Goal: Entertainment & Leisure: Browse casually

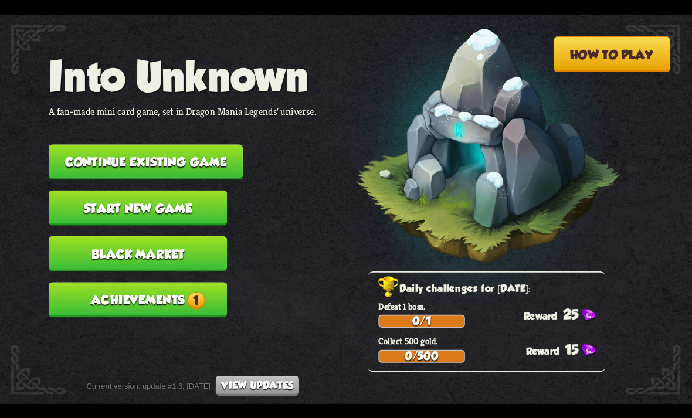
click at [122, 282] on button "Achievements 1" at bounding box center [138, 299] width 178 height 35
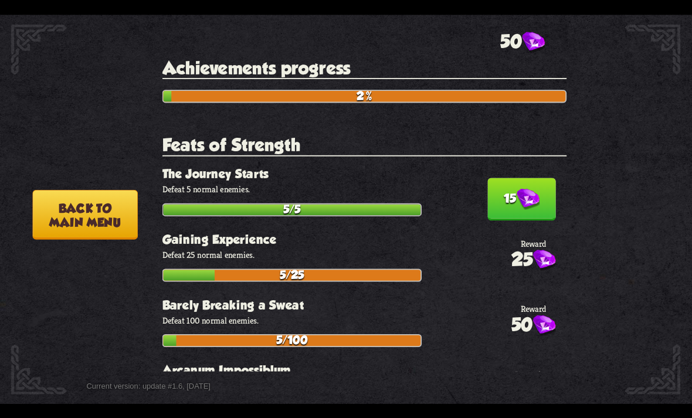
click at [521, 198] on img at bounding box center [528, 199] width 23 height 22
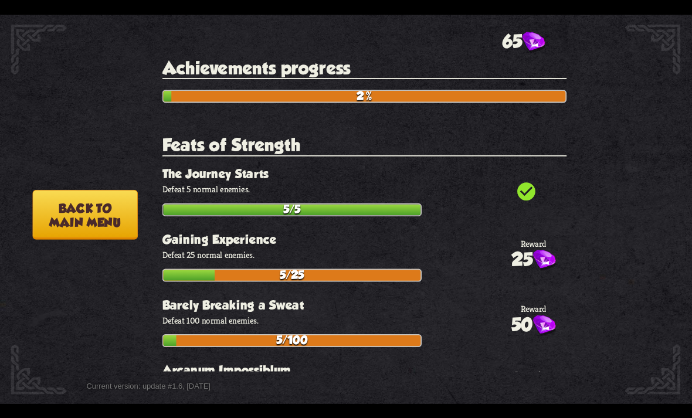
click at [88, 211] on button "Back to main menu" at bounding box center [84, 214] width 105 height 50
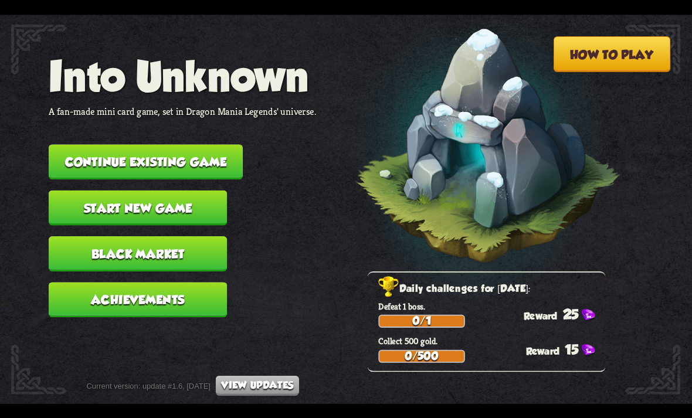
click at [69, 147] on button "Continue existing game" at bounding box center [146, 161] width 194 height 35
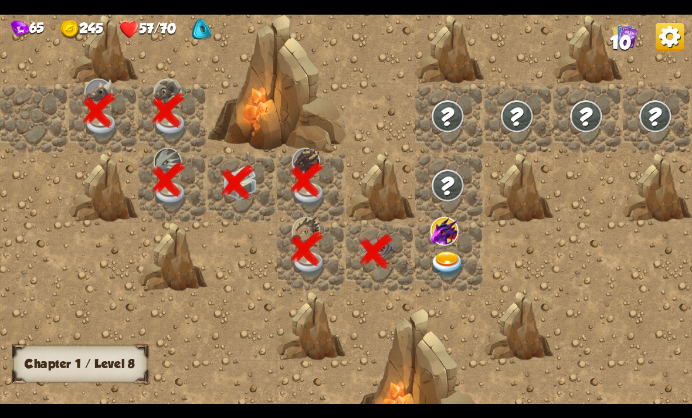
click at [447, 263] on img at bounding box center [447, 264] width 35 height 27
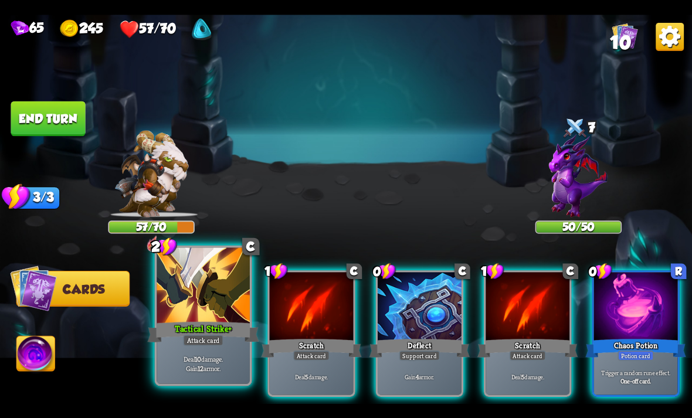
click at [199, 361] on b "10" at bounding box center [198, 358] width 6 height 9
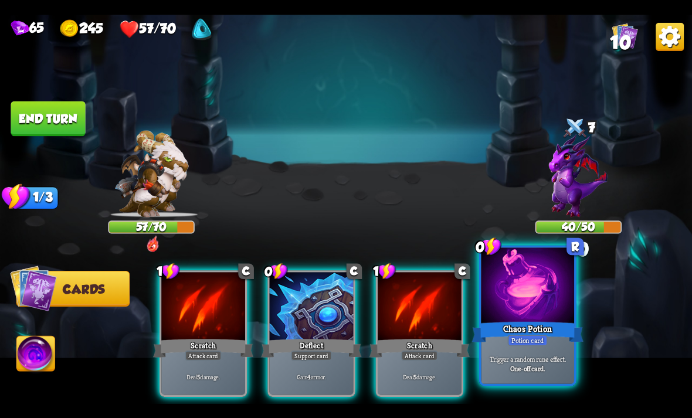
click at [546, 344] on div "Potion card" at bounding box center [528, 339] width 40 height 11
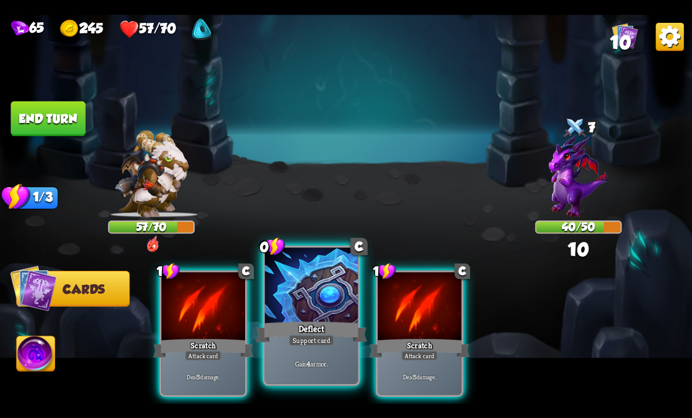
click at [318, 334] on div "Deflect" at bounding box center [311, 332] width 111 height 25
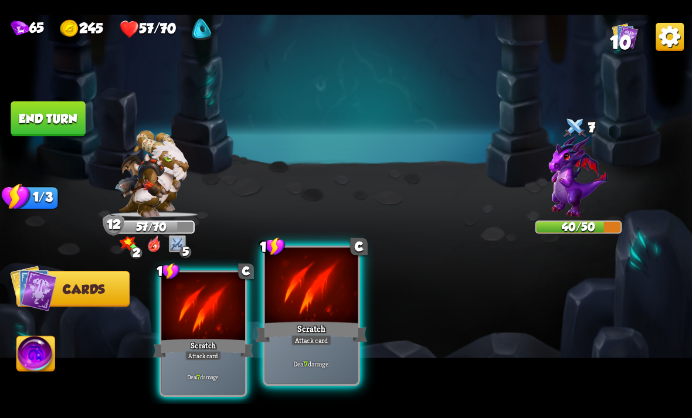
click at [312, 337] on div "Attack card" at bounding box center [311, 339] width 40 height 11
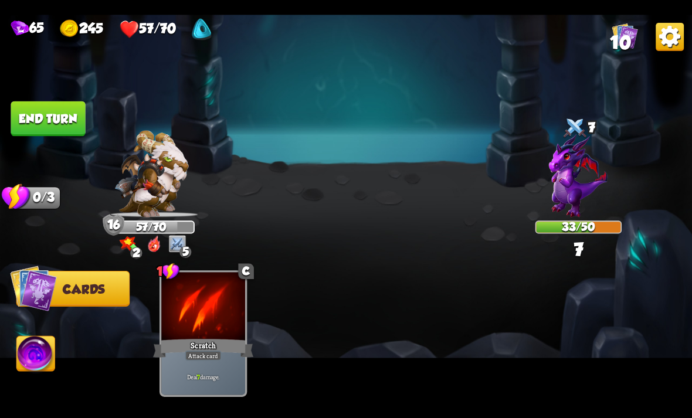
click at [70, 114] on button "End turn" at bounding box center [48, 118] width 74 height 35
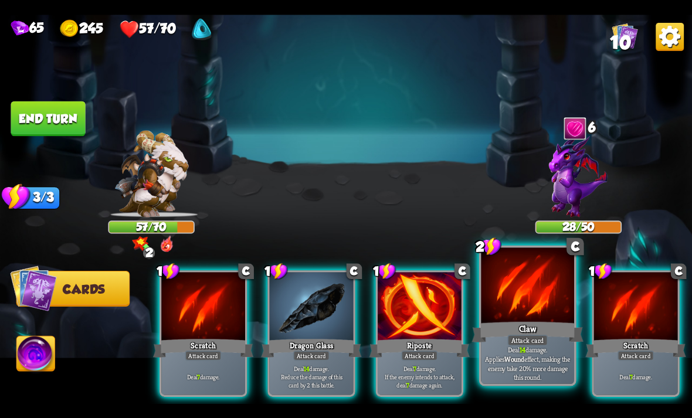
click at [524, 313] on div at bounding box center [527, 286] width 93 height 79
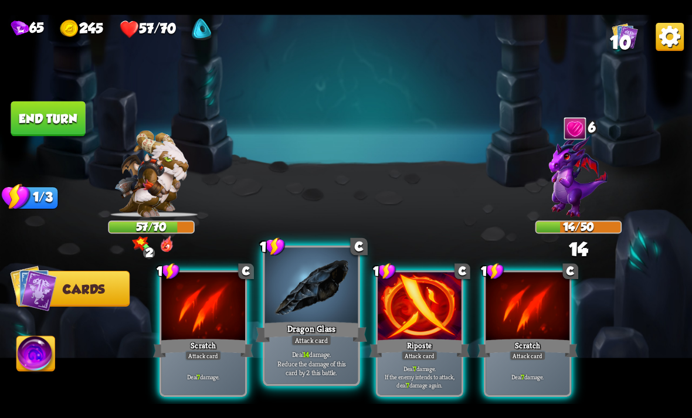
click at [296, 330] on div "Dragon Glass" at bounding box center [311, 332] width 111 height 25
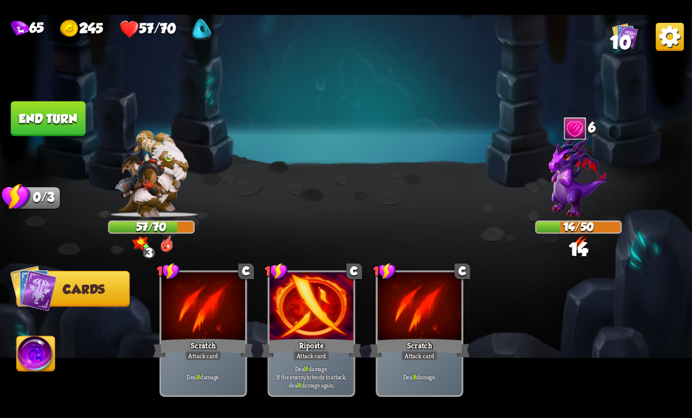
click at [39, 356] on img at bounding box center [36, 355] width 38 height 39
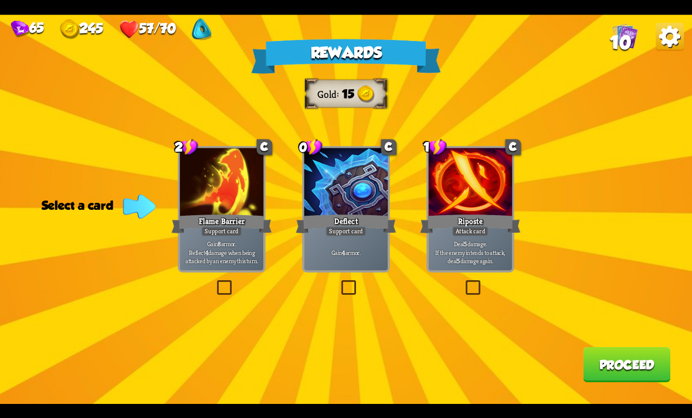
click at [488, 253] on p "Deal 5 damage. If the enemy intends to attack, deal 5 damage again." at bounding box center [470, 252] width 80 height 25
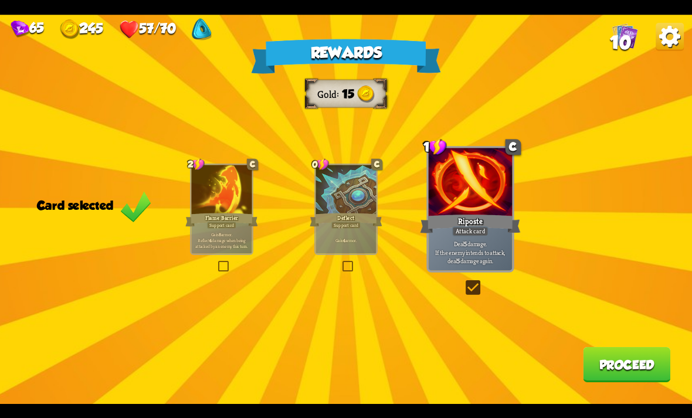
click at [627, 380] on button "Proceed" at bounding box center [626, 364] width 87 height 35
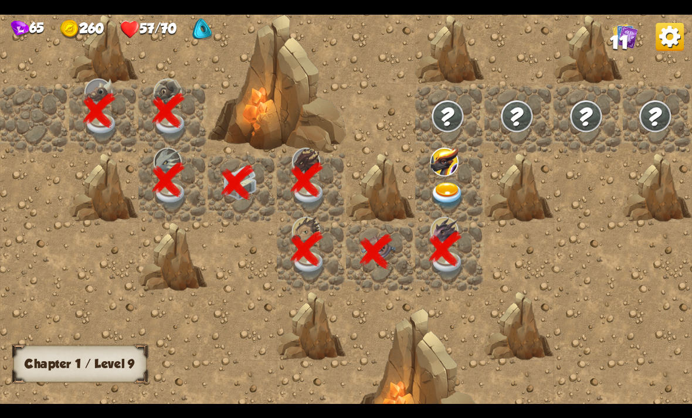
click at [454, 189] on img at bounding box center [447, 195] width 35 height 27
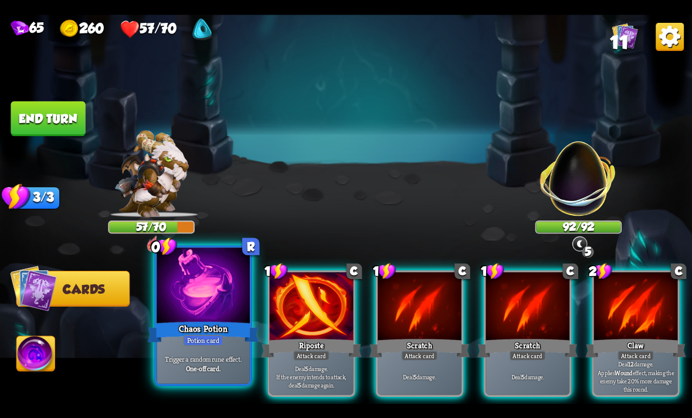
click at [184, 355] on p "Trigger a random rune effect." at bounding box center [203, 358] width 89 height 9
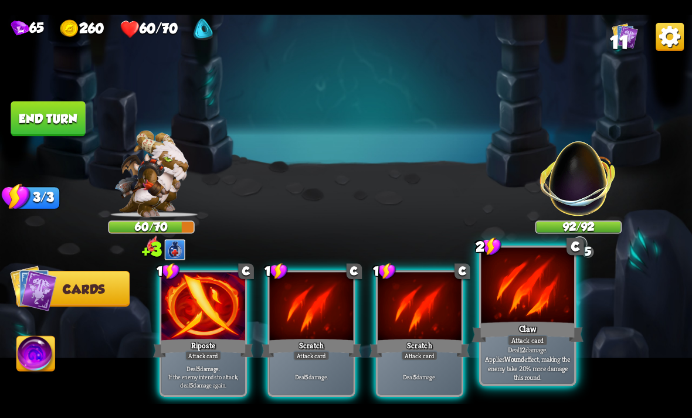
click at [537, 324] on div "Claw" at bounding box center [527, 332] width 111 height 25
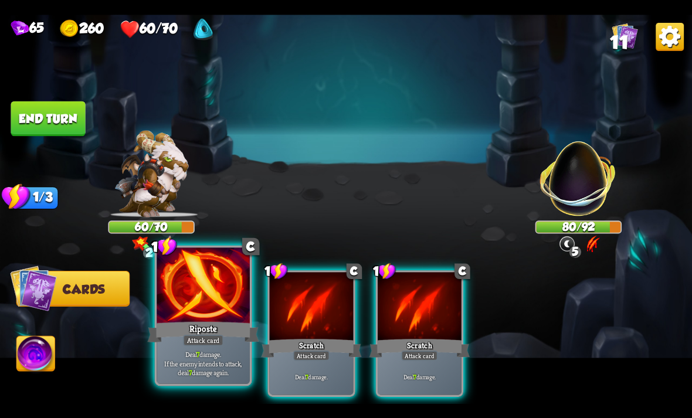
click at [205, 341] on div "Attack card" at bounding box center [203, 339] width 40 height 11
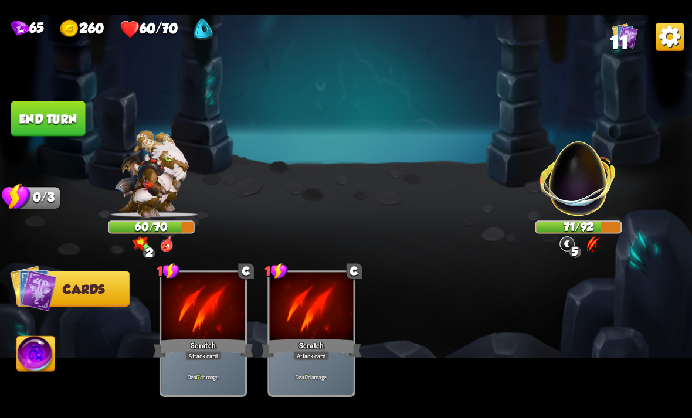
click at [41, 113] on button "End turn" at bounding box center [48, 118] width 74 height 35
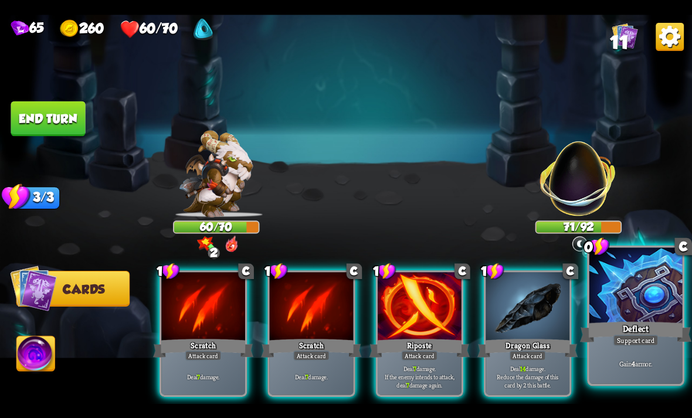
click at [621, 305] on div at bounding box center [635, 286] width 93 height 79
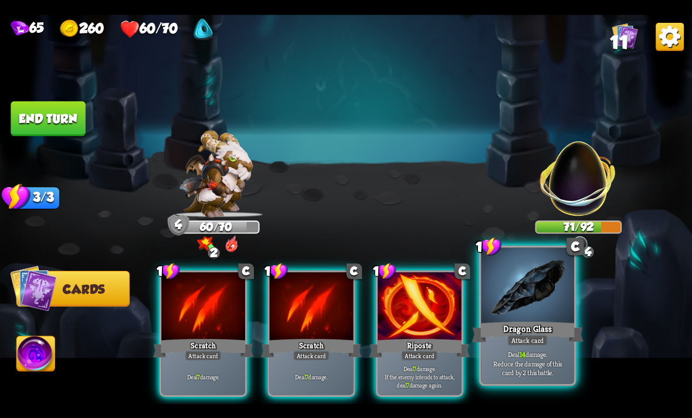
click at [521, 324] on div "Dragon Glass" at bounding box center [527, 332] width 111 height 25
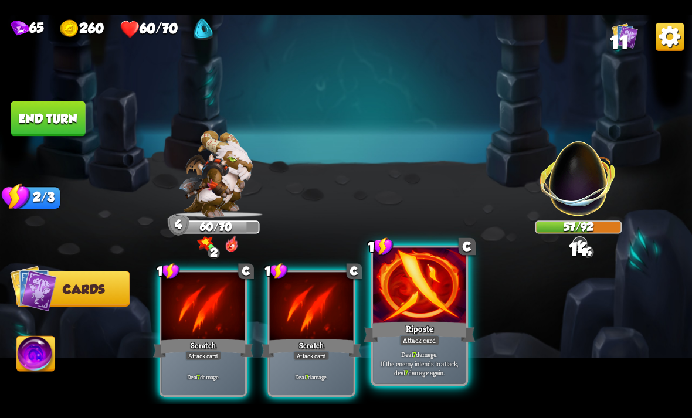
click at [397, 303] on div at bounding box center [419, 286] width 93 height 79
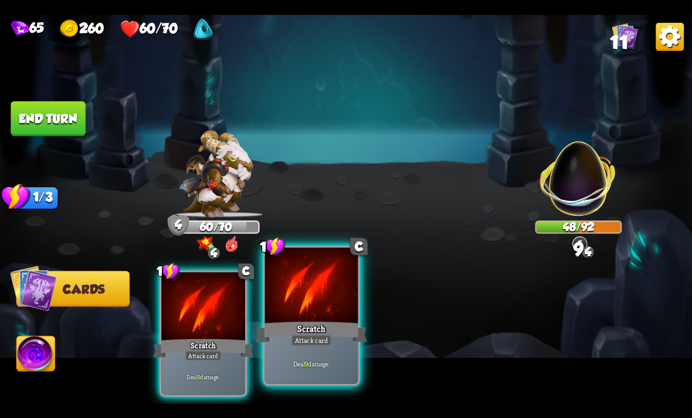
click at [300, 299] on div at bounding box center [311, 286] width 93 height 79
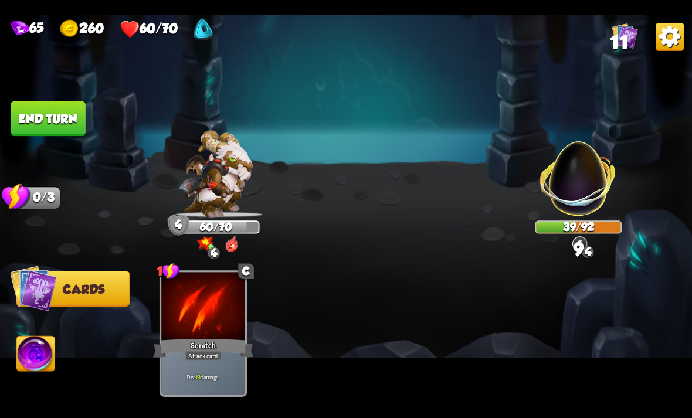
click at [64, 115] on button "End turn" at bounding box center [48, 118] width 74 height 35
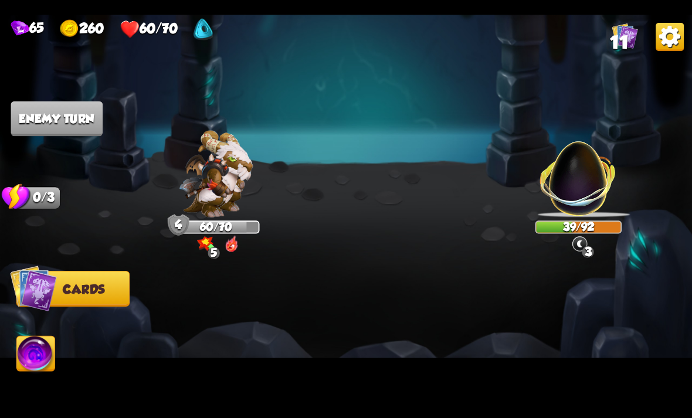
click at [58, 91] on img at bounding box center [346, 209] width 692 height 389
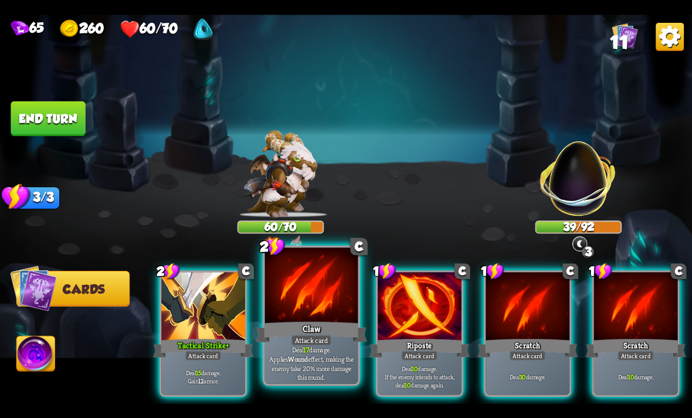
click at [292, 321] on div "Claw" at bounding box center [311, 332] width 111 height 25
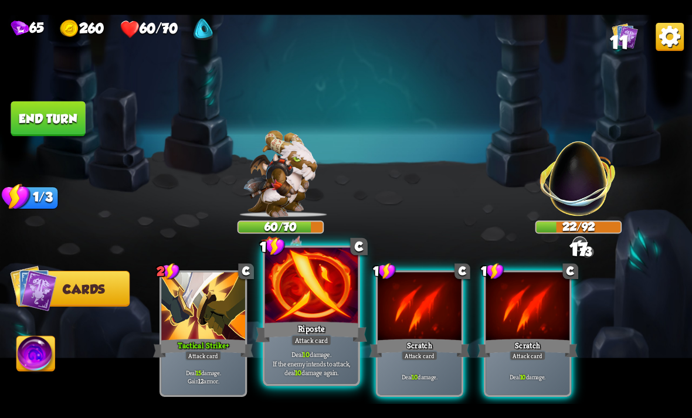
click at [290, 318] on div at bounding box center [311, 286] width 93 height 79
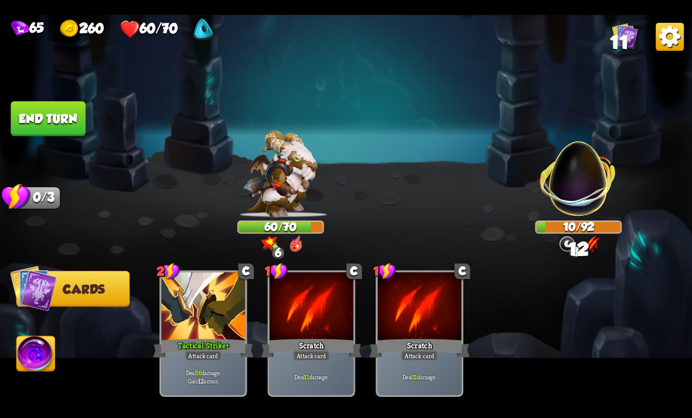
click at [45, 345] on img at bounding box center [36, 355] width 38 height 39
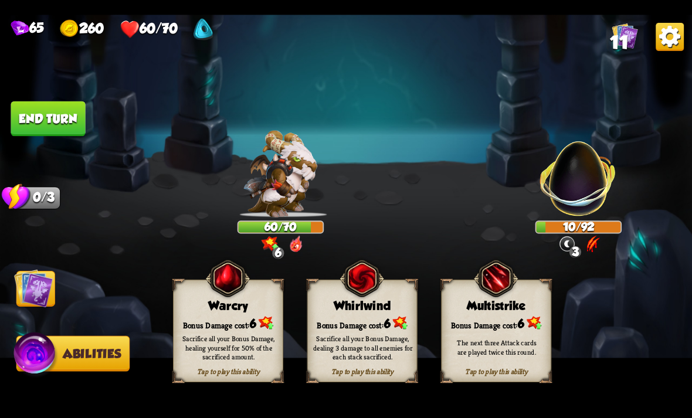
click at [214, 325] on div "Bonus Damage cost: 6" at bounding box center [228, 323] width 109 height 16
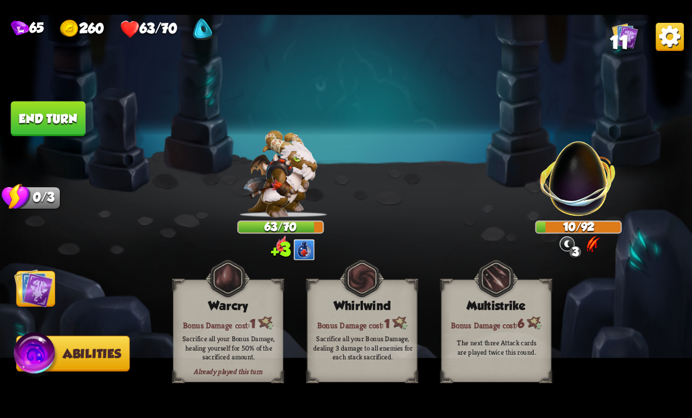
click at [45, 107] on button "End turn" at bounding box center [48, 118] width 74 height 35
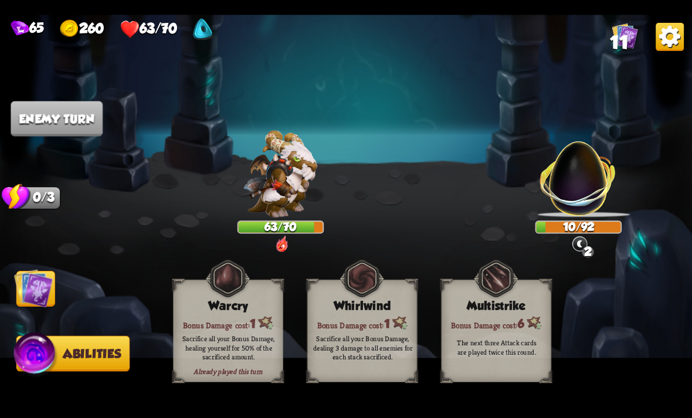
click at [40, 283] on img at bounding box center [33, 288] width 39 height 39
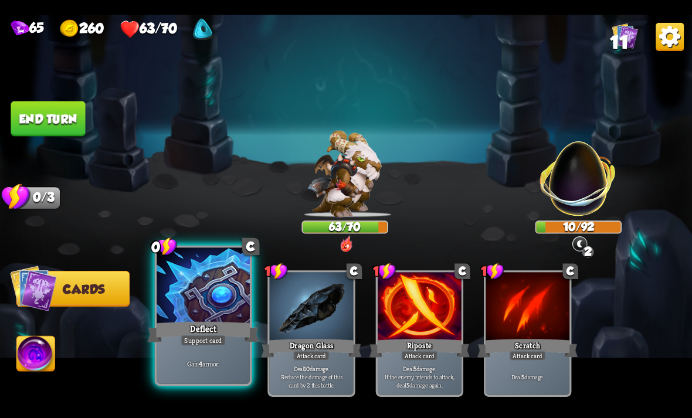
click at [201, 327] on div "Deflect" at bounding box center [202, 332] width 111 height 25
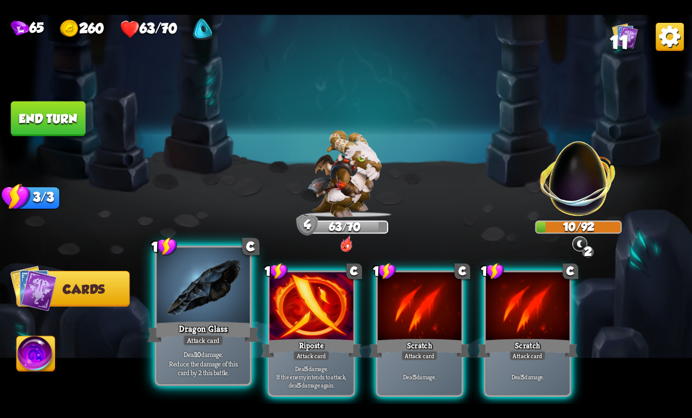
click at [211, 328] on div "Dragon Glass" at bounding box center [202, 332] width 111 height 25
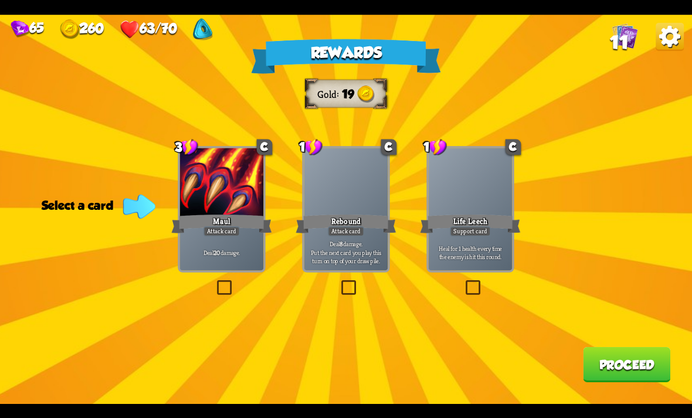
click at [342, 235] on div "Attack card" at bounding box center [346, 231] width 36 height 10
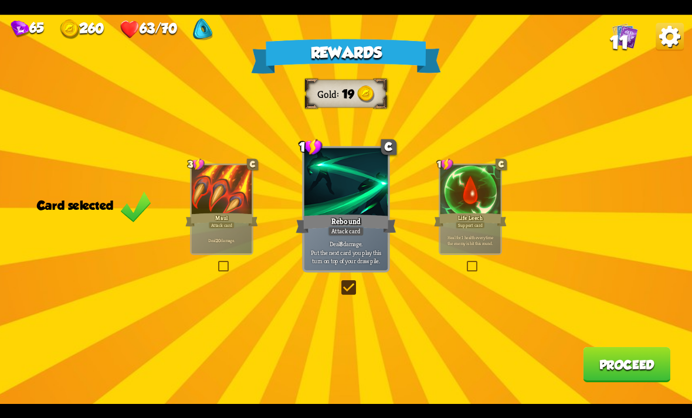
click at [641, 352] on button "Proceed" at bounding box center [626, 364] width 87 height 35
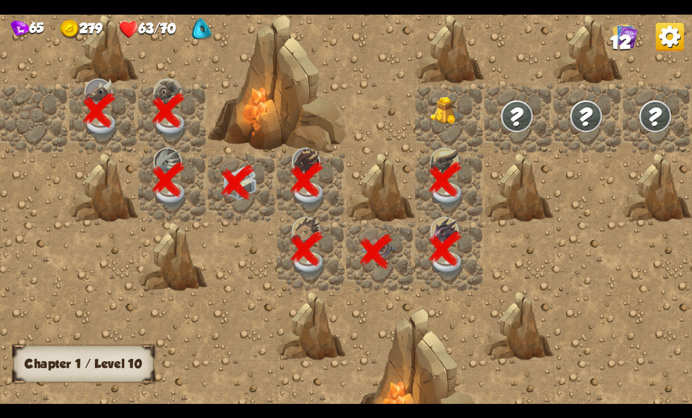
click at [437, 107] on img at bounding box center [447, 111] width 35 height 28
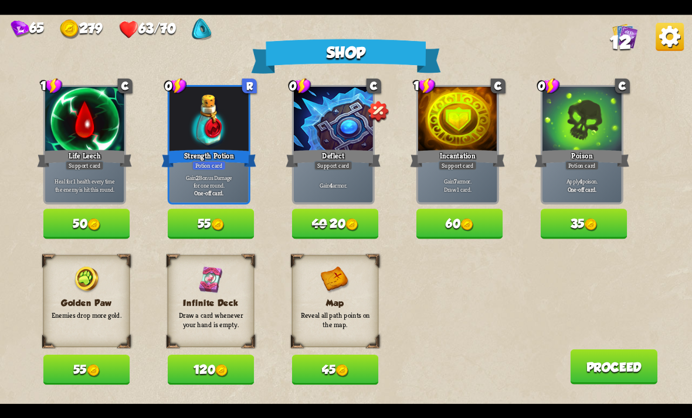
click at [202, 366] on button "120" at bounding box center [211, 370] width 87 height 30
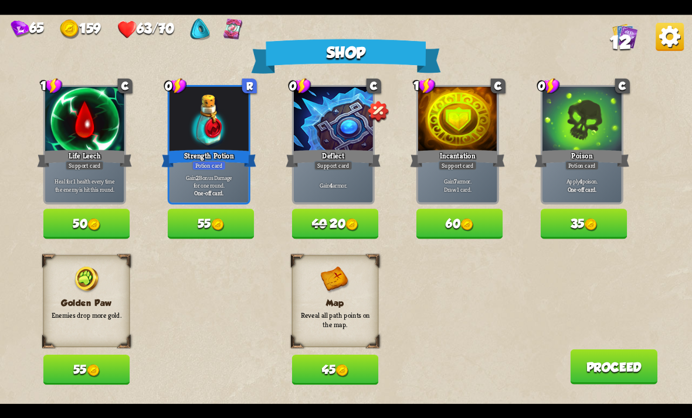
click at [86, 366] on button "55" at bounding box center [86, 370] width 87 height 30
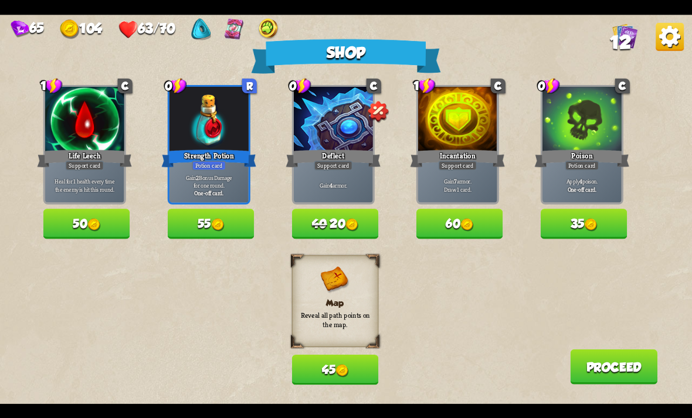
click at [193, 224] on button "55" at bounding box center [211, 224] width 87 height 30
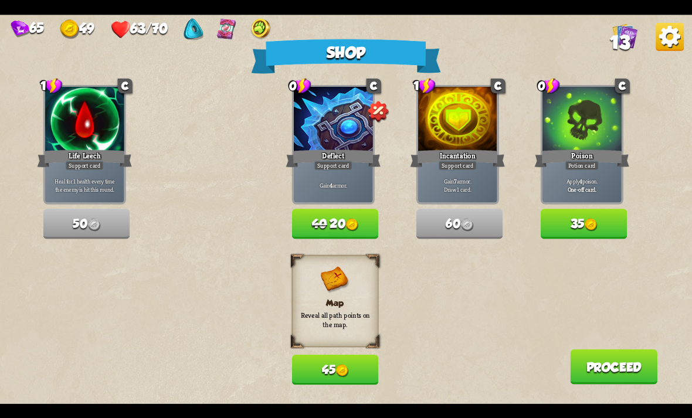
click at [628, 354] on button "Proceed" at bounding box center [613, 366] width 87 height 35
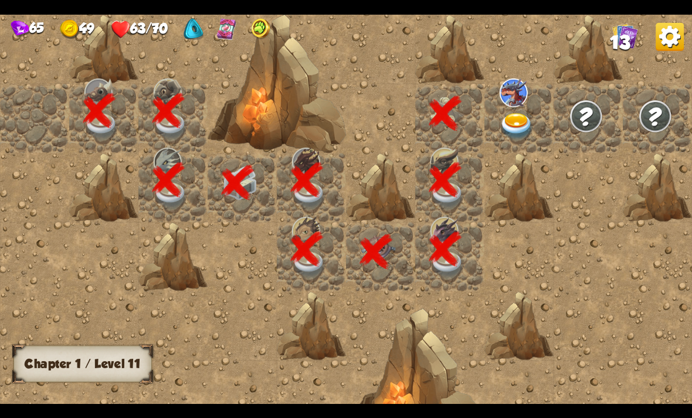
scroll to position [0, 225]
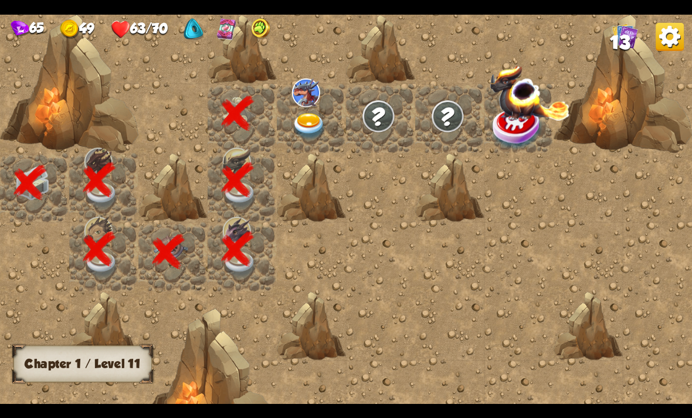
click at [313, 117] on img at bounding box center [309, 126] width 35 height 27
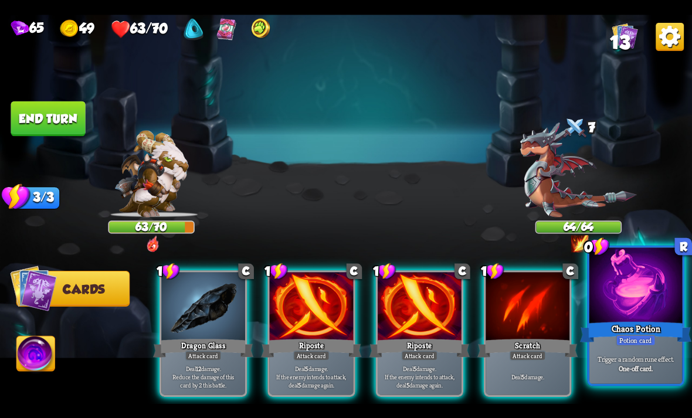
click at [631, 304] on div at bounding box center [635, 286] width 93 height 79
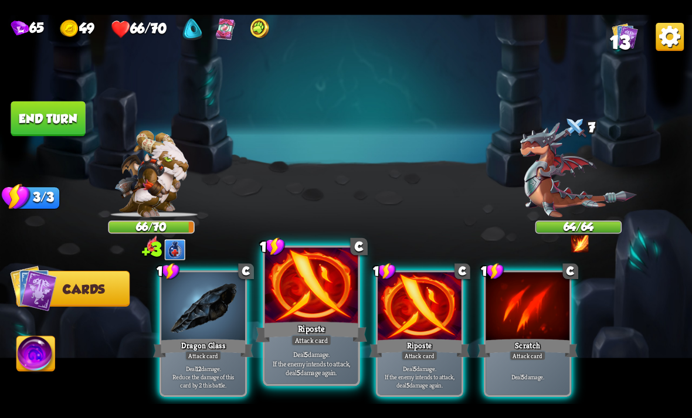
click at [327, 326] on div "Riposte" at bounding box center [311, 332] width 111 height 25
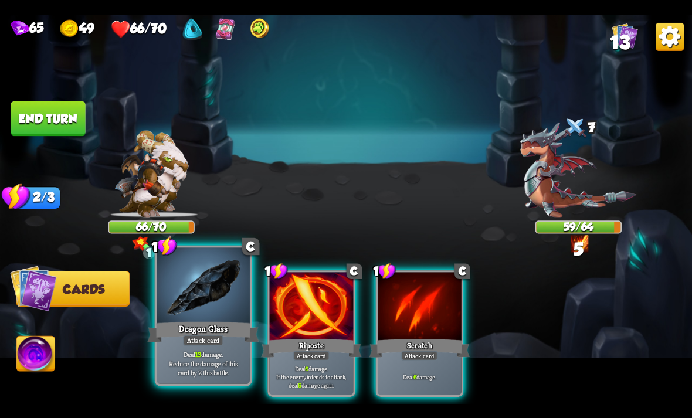
click at [210, 347] on div "Deal 13 damage. Reduce the damage of this card by 2 this battle." at bounding box center [203, 363] width 93 height 40
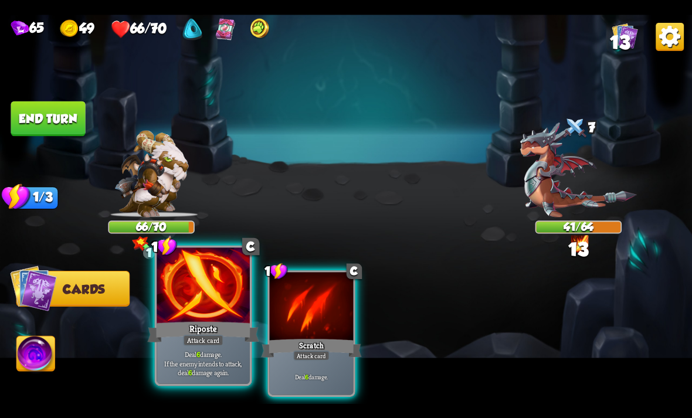
click at [212, 349] on div "Deal 6 damage. If the enemy intends to attack, deal 6 damage again." at bounding box center [203, 363] width 93 height 40
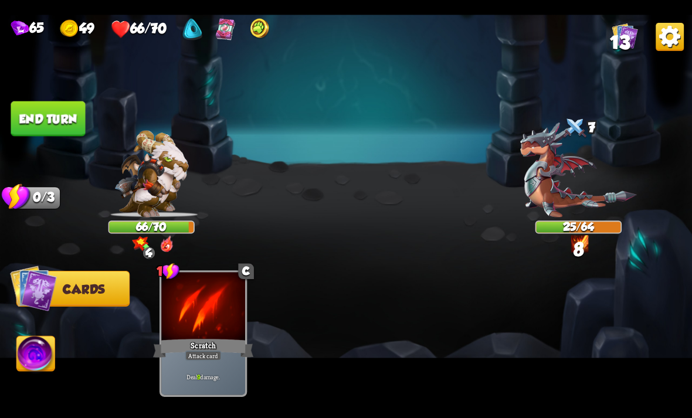
click at [56, 124] on button "End turn" at bounding box center [48, 118] width 74 height 35
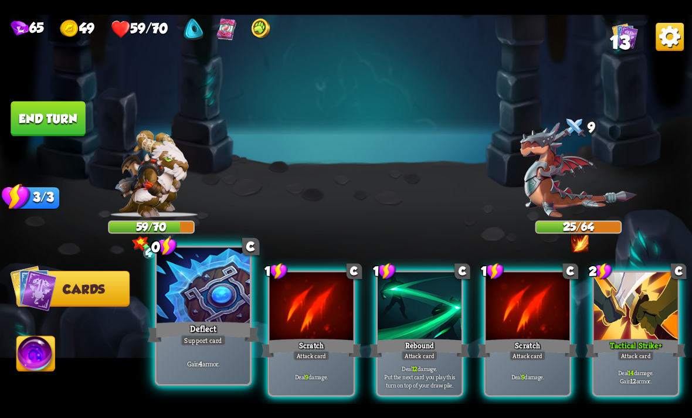
click at [230, 330] on div "Deflect" at bounding box center [202, 332] width 111 height 25
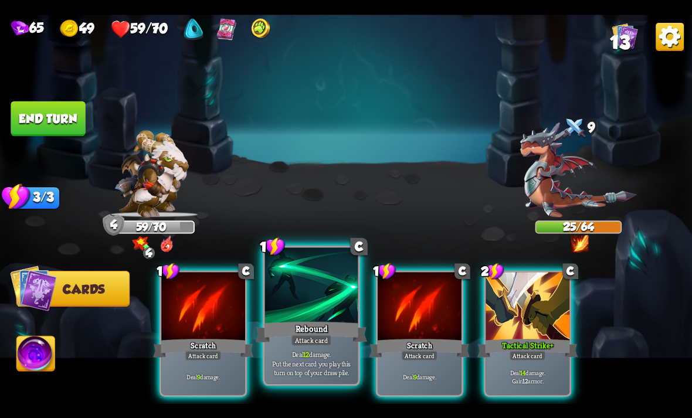
click at [311, 342] on div "Attack card" at bounding box center [311, 339] width 40 height 11
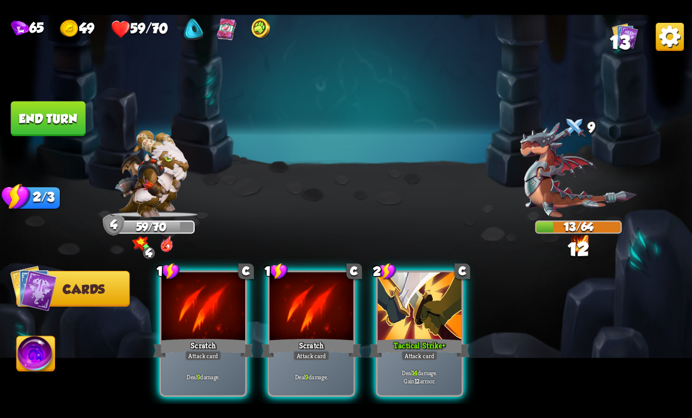
click at [29, 370] on img at bounding box center [36, 355] width 38 height 39
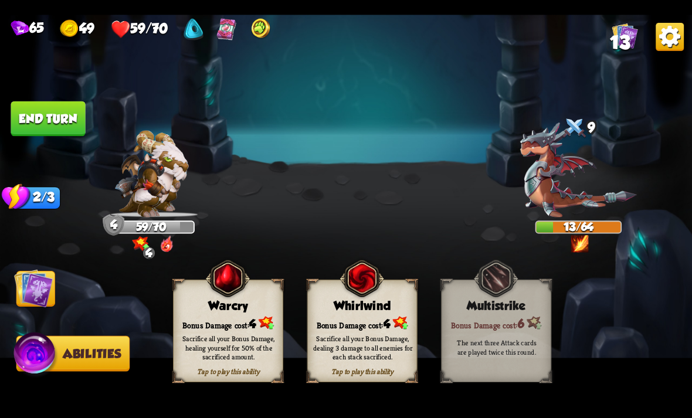
click at [45, 280] on img at bounding box center [33, 288] width 39 height 39
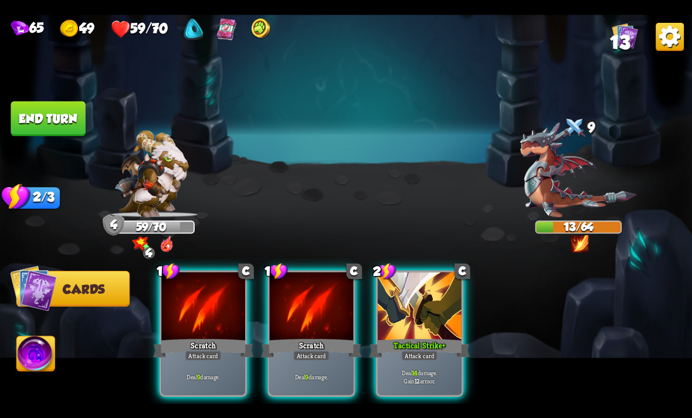
click at [35, 357] on img at bounding box center [36, 355] width 38 height 39
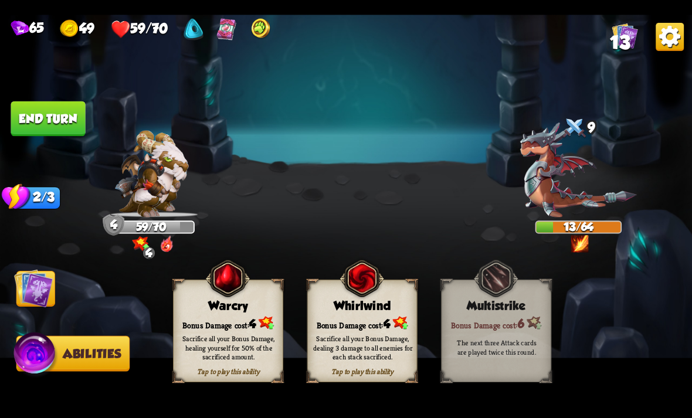
click at [49, 271] on img at bounding box center [33, 288] width 39 height 39
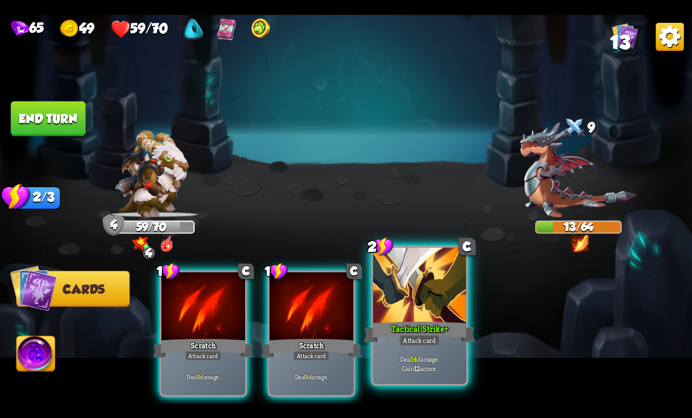
click at [431, 348] on div "Deal 14 damage. Gain 12 armor." at bounding box center [419, 363] width 93 height 40
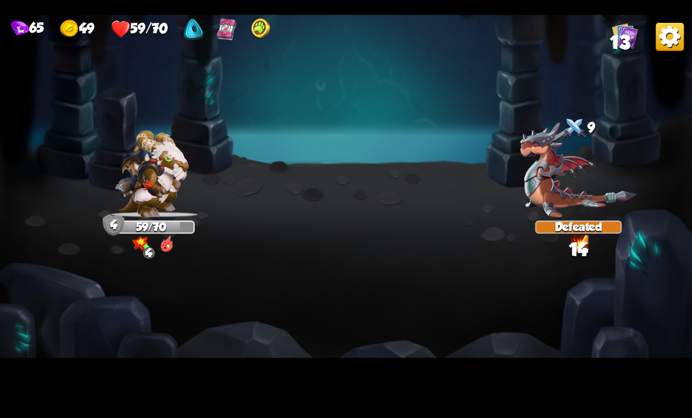
click at [41, 344] on img at bounding box center [346, 209] width 692 height 389
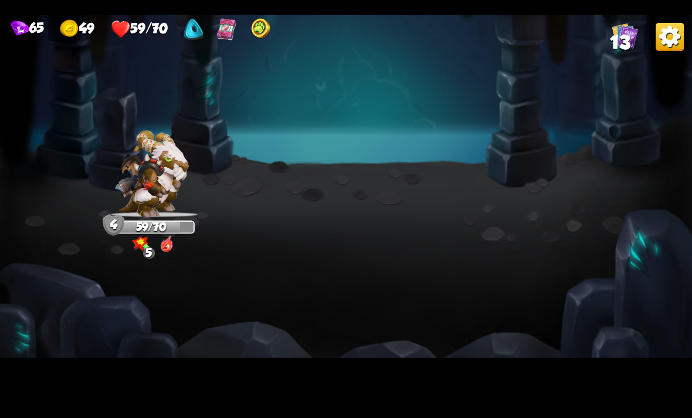
click at [59, 371] on img at bounding box center [346, 209] width 692 height 389
click at [223, 355] on img at bounding box center [346, 209] width 692 height 389
click at [242, 376] on img at bounding box center [346, 209] width 692 height 389
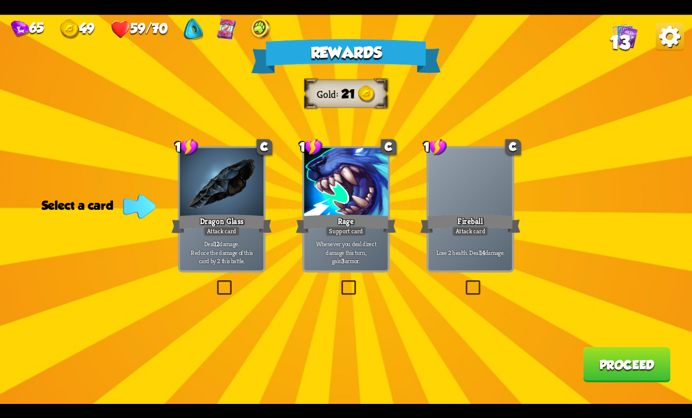
click at [481, 238] on div "Lose 2 health. Deal 14 damage." at bounding box center [471, 252] width 84 height 36
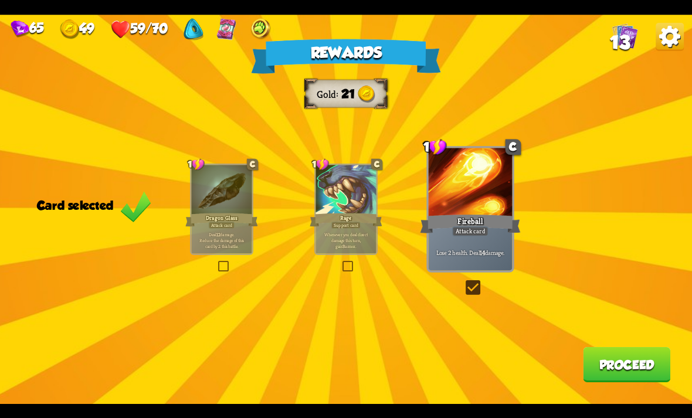
click at [628, 377] on button "Proceed" at bounding box center [626, 364] width 87 height 35
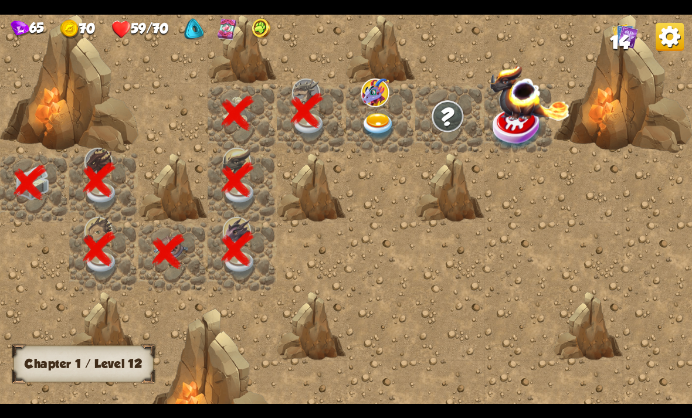
click at [374, 124] on img at bounding box center [378, 126] width 35 height 27
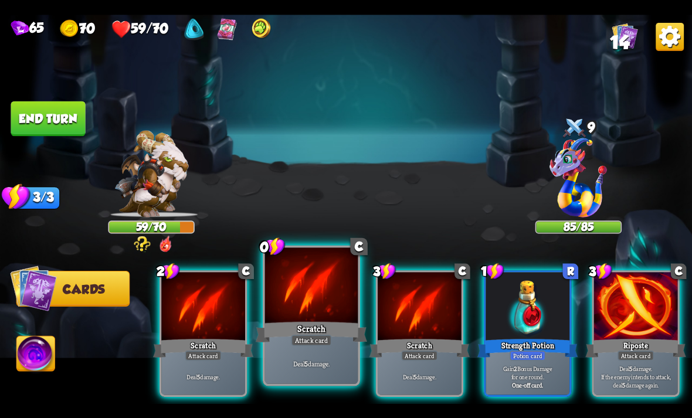
click at [318, 318] on div at bounding box center [311, 286] width 93 height 79
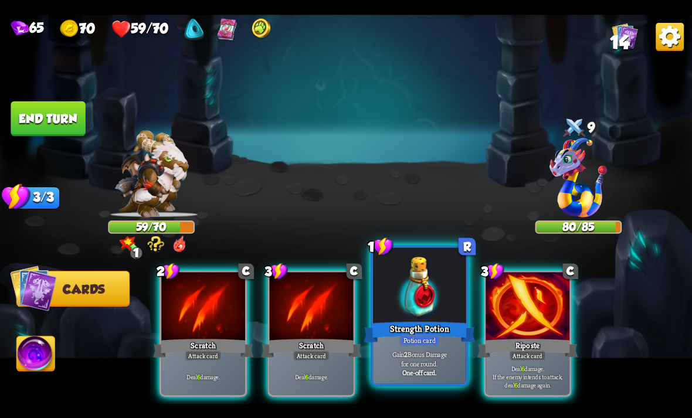
click at [420, 352] on p "Gain 2 Bonus Damage for one round." at bounding box center [419, 358] width 89 height 18
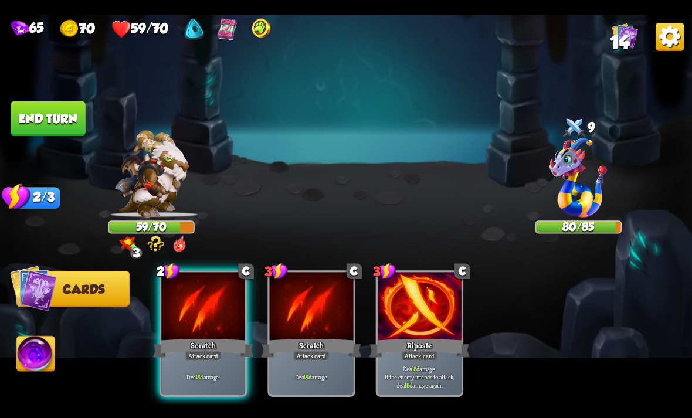
click at [46, 127] on button "End turn" at bounding box center [48, 118] width 74 height 35
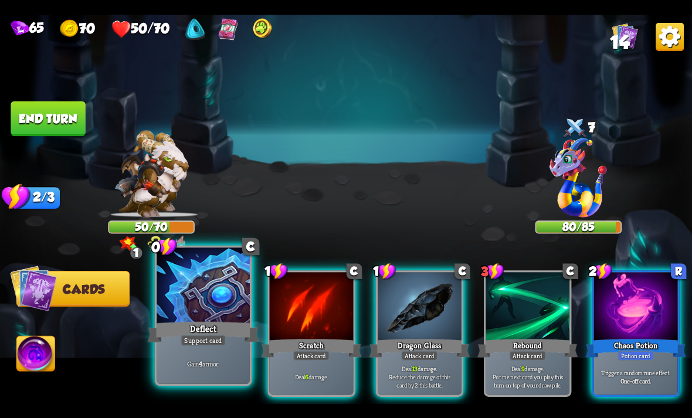
click at [202, 328] on div "Deflect" at bounding box center [202, 332] width 111 height 25
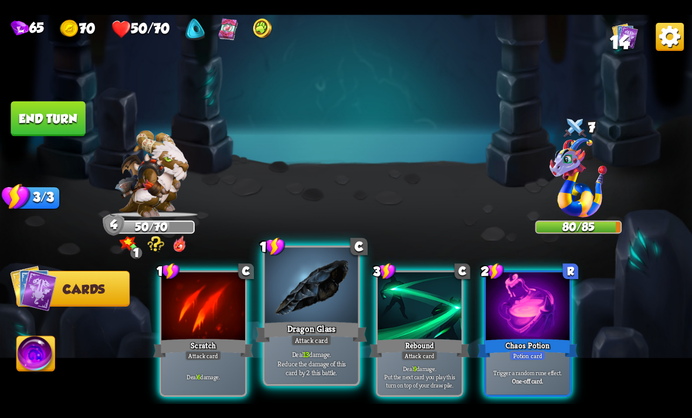
click at [298, 301] on div at bounding box center [311, 286] width 93 height 79
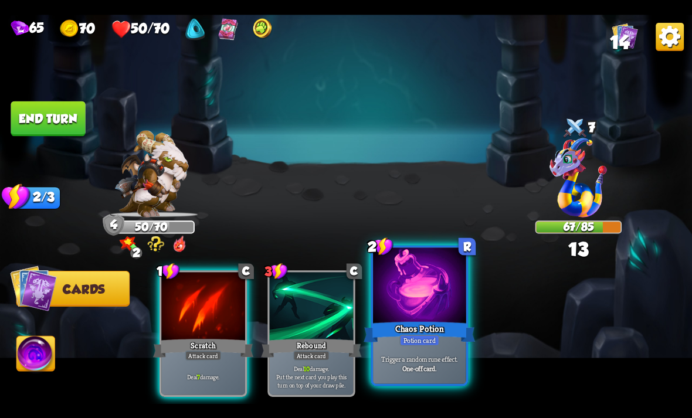
click at [423, 298] on div at bounding box center [419, 286] width 93 height 79
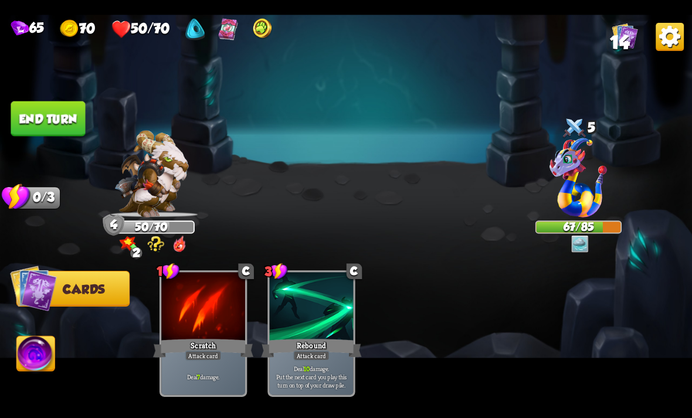
click at [54, 129] on button "End turn" at bounding box center [48, 118] width 74 height 35
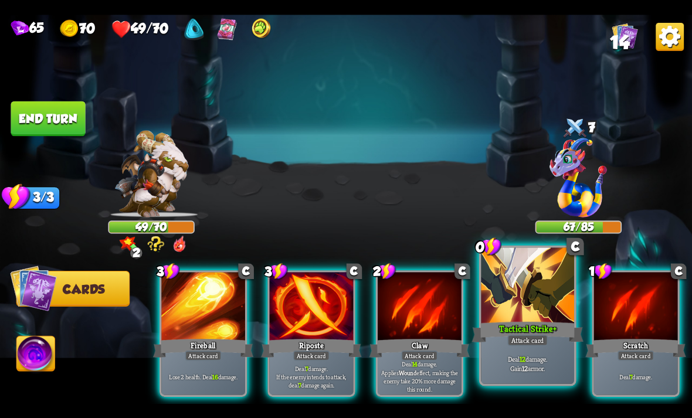
click at [526, 321] on div "Tactical Strike +" at bounding box center [527, 332] width 111 height 25
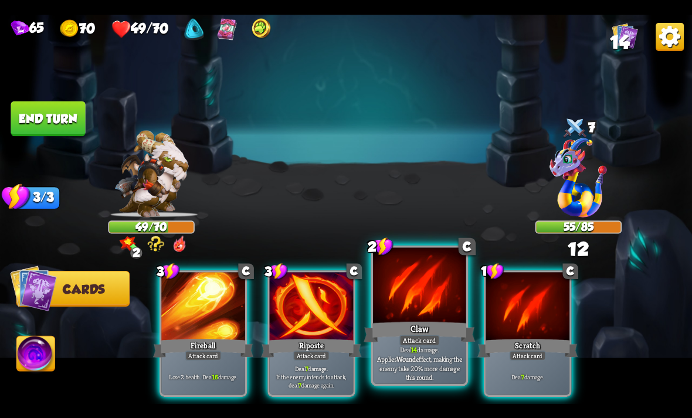
click at [431, 341] on div "Attack card" at bounding box center [419, 339] width 40 height 11
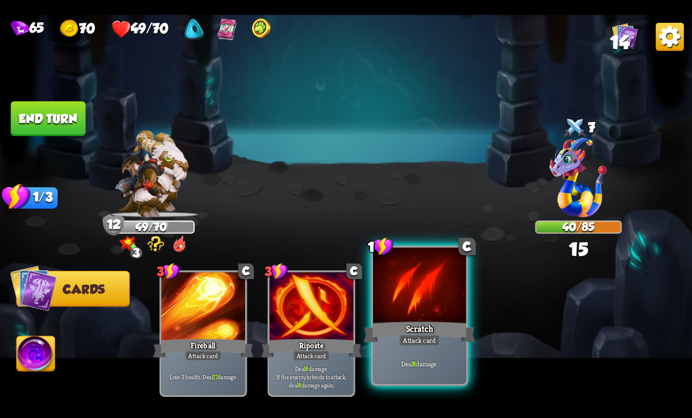
click at [434, 339] on div "Attack card" at bounding box center [419, 339] width 40 height 11
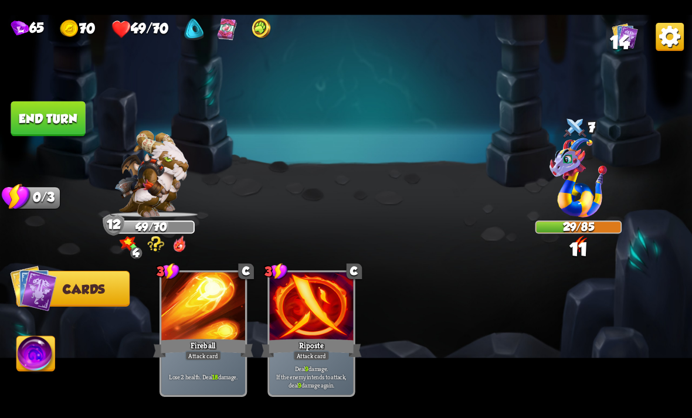
click at [59, 128] on button "End turn" at bounding box center [48, 118] width 74 height 35
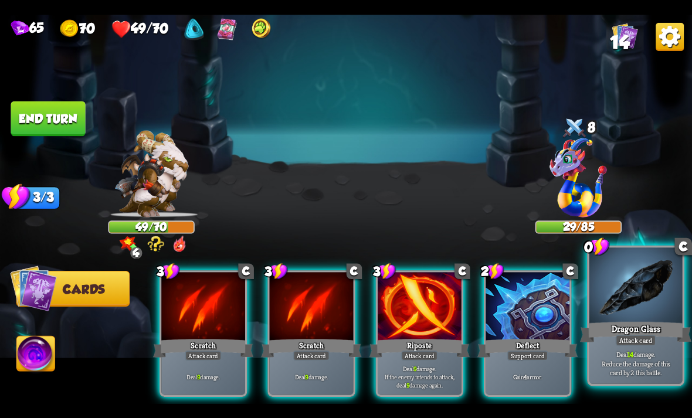
click at [634, 301] on div at bounding box center [635, 286] width 93 height 79
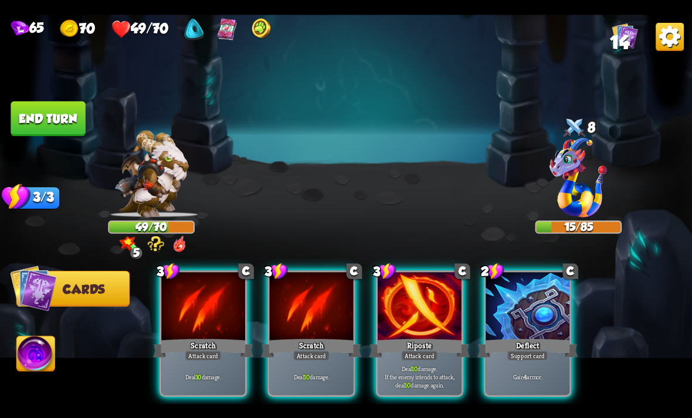
click at [40, 365] on img at bounding box center [36, 355] width 38 height 39
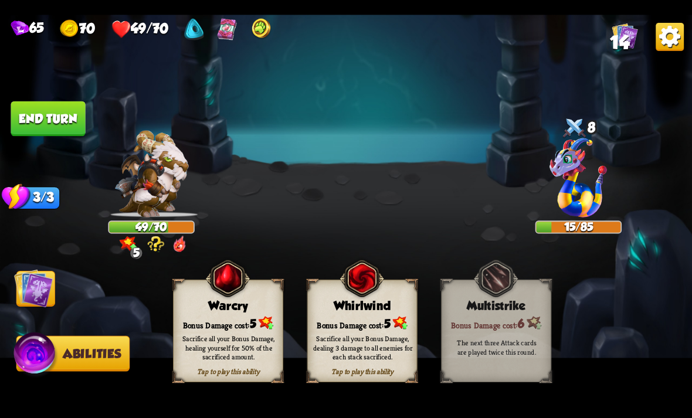
click at [223, 331] on div "Sacrifice all your Bonus Damage, healing yourself for 50% of the sacrificed amo…" at bounding box center [229, 347] width 110 height 43
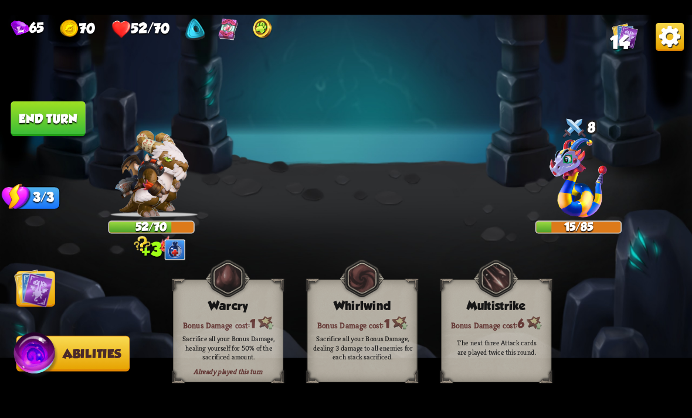
click at [26, 303] on img at bounding box center [33, 288] width 39 height 39
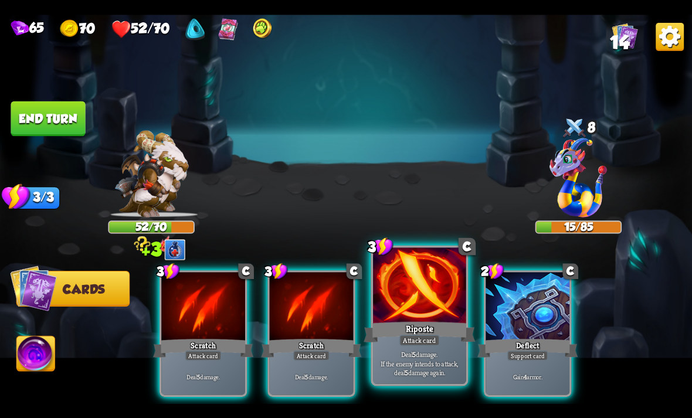
click at [433, 344] on div "Attack card" at bounding box center [419, 339] width 40 height 11
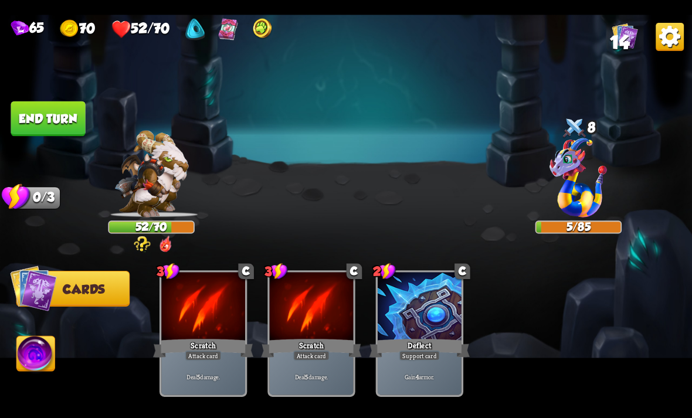
click at [57, 127] on button "End turn" at bounding box center [48, 118] width 74 height 35
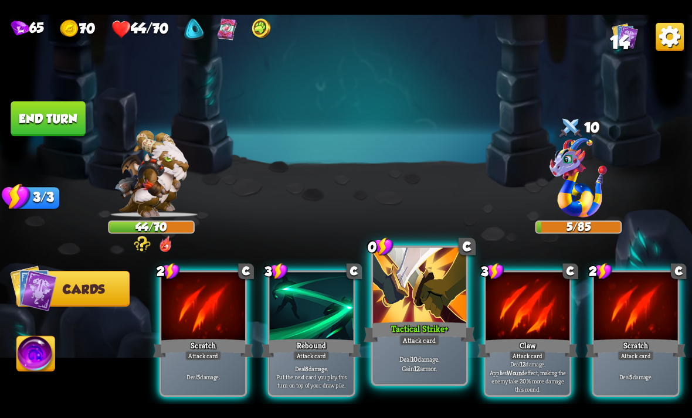
click at [426, 351] on div "Deal 10 damage. Gain 12 armor." at bounding box center [419, 363] width 93 height 40
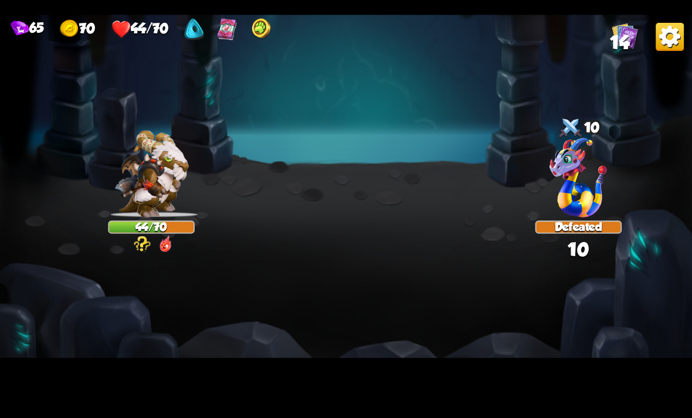
click at [25, 336] on img at bounding box center [346, 209] width 692 height 389
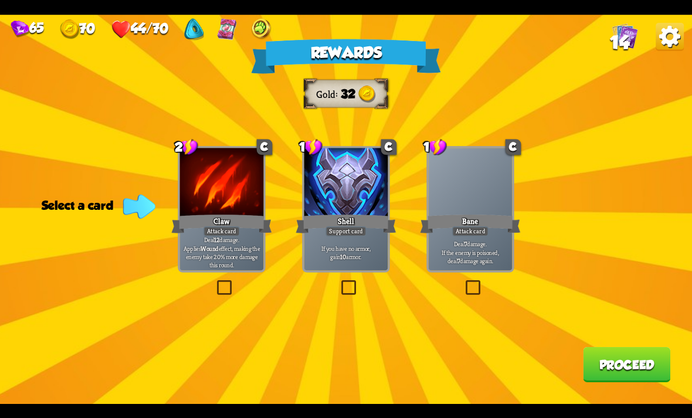
click at [475, 246] on p "Deal 7 damage. If the enemy is poisoned, deal 7 damage again." at bounding box center [470, 252] width 80 height 25
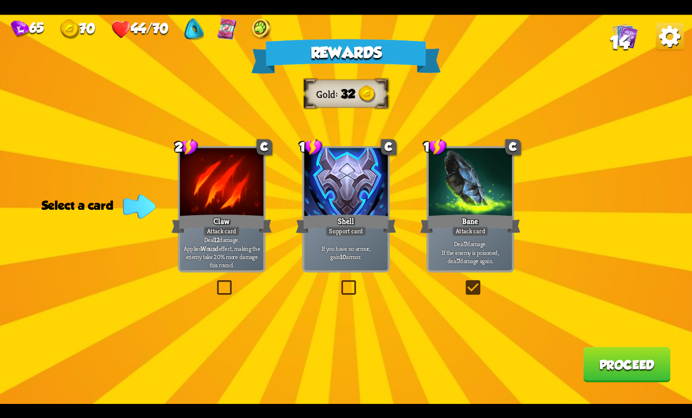
click at [600, 356] on button "Proceed" at bounding box center [626, 364] width 87 height 35
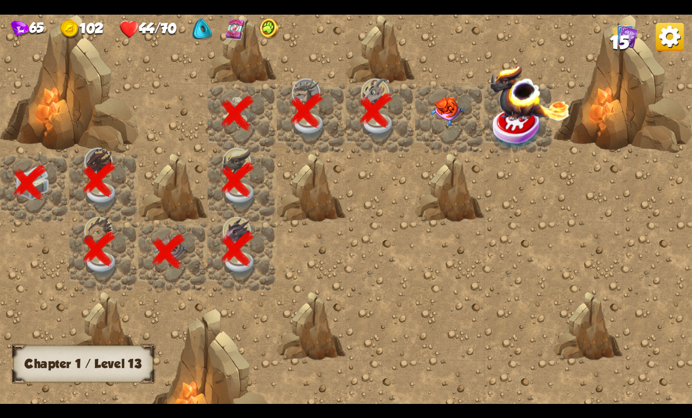
click at [436, 101] on img at bounding box center [447, 111] width 35 height 29
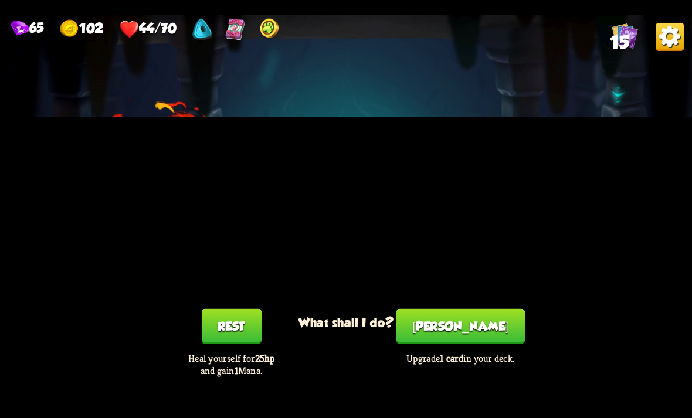
click at [473, 337] on button "[PERSON_NAME]" at bounding box center [460, 325] width 128 height 35
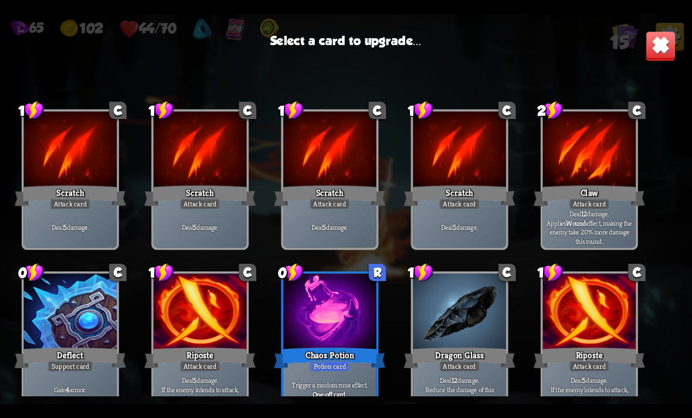
scroll to position [0, 0]
click at [593, 167] on div at bounding box center [589, 150] width 93 height 79
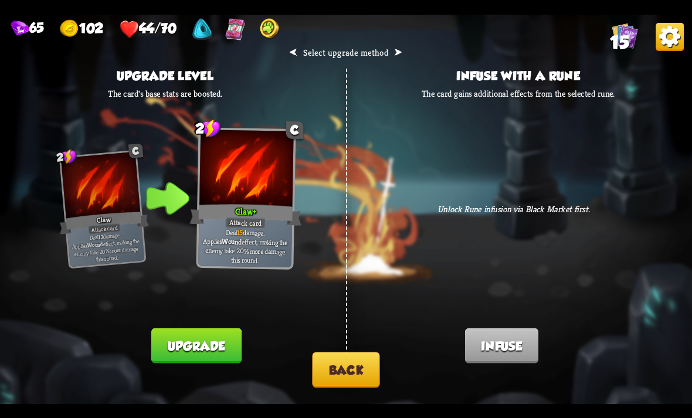
click at [362, 379] on button "Back" at bounding box center [345, 370] width 67 height 36
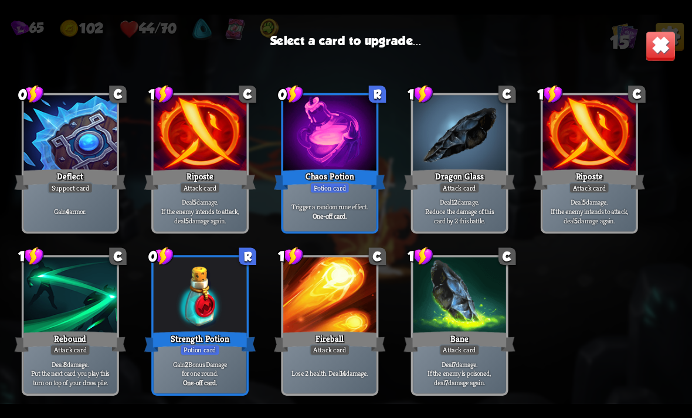
scroll to position [193, 0]
click at [225, 333] on div "Strength Potion" at bounding box center [199, 341] width 111 height 25
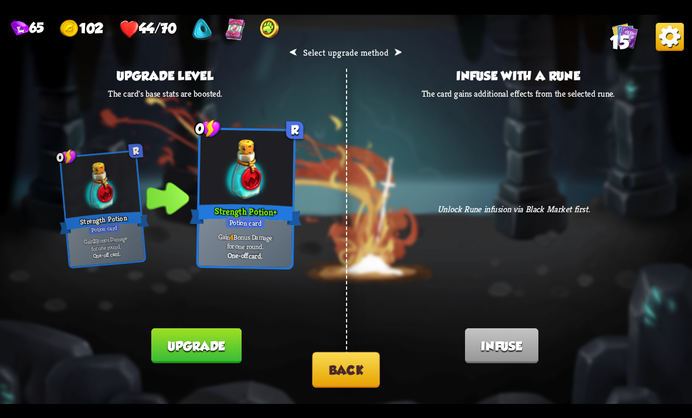
click at [209, 345] on button "Upgrade" at bounding box center [196, 345] width 90 height 35
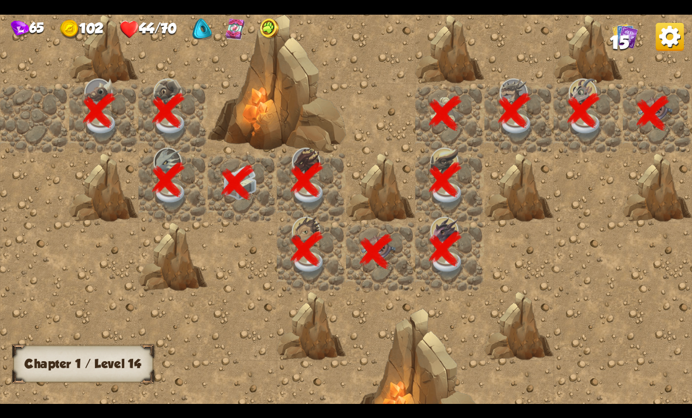
scroll to position [0, 225]
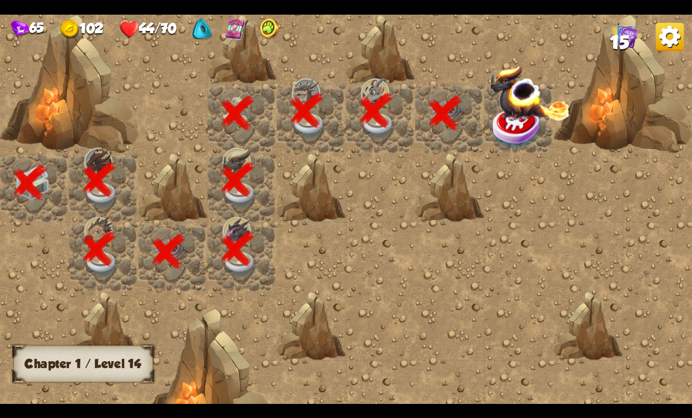
click at [521, 119] on img at bounding box center [530, 92] width 80 height 56
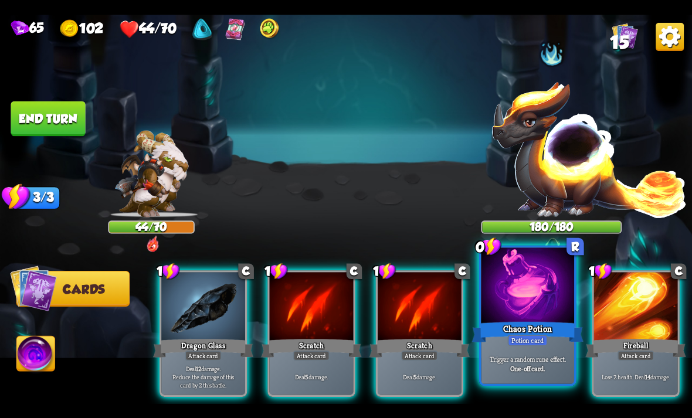
click at [517, 314] on div at bounding box center [527, 286] width 93 height 79
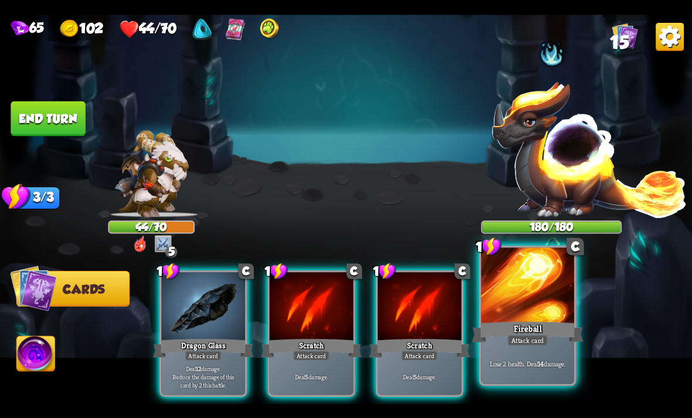
click at [516, 300] on div at bounding box center [527, 286] width 93 height 79
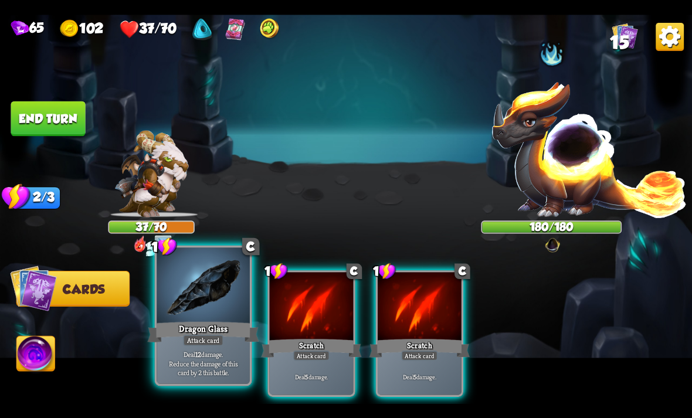
click at [205, 314] on div at bounding box center [203, 286] width 93 height 79
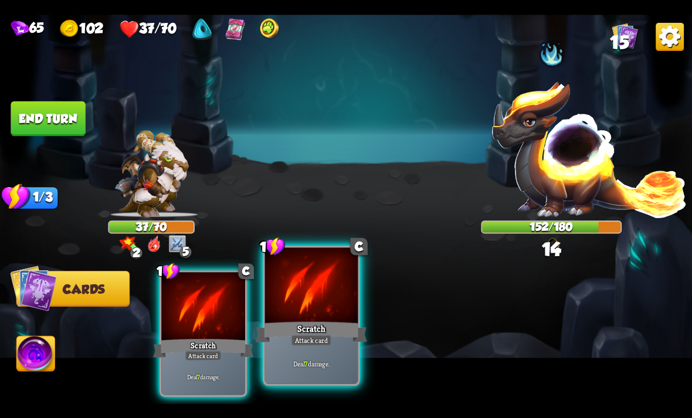
click at [307, 341] on div "Attack card" at bounding box center [311, 339] width 40 height 11
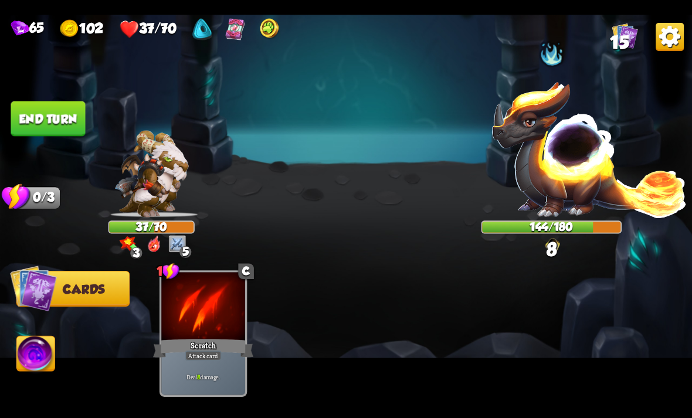
click at [64, 121] on button "End turn" at bounding box center [48, 118] width 74 height 35
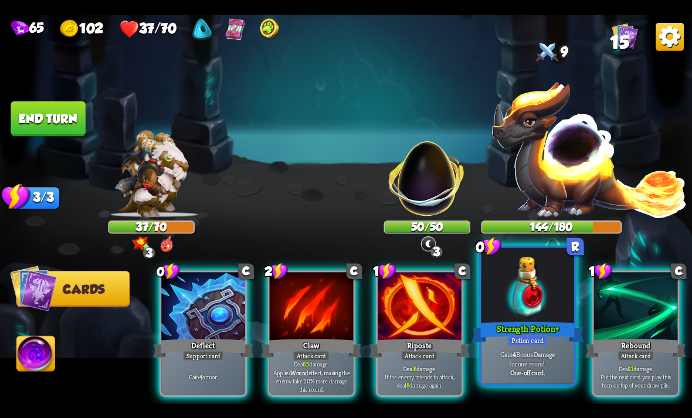
click at [543, 325] on div "Strength Potion +" at bounding box center [527, 332] width 111 height 25
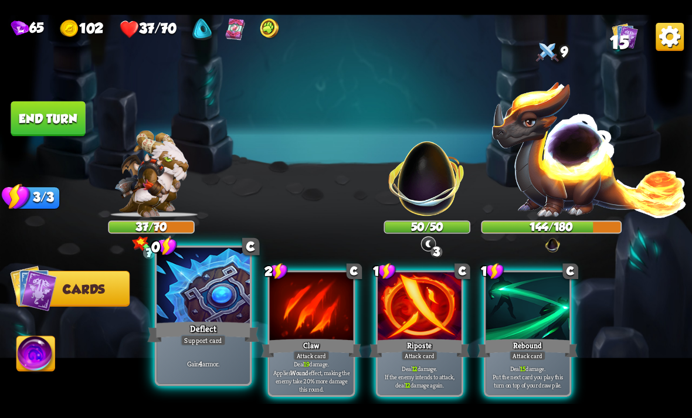
click at [207, 359] on p "Gain 4 armor." at bounding box center [203, 363] width 89 height 9
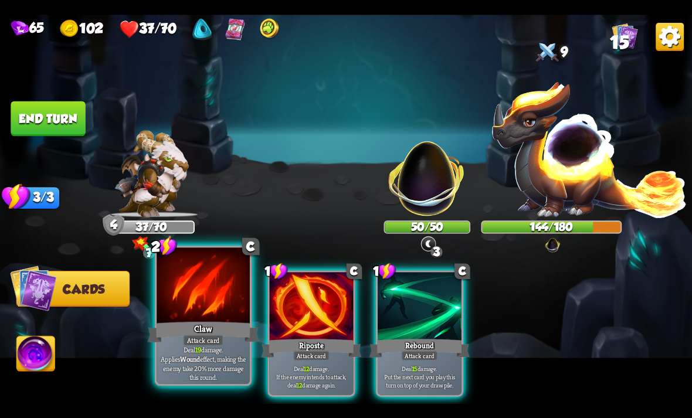
click at [195, 342] on div "Attack card" at bounding box center [203, 339] width 40 height 11
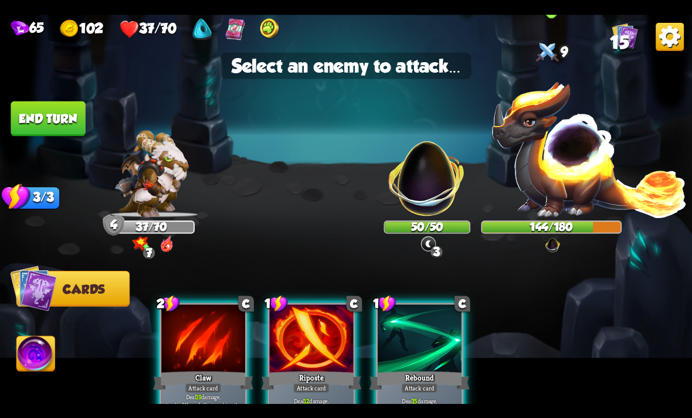
click at [579, 177] on img at bounding box center [589, 148] width 197 height 137
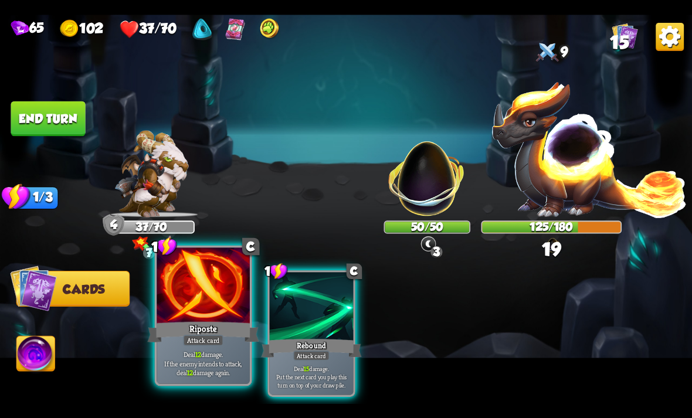
click at [196, 345] on div "Attack card" at bounding box center [203, 339] width 40 height 11
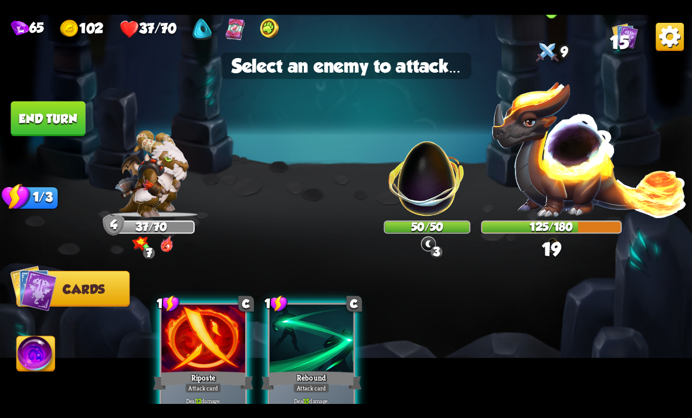
click at [566, 161] on img at bounding box center [589, 148] width 197 height 137
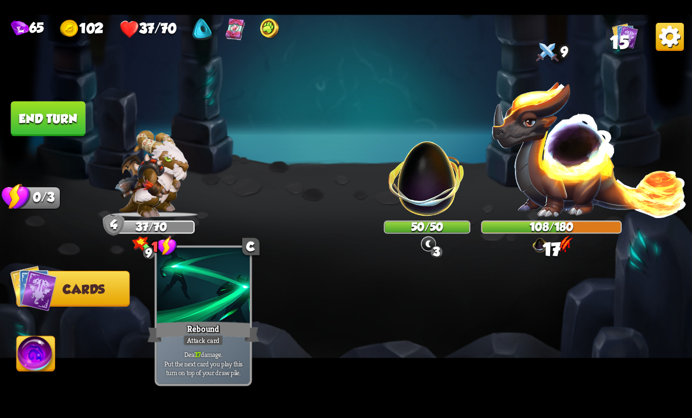
click at [201, 327] on div "Rebound" at bounding box center [202, 332] width 111 height 25
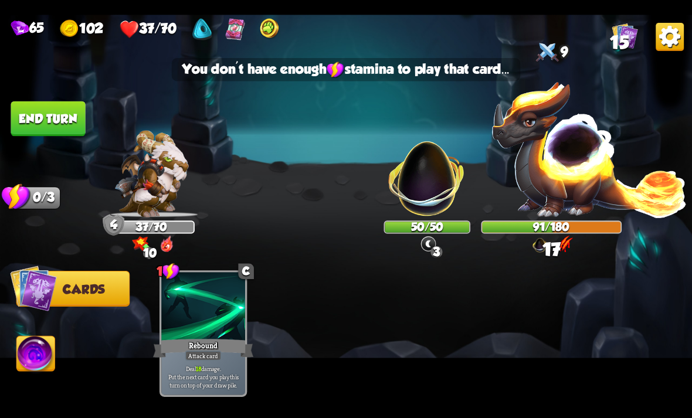
click at [71, 121] on button "End turn" at bounding box center [48, 118] width 74 height 35
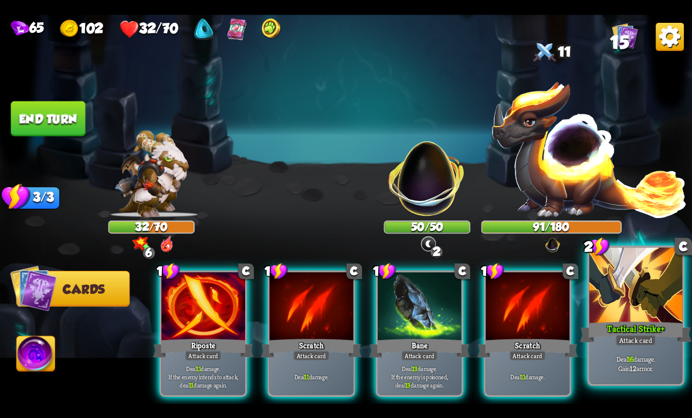
click at [632, 305] on div at bounding box center [635, 286] width 93 height 79
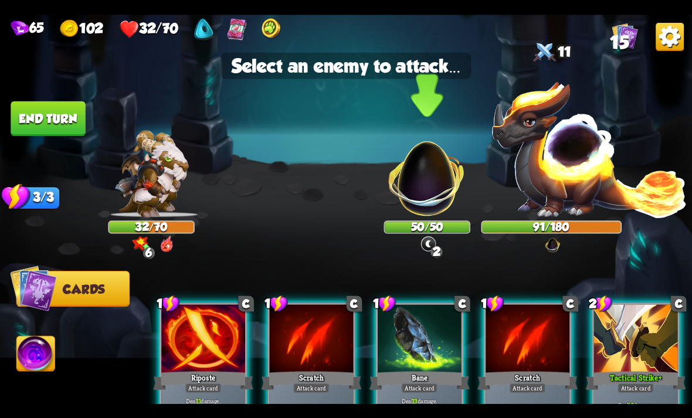
click at [424, 178] on img at bounding box center [427, 171] width 91 height 91
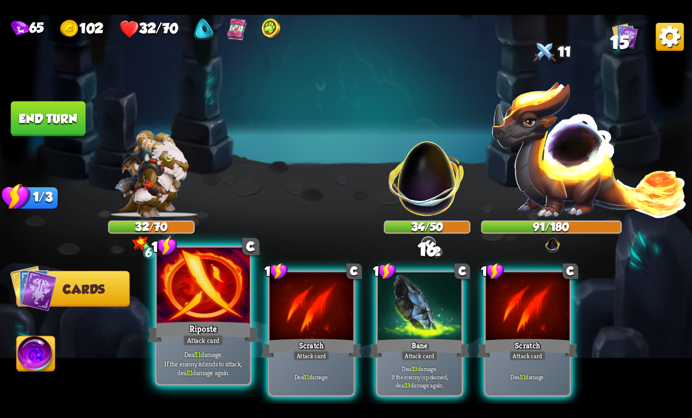
click at [200, 321] on div "Riposte" at bounding box center [202, 332] width 111 height 25
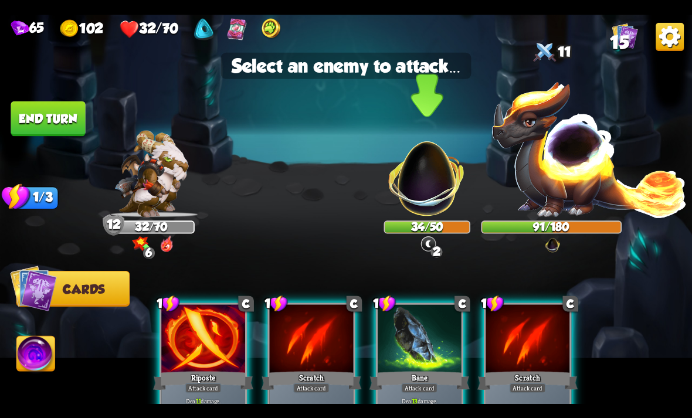
click at [443, 169] on img at bounding box center [427, 171] width 91 height 91
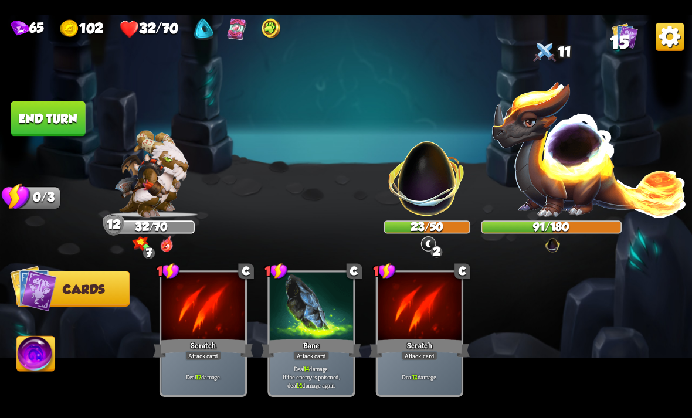
click at [62, 117] on button "End turn" at bounding box center [48, 118] width 74 height 35
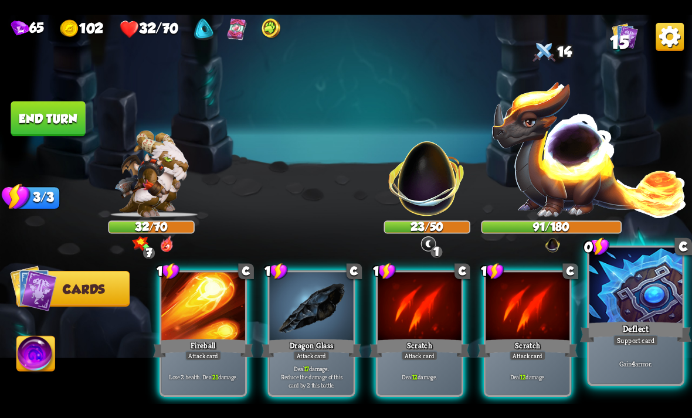
click at [659, 300] on div at bounding box center [635, 286] width 93 height 79
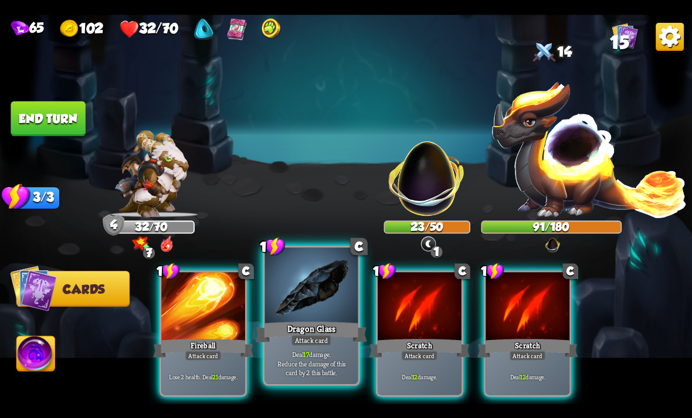
click at [305, 330] on div "Dragon Glass" at bounding box center [311, 332] width 111 height 25
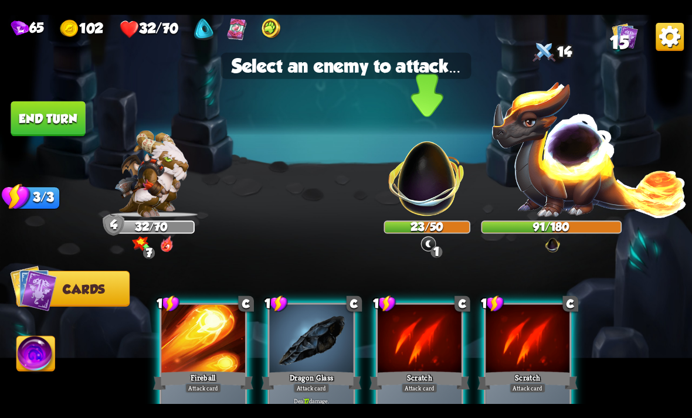
click at [423, 206] on img at bounding box center [427, 171] width 91 height 91
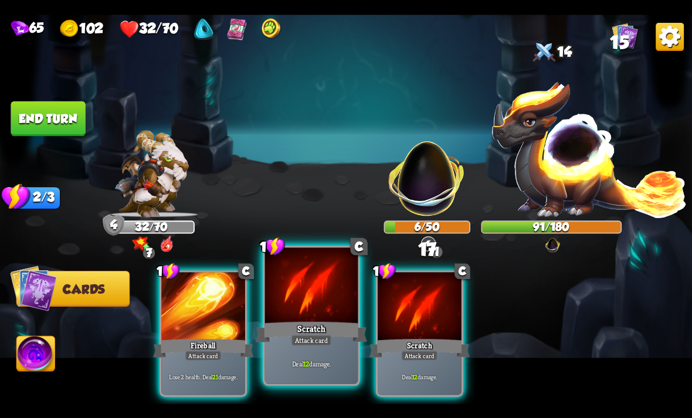
click at [329, 350] on div "Deal 12 damage." at bounding box center [311, 363] width 93 height 40
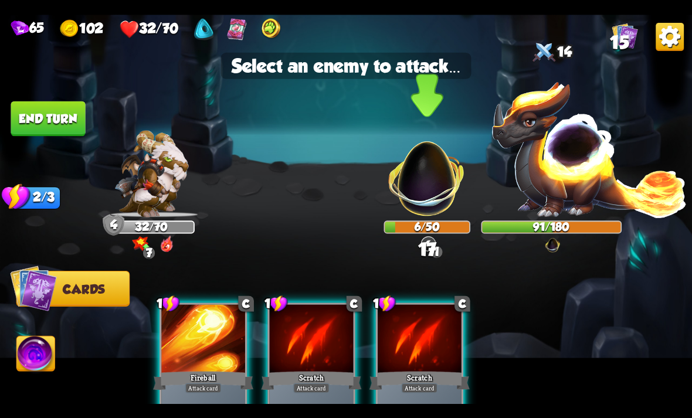
click at [425, 201] on img at bounding box center [427, 171] width 91 height 91
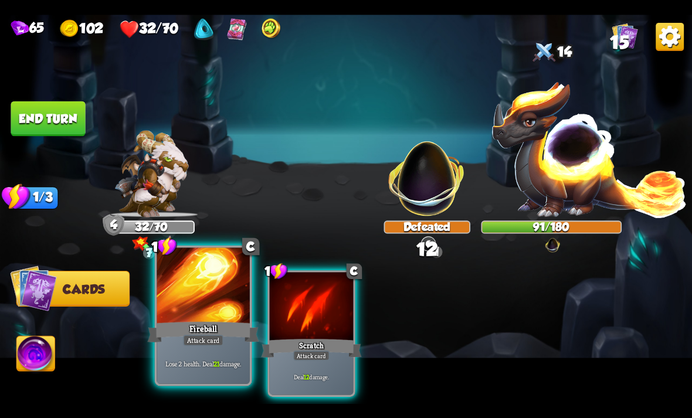
click at [212, 345] on div "Attack card" at bounding box center [203, 339] width 40 height 11
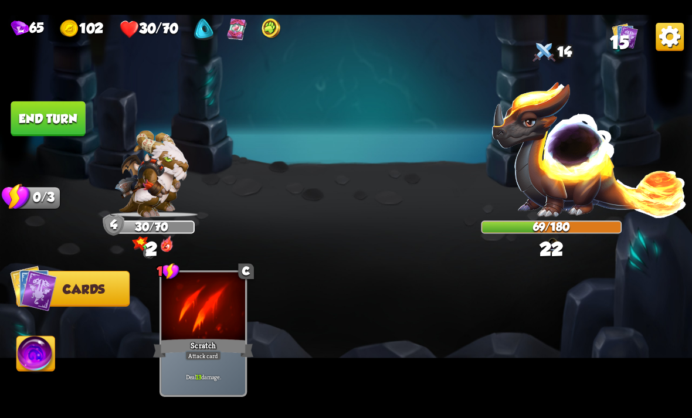
click at [70, 106] on button "End turn" at bounding box center [48, 118] width 74 height 35
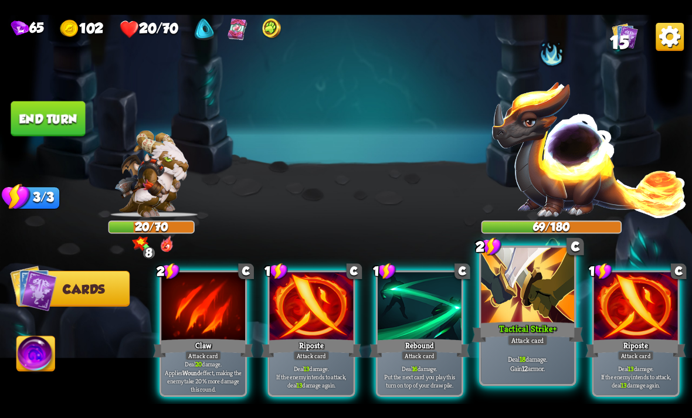
click at [519, 331] on div "Tactical Strike +" at bounding box center [527, 332] width 111 height 25
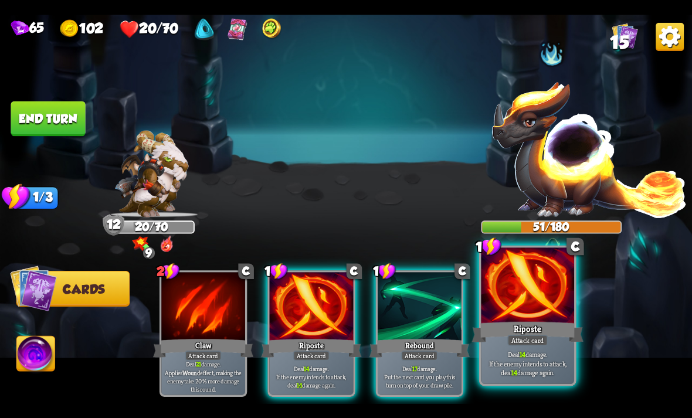
click at [551, 342] on div "Riposte" at bounding box center [527, 332] width 111 height 25
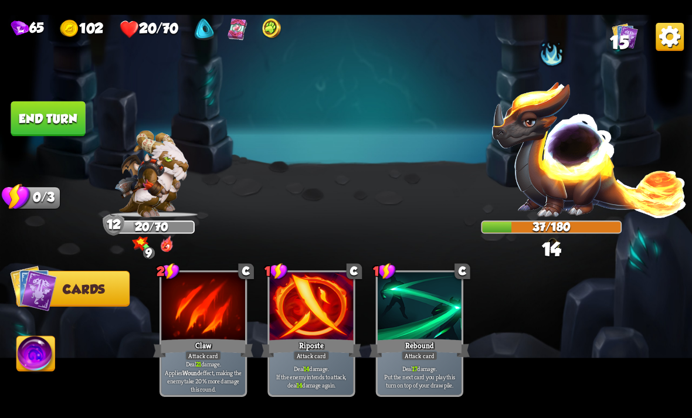
click at [72, 98] on img at bounding box center [346, 209] width 692 height 389
click at [54, 119] on button "End turn" at bounding box center [48, 118] width 74 height 35
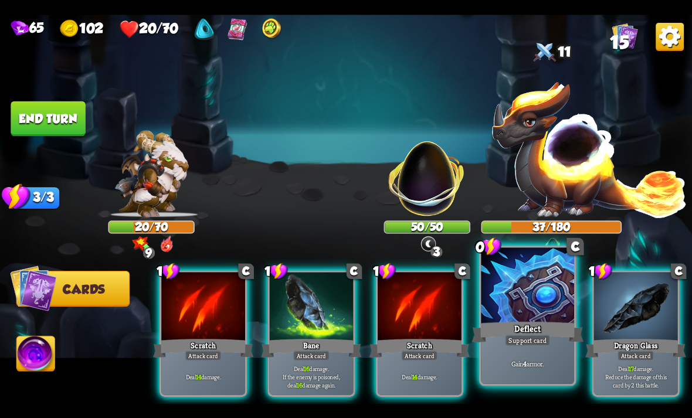
click at [522, 339] on div "Support card" at bounding box center [527, 339] width 45 height 11
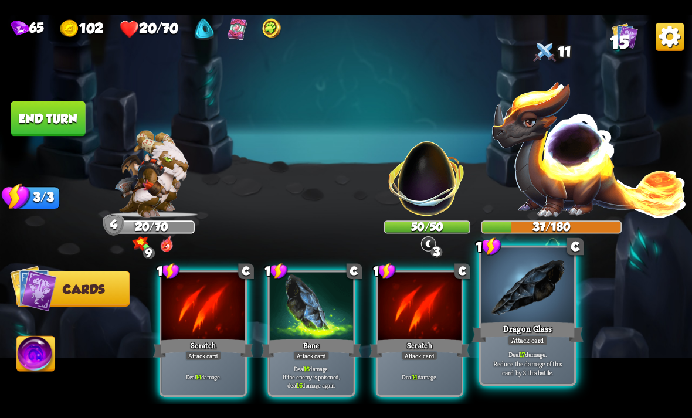
click at [532, 341] on div "Attack card" at bounding box center [527, 339] width 40 height 11
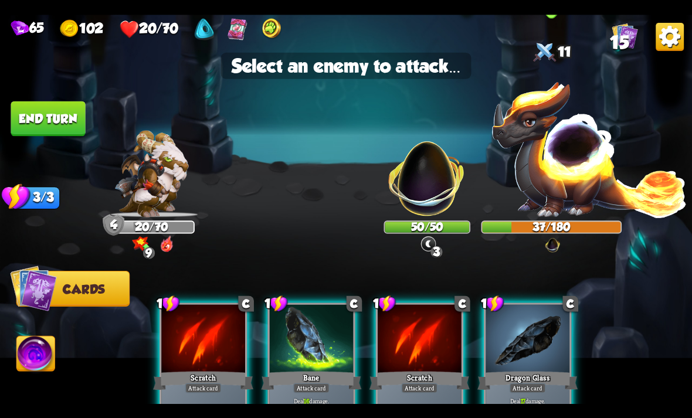
click at [582, 179] on img at bounding box center [589, 148] width 197 height 137
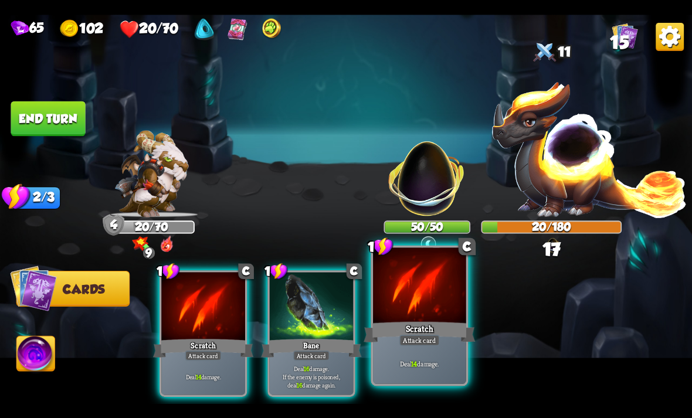
click at [429, 340] on div "Attack card" at bounding box center [419, 339] width 40 height 11
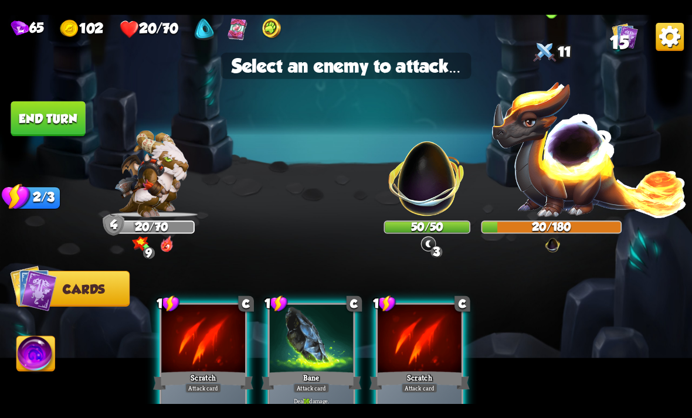
click at [569, 202] on img at bounding box center [589, 148] width 197 height 137
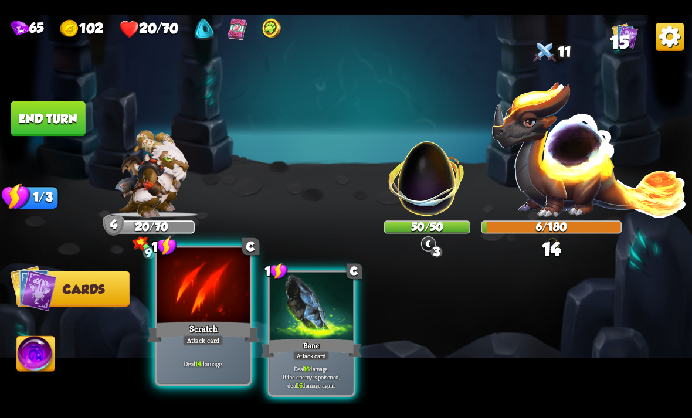
click at [176, 345] on div "Deal 14 damage." at bounding box center [203, 363] width 93 height 40
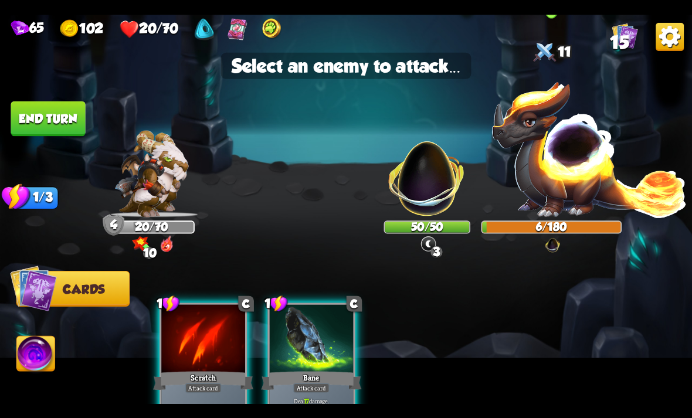
click at [555, 184] on img at bounding box center [589, 148] width 197 height 137
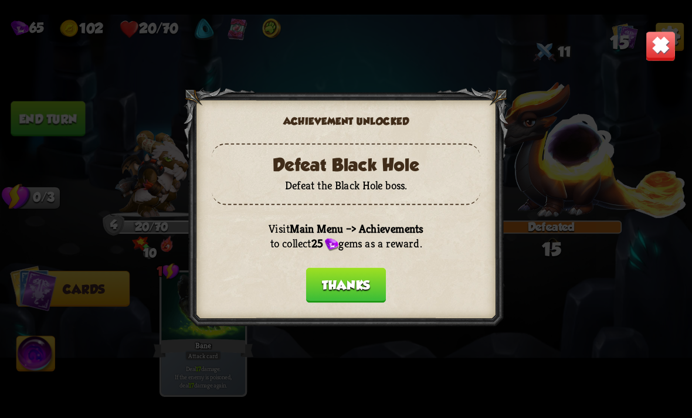
click at [358, 276] on button "Thanks" at bounding box center [346, 284] width 80 height 35
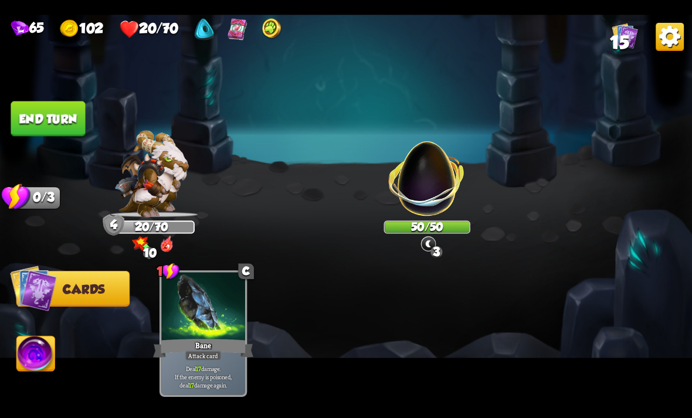
click at [41, 117] on button "End turn" at bounding box center [48, 118] width 74 height 35
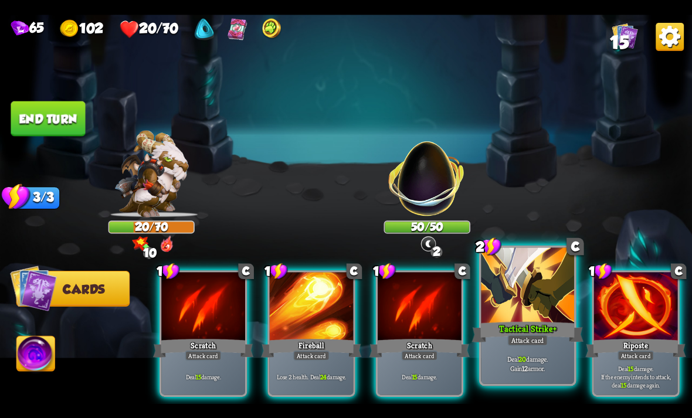
click at [540, 341] on div "Attack card" at bounding box center [527, 339] width 40 height 11
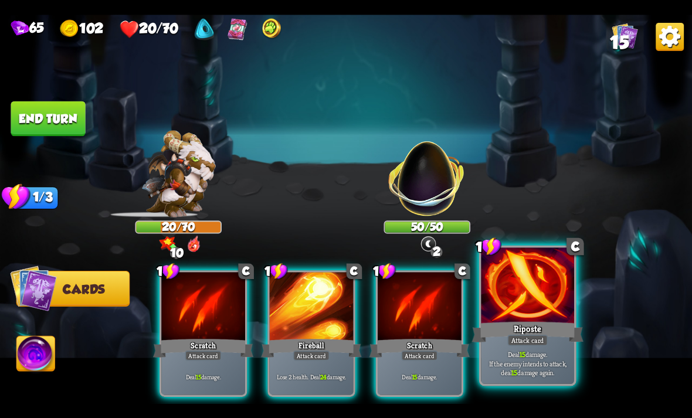
click at [536, 340] on div "Attack card" at bounding box center [527, 339] width 40 height 11
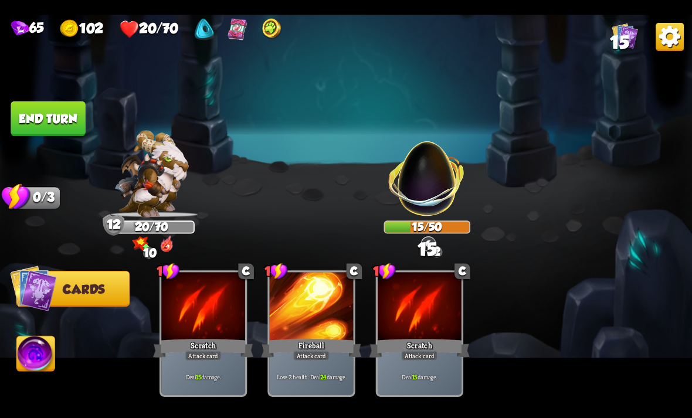
click at [32, 359] on img at bounding box center [36, 355] width 38 height 39
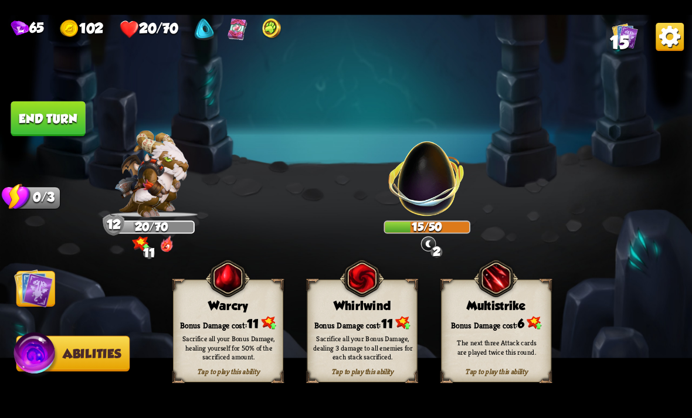
click at [232, 314] on div "Tap to play this ability Warcry Bonus Damage cost: 11 Sacrifice all your Bonus …" at bounding box center [228, 330] width 110 height 103
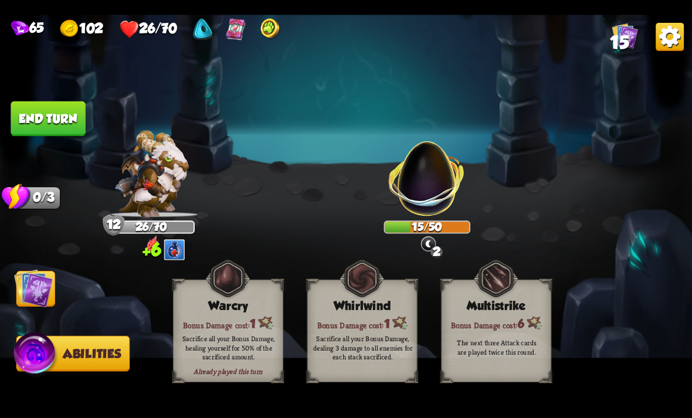
click at [61, 117] on button "End turn" at bounding box center [48, 118] width 74 height 35
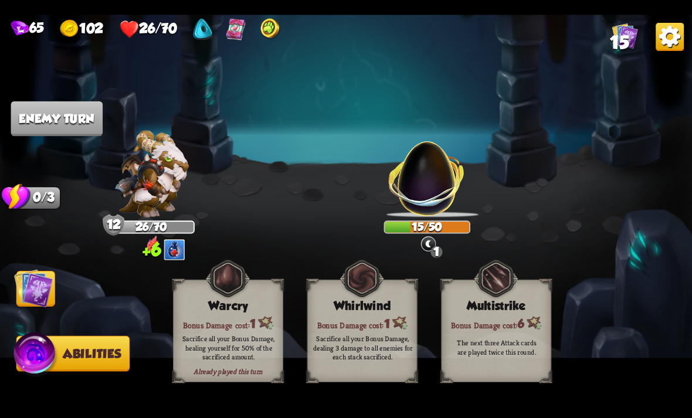
click at [40, 291] on img at bounding box center [33, 288] width 39 height 39
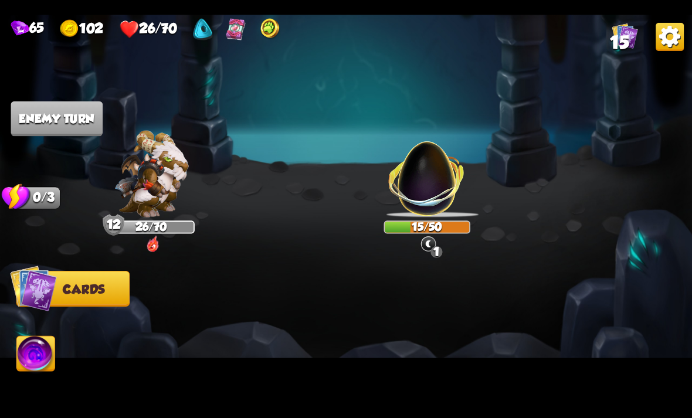
click at [205, 346] on div at bounding box center [414, 316] width 553 height 173
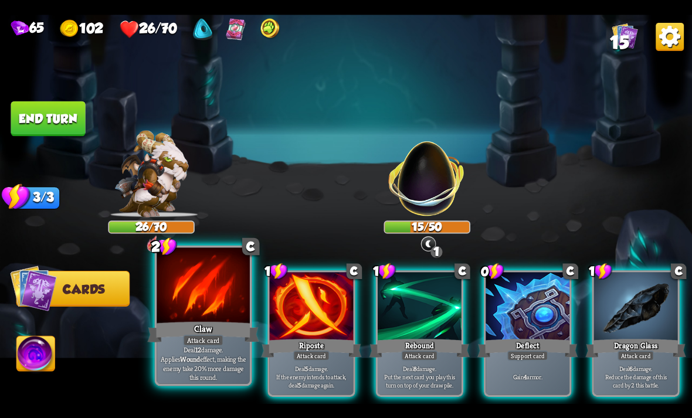
click at [199, 310] on div at bounding box center [203, 286] width 93 height 79
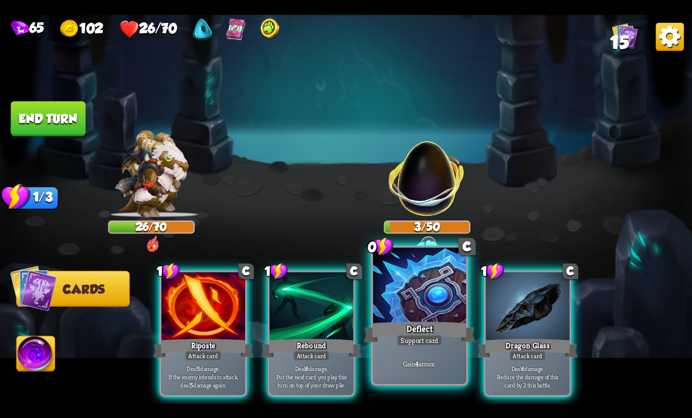
click at [416, 331] on div "Deflect" at bounding box center [418, 332] width 111 height 25
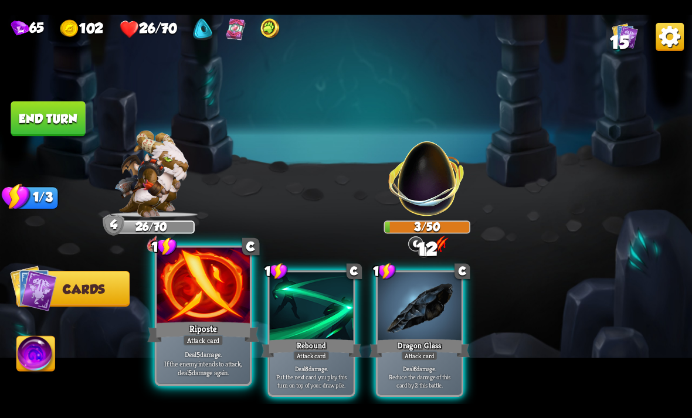
click at [196, 311] on div at bounding box center [203, 286] width 93 height 79
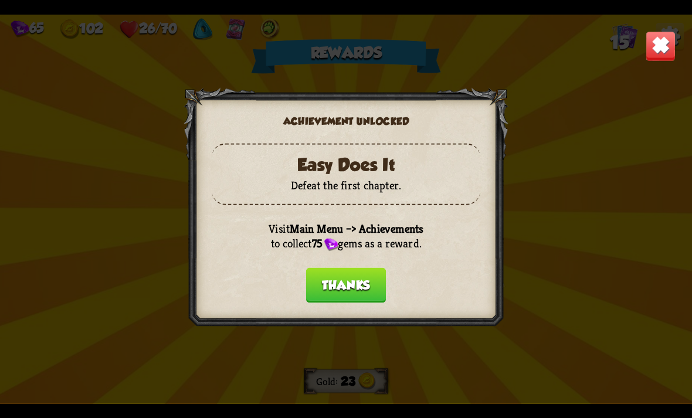
click at [356, 285] on button "Thanks" at bounding box center [346, 284] width 80 height 35
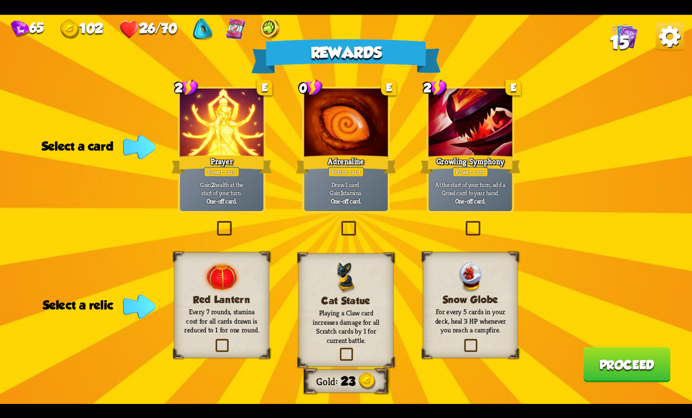
click at [231, 317] on p "Every 7 rounds, stamina cost for all cards drawn is reduced to 1 for one round." at bounding box center [221, 320] width 77 height 27
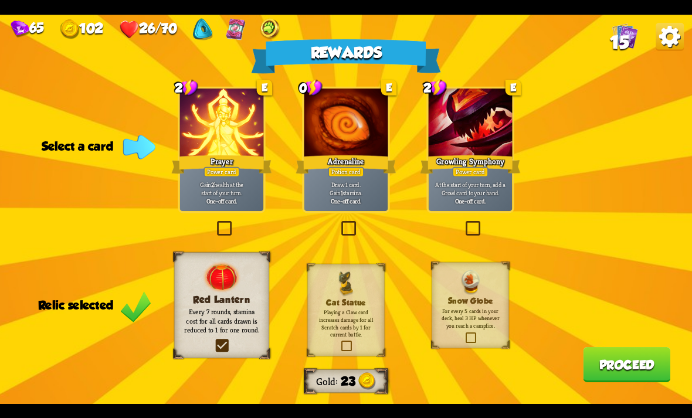
click at [338, 137] on div at bounding box center [346, 124] width 84 height 70
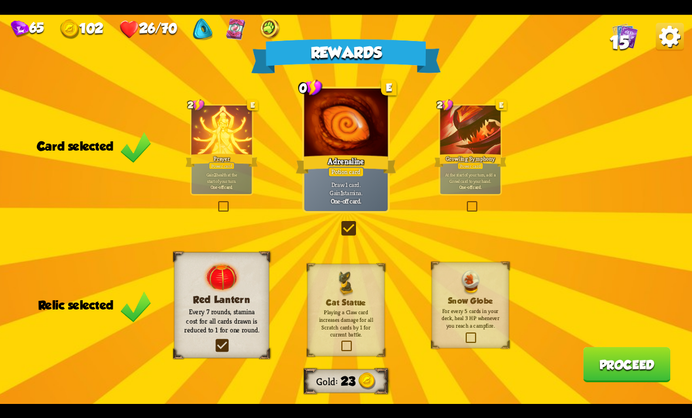
click at [613, 371] on button "Proceed" at bounding box center [626, 364] width 87 height 35
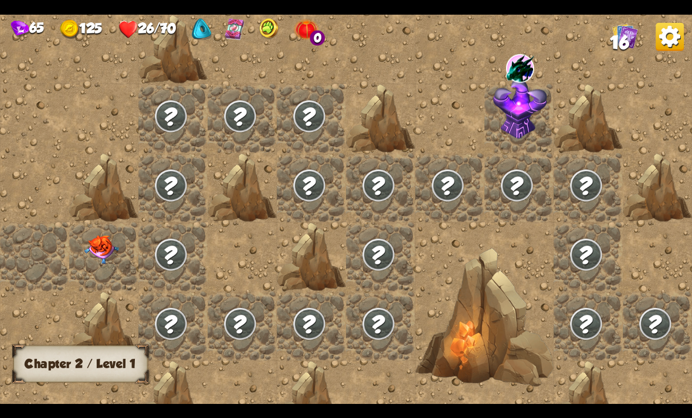
click at [101, 247] on img at bounding box center [101, 249] width 35 height 29
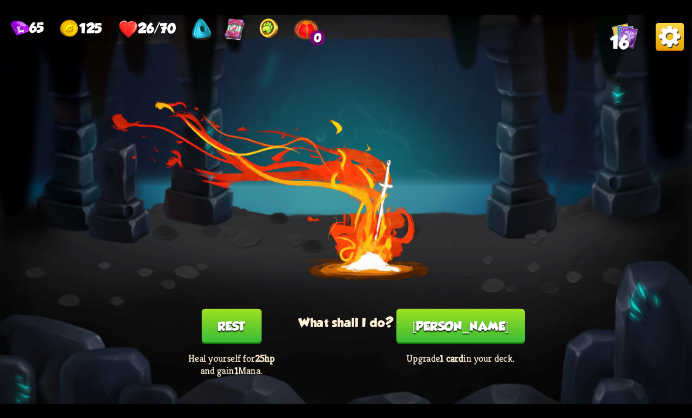
click at [462, 311] on button "[PERSON_NAME]" at bounding box center [460, 325] width 128 height 35
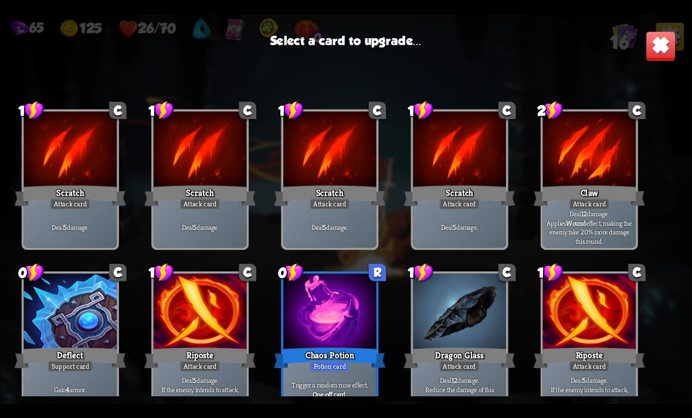
scroll to position [190, 0]
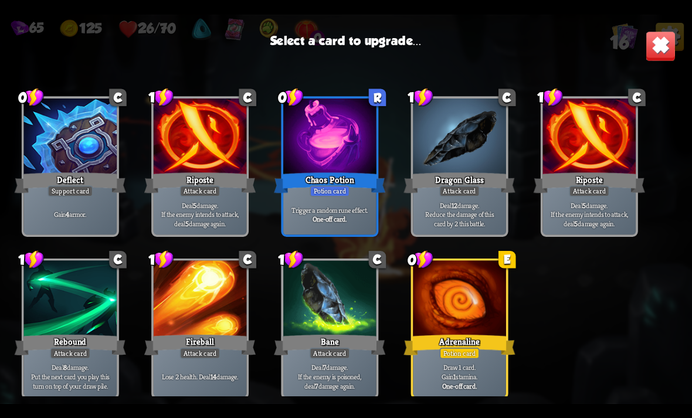
click at [471, 326] on div at bounding box center [459, 299] width 93 height 79
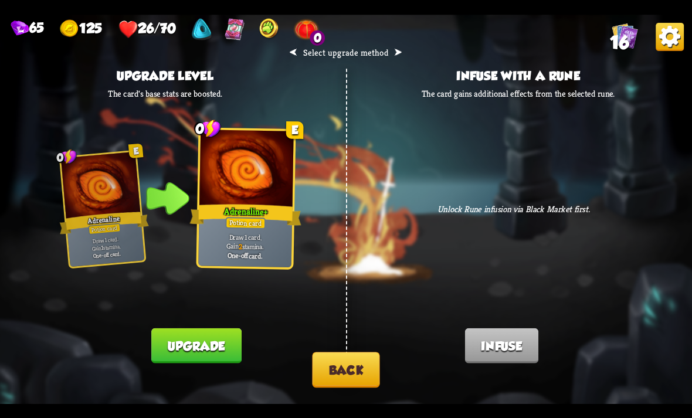
click at [342, 363] on button "Back" at bounding box center [345, 370] width 67 height 36
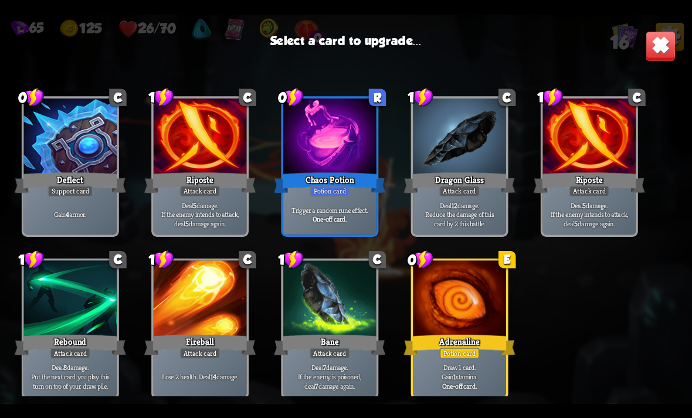
click at [658, 36] on img at bounding box center [660, 45] width 30 height 30
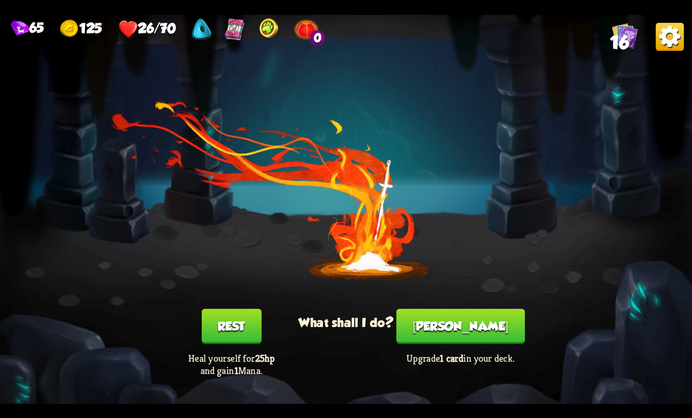
click at [245, 351] on div "Rest Heal yourself for 25hp and gain 1 Mana." at bounding box center [231, 342] width 138 height 68
click at [220, 324] on button "Rest" at bounding box center [231, 325] width 60 height 35
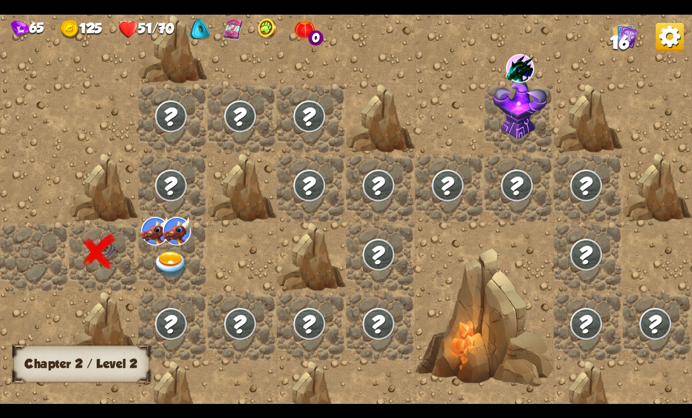
click at [164, 243] on img at bounding box center [176, 230] width 28 height 29
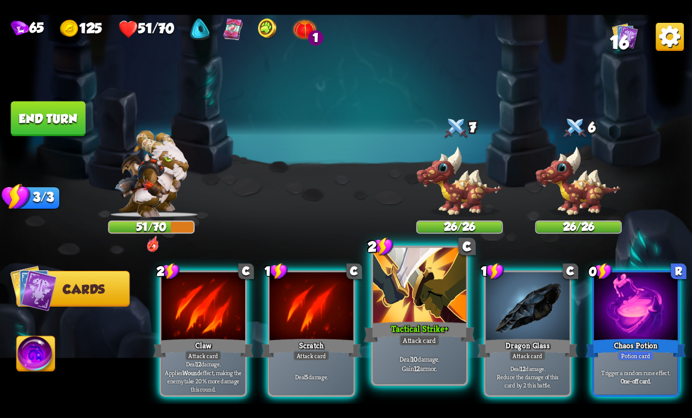
click at [446, 331] on div "Tactical Strike +" at bounding box center [418, 332] width 111 height 25
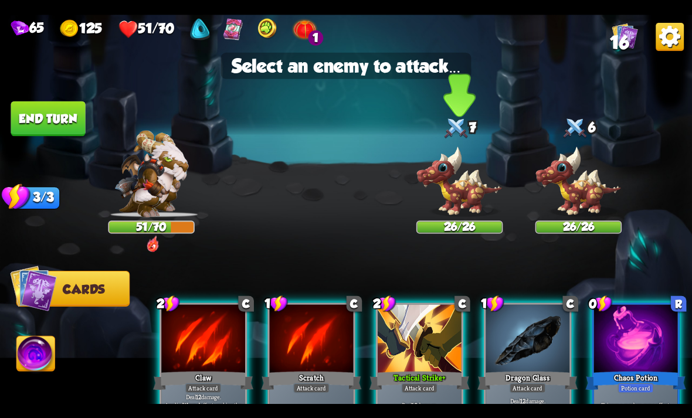
click at [460, 207] on img at bounding box center [459, 181] width 87 height 72
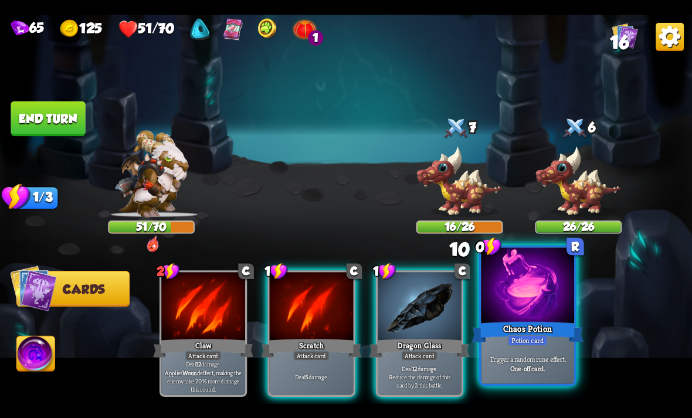
click at [536, 323] on div "Chaos Potion" at bounding box center [527, 332] width 111 height 25
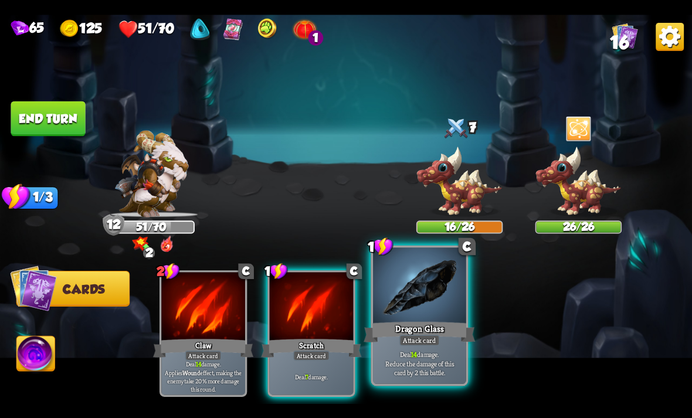
click at [426, 345] on div "Attack card" at bounding box center [419, 339] width 40 height 11
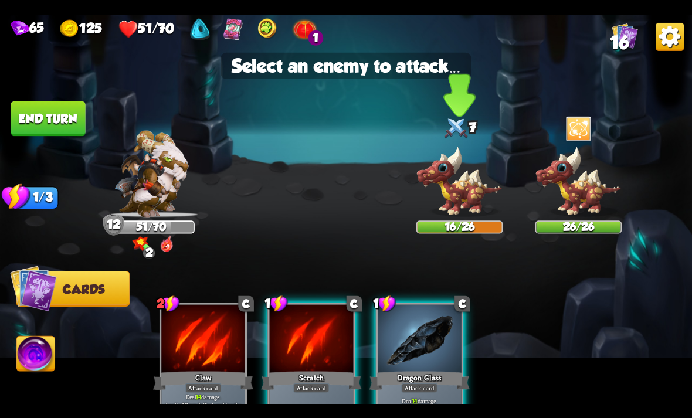
click at [486, 164] on img at bounding box center [459, 181] width 87 height 72
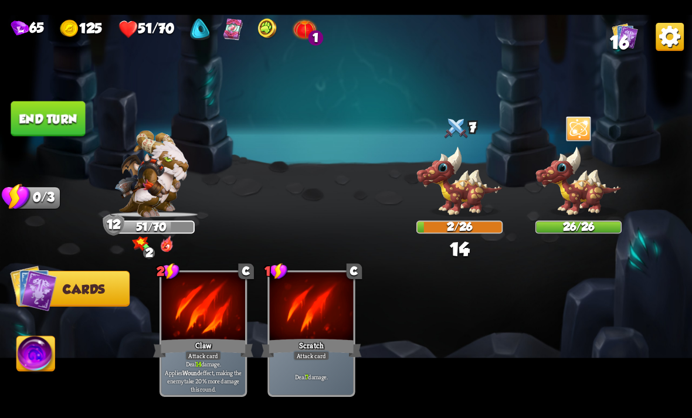
click at [26, 110] on button "End turn" at bounding box center [48, 118] width 74 height 35
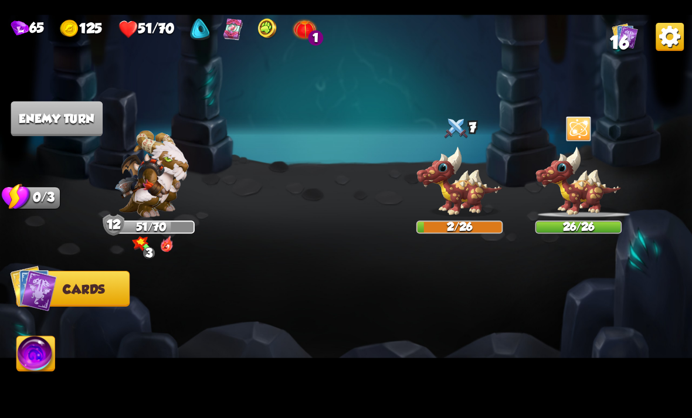
click at [47, 369] on img at bounding box center [36, 355] width 38 height 39
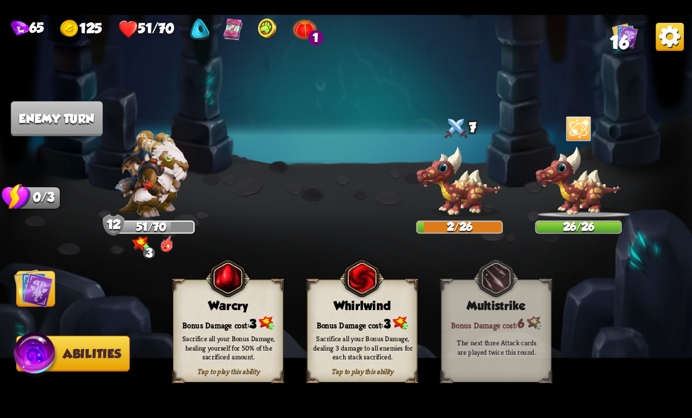
click at [362, 337] on div "Sacrifice all your Bonus Damage, dealing 3 damage to all enemies for each stack…" at bounding box center [363, 348] width 100 height 28
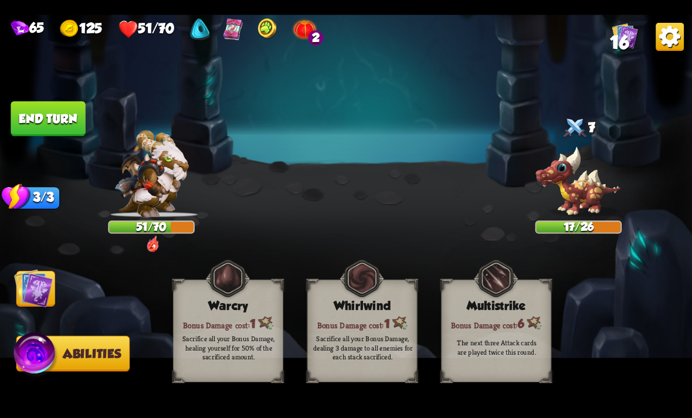
click at [43, 292] on img at bounding box center [33, 288] width 39 height 39
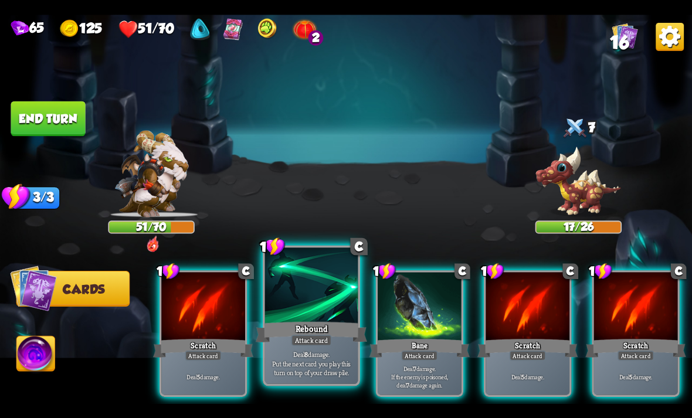
click at [314, 326] on div "Rebound" at bounding box center [311, 332] width 111 height 25
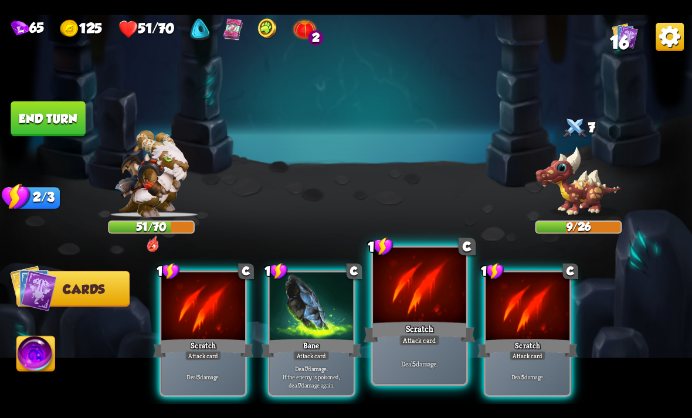
click at [420, 335] on div "Attack card" at bounding box center [419, 339] width 40 height 11
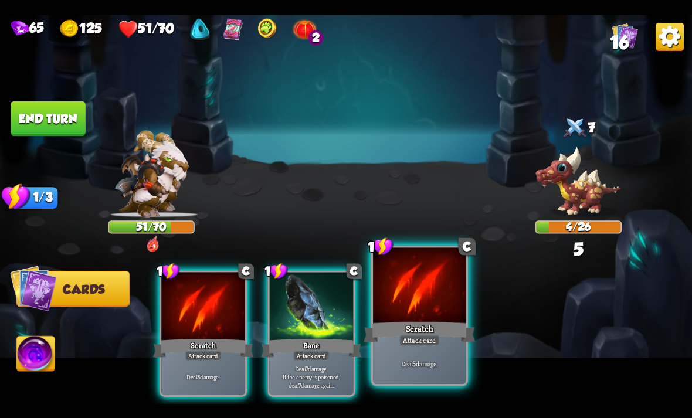
click at [417, 344] on div "Attack card" at bounding box center [419, 339] width 40 height 11
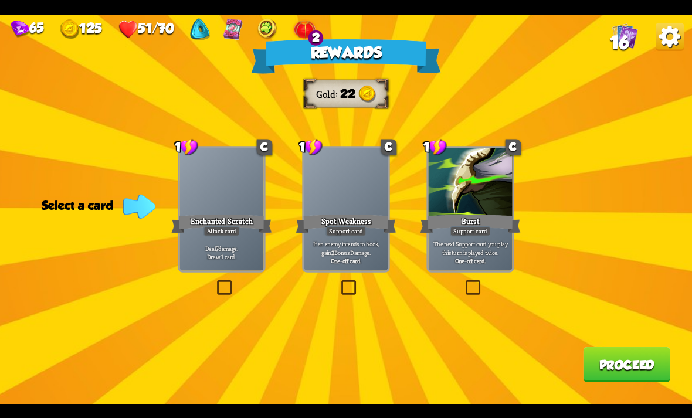
click at [190, 263] on div "Deal 7 damage. Draw 1 card." at bounding box center [222, 252] width 84 height 36
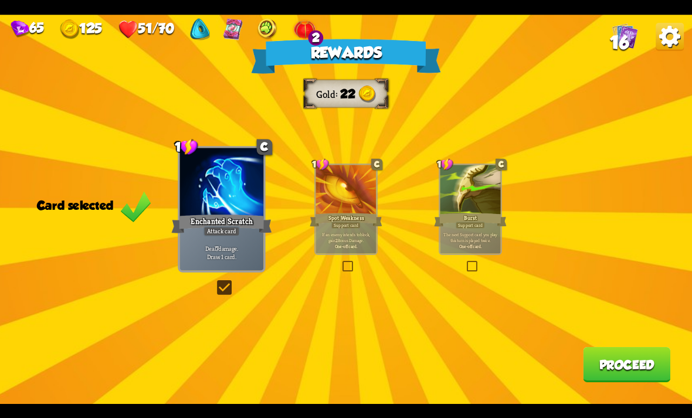
click at [482, 212] on div "Burst" at bounding box center [470, 220] width 73 height 16
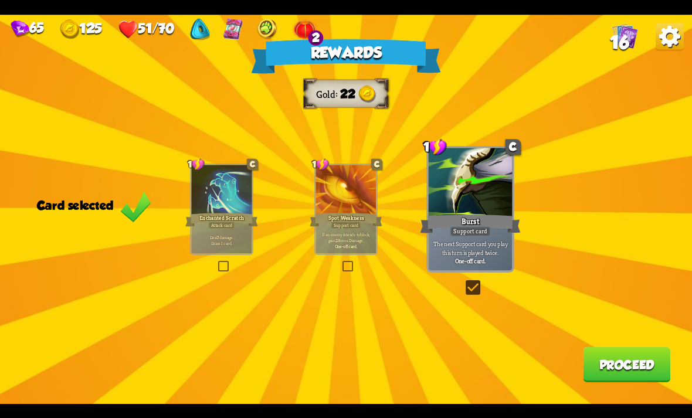
click at [212, 247] on div "Deal 7 damage. Draw 1 card." at bounding box center [221, 240] width 60 height 26
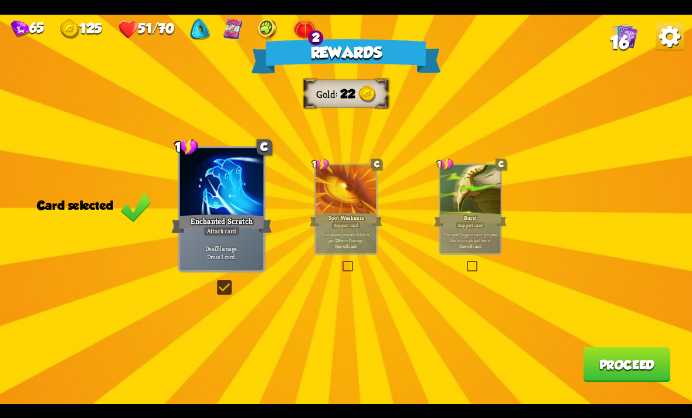
click at [652, 381] on button "Proceed" at bounding box center [626, 364] width 87 height 35
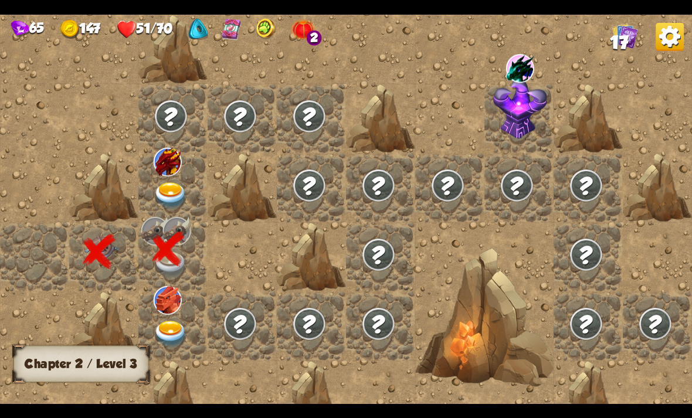
click at [175, 176] on img at bounding box center [168, 161] width 28 height 29
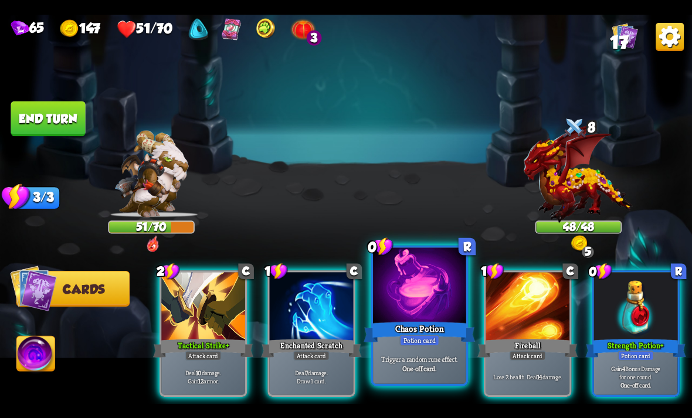
click at [430, 358] on p "Trigger a random rune effect." at bounding box center [419, 358] width 89 height 9
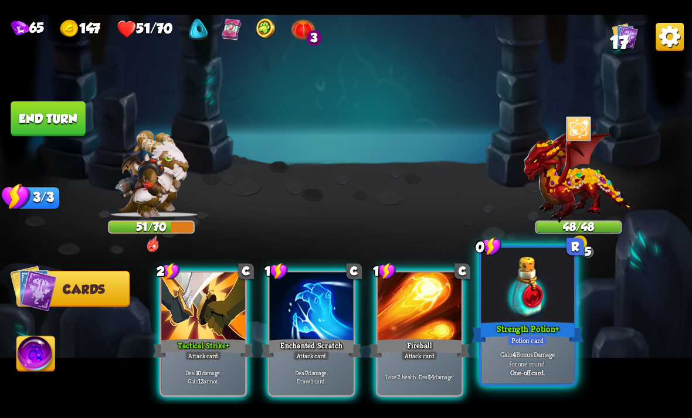
click at [538, 334] on div "Strength Potion +" at bounding box center [527, 332] width 111 height 25
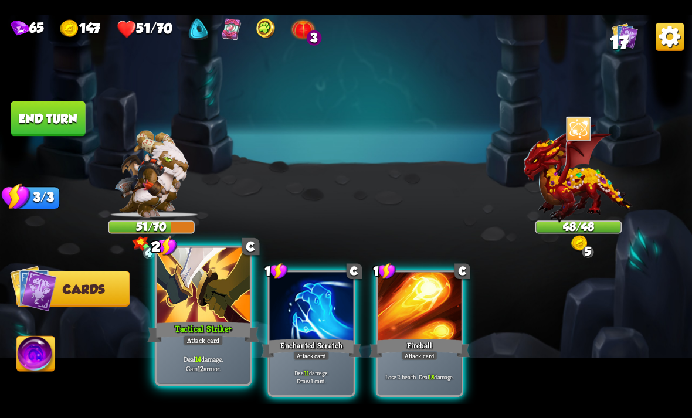
click at [189, 328] on div "Tactical Strike +" at bounding box center [202, 332] width 111 height 25
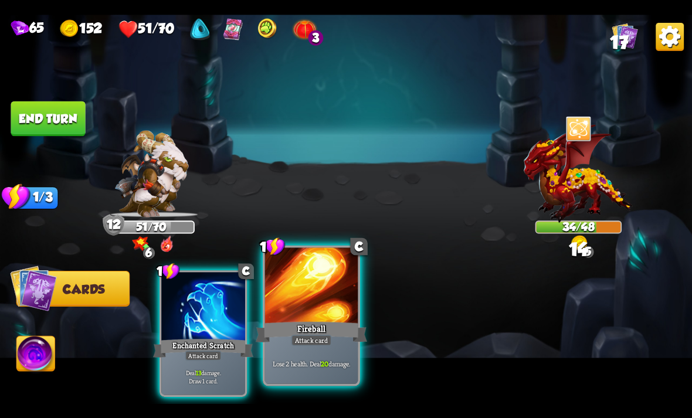
click at [315, 360] on p "Lose 2 health. Deal 20 damage." at bounding box center [311, 363] width 89 height 9
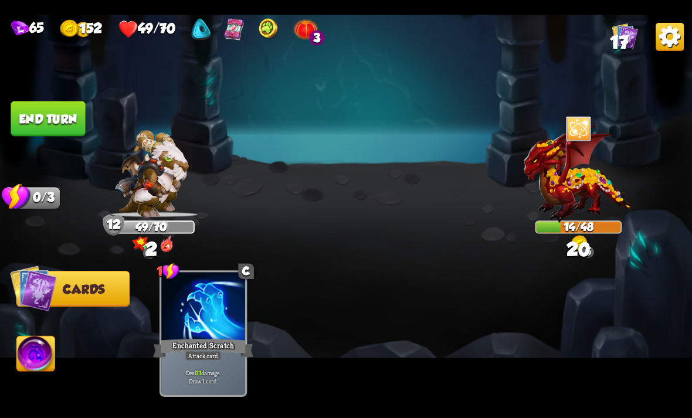
click at [68, 107] on button "End turn" at bounding box center [48, 118] width 74 height 35
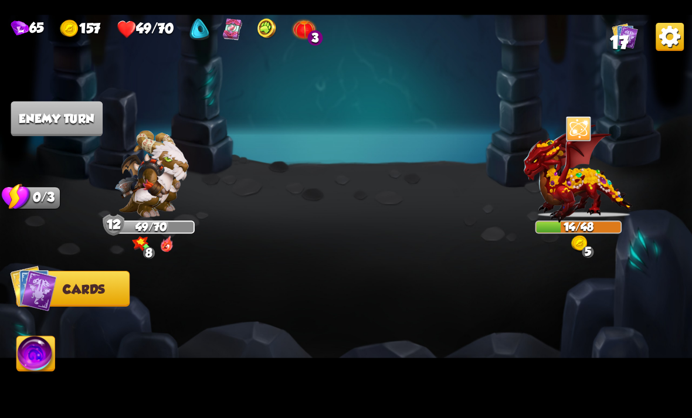
click at [44, 356] on img at bounding box center [36, 355] width 38 height 39
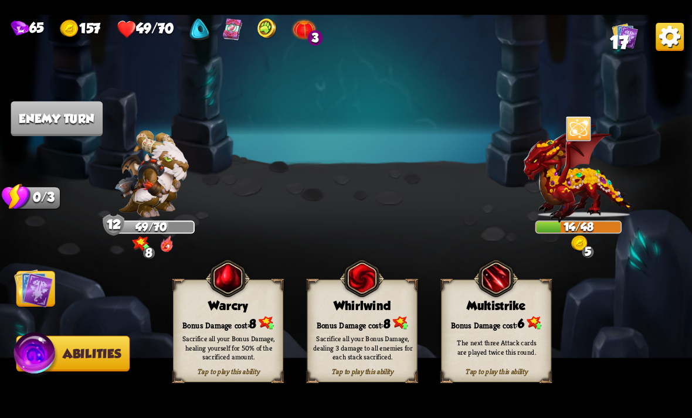
click at [216, 362] on div "Sacrifice all your Bonus Damage, healing yourself for 50% of the sacrificed amo…" at bounding box center [229, 347] width 110 height 43
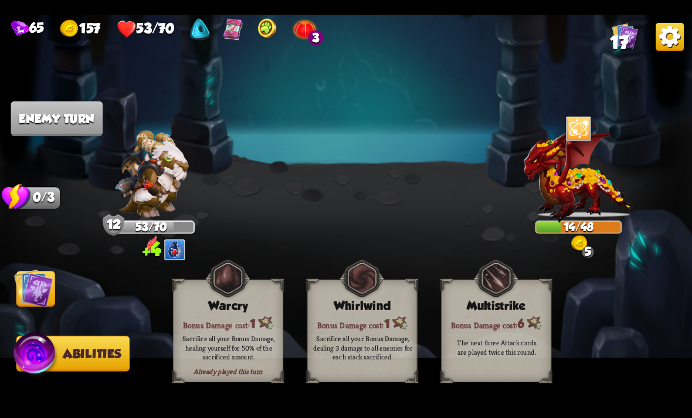
click at [210, 364] on div "Sacrifice all your Bonus Damage, healing yourself for 50% of the sacrificed amo…" at bounding box center [229, 347] width 110 height 43
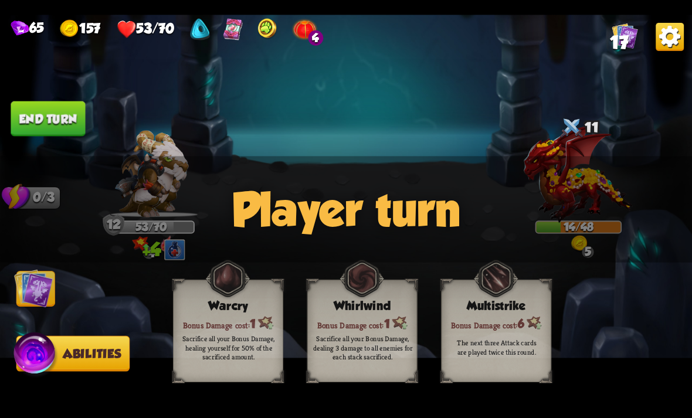
click at [37, 277] on img at bounding box center [33, 288] width 39 height 39
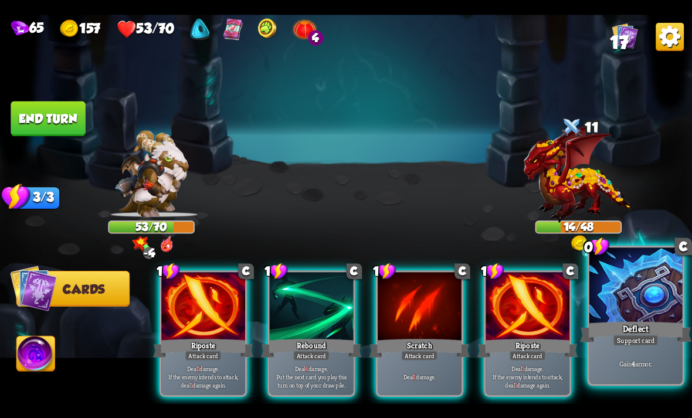
click at [651, 314] on div at bounding box center [635, 286] width 93 height 79
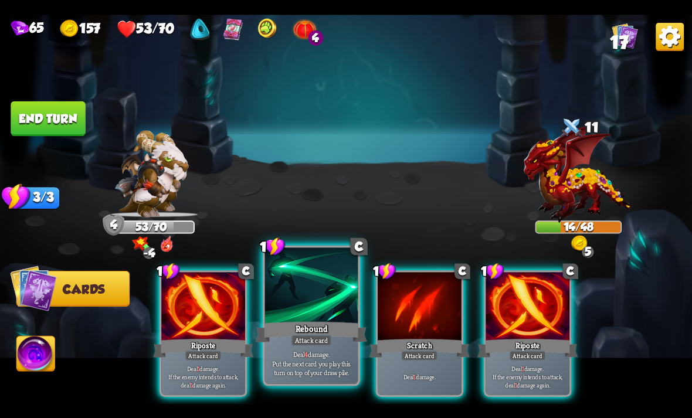
click at [325, 317] on div at bounding box center [311, 286] width 93 height 79
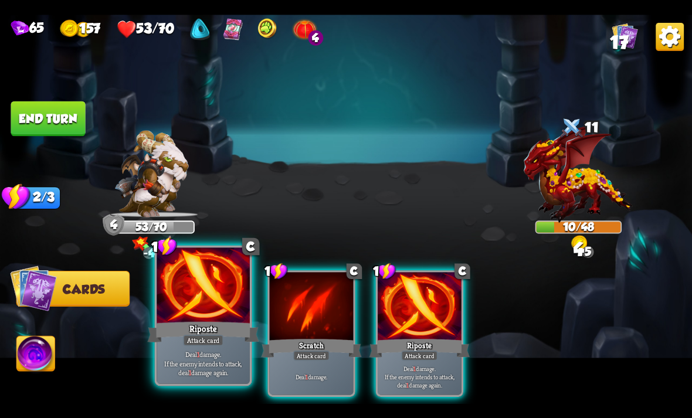
click at [179, 315] on div at bounding box center [203, 286] width 93 height 79
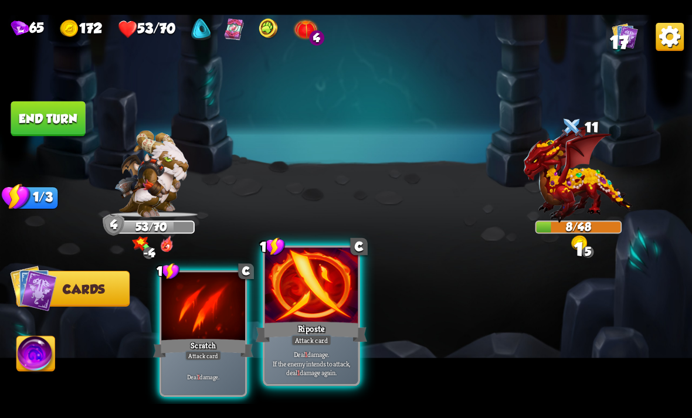
click at [316, 349] on div "Deal 1 damage. If the enemy intends to attack, deal 1 damage again." at bounding box center [311, 363] width 93 height 40
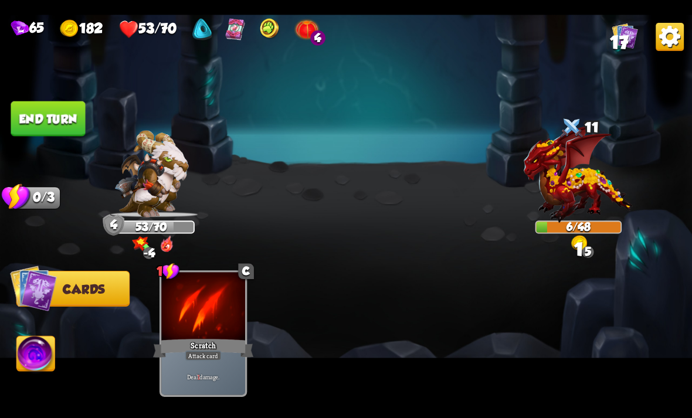
click at [45, 106] on button "End turn" at bounding box center [48, 118] width 74 height 35
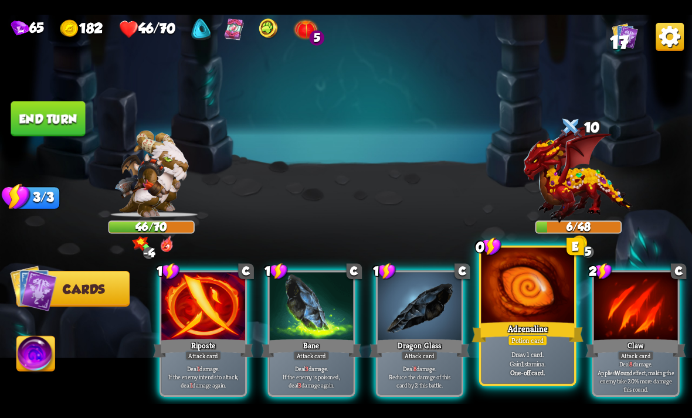
click at [514, 327] on div "Adrenaline" at bounding box center [527, 332] width 111 height 25
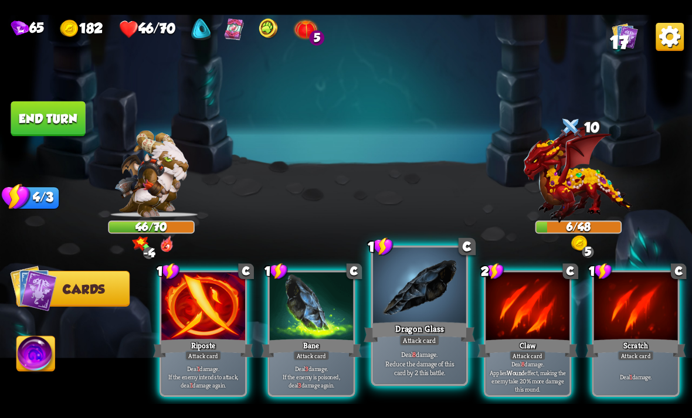
click at [419, 326] on div "Dragon Glass" at bounding box center [418, 332] width 111 height 25
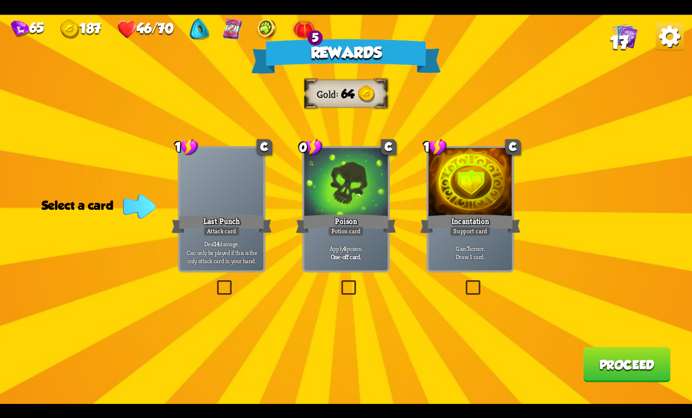
click at [356, 229] on div "Potion card" at bounding box center [346, 231] width 36 height 10
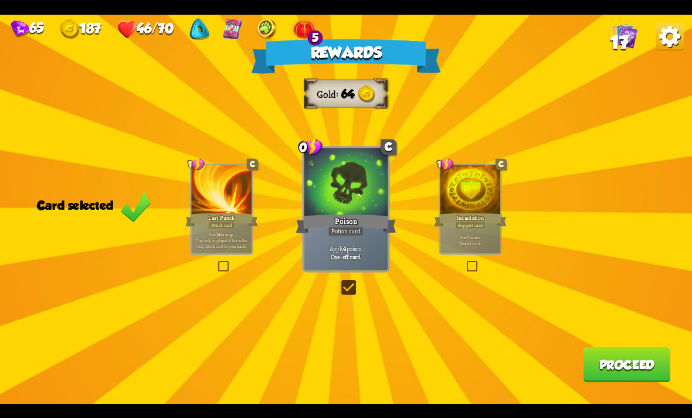
click at [603, 373] on button "Proceed" at bounding box center [626, 364] width 87 height 35
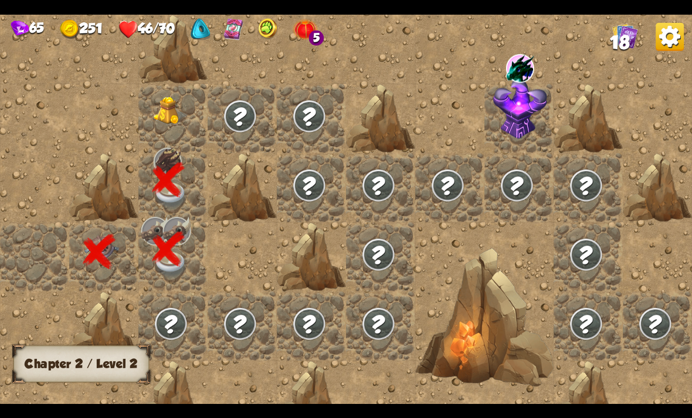
click at [171, 107] on img at bounding box center [171, 111] width 35 height 28
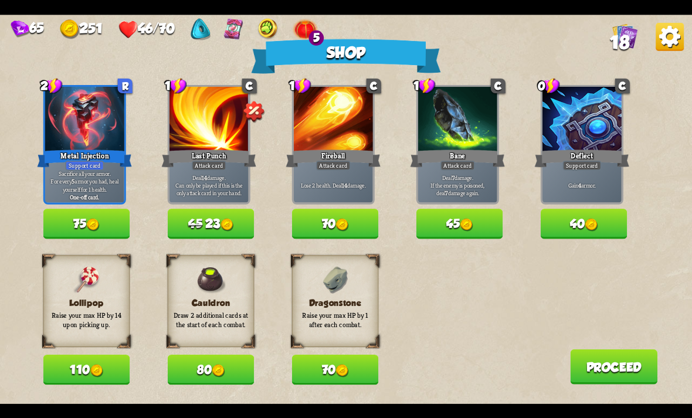
click at [224, 366] on img at bounding box center [218, 370] width 13 height 13
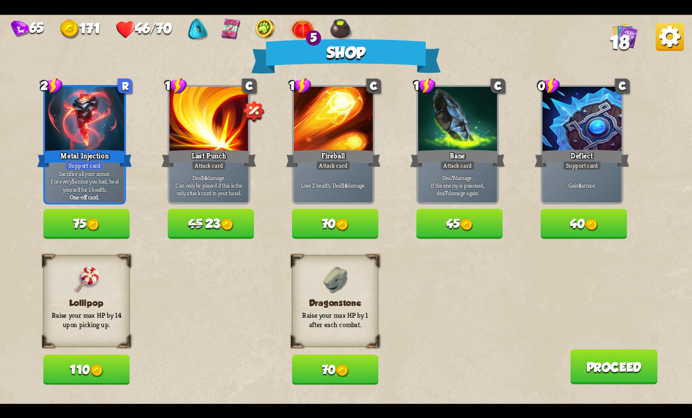
click at [611, 374] on button "Proceed" at bounding box center [613, 366] width 87 height 35
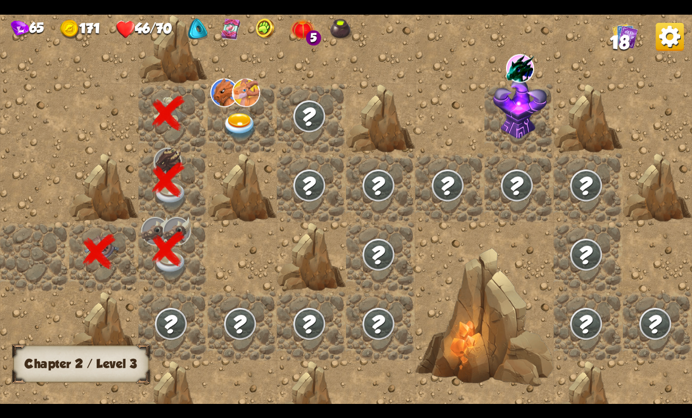
click at [249, 122] on img at bounding box center [240, 126] width 35 height 27
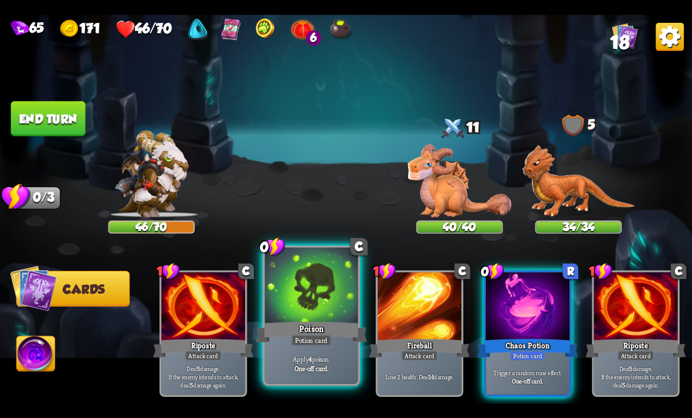
click at [307, 307] on div at bounding box center [311, 286] width 93 height 79
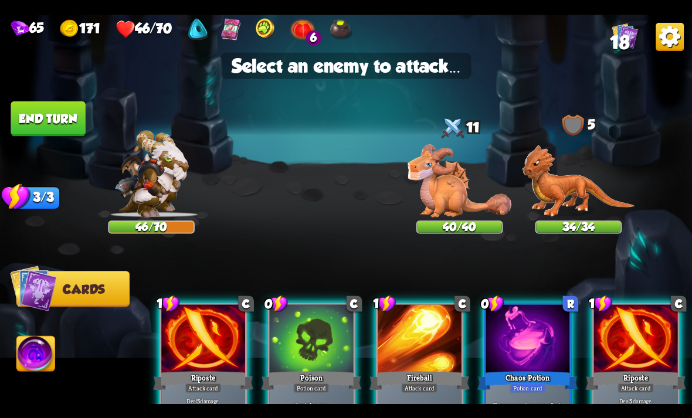
click at [425, 198] on div "Player turn" at bounding box center [346, 209] width 692 height 107
click at [447, 182] on img at bounding box center [459, 180] width 104 height 73
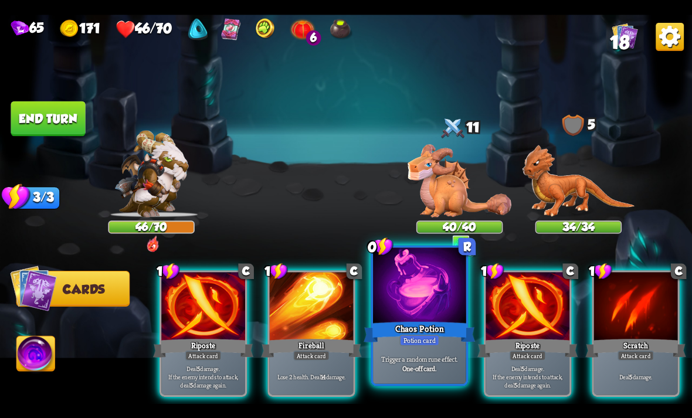
click at [418, 281] on div at bounding box center [419, 286] width 93 height 79
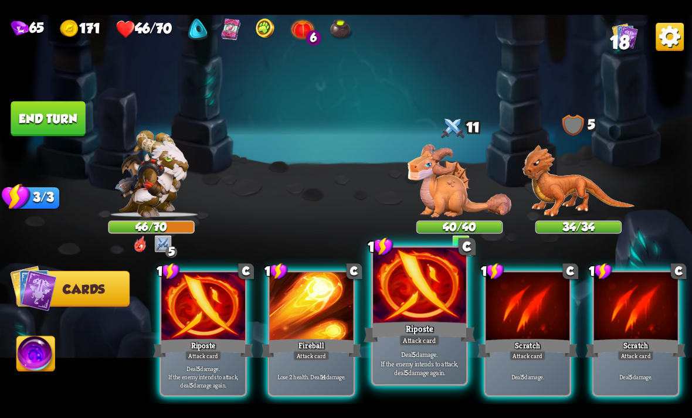
click at [420, 292] on div at bounding box center [419, 286] width 93 height 79
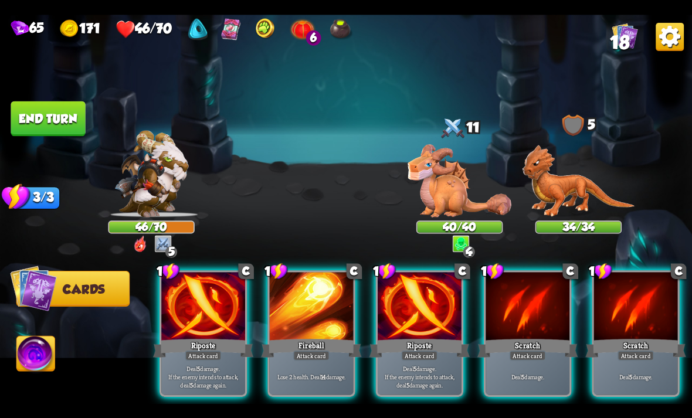
click at [450, 207] on img at bounding box center [459, 180] width 104 height 73
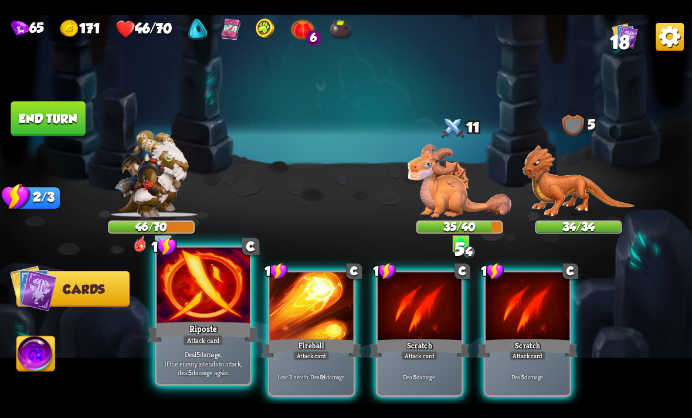
click at [198, 321] on div "Riposte" at bounding box center [202, 332] width 111 height 25
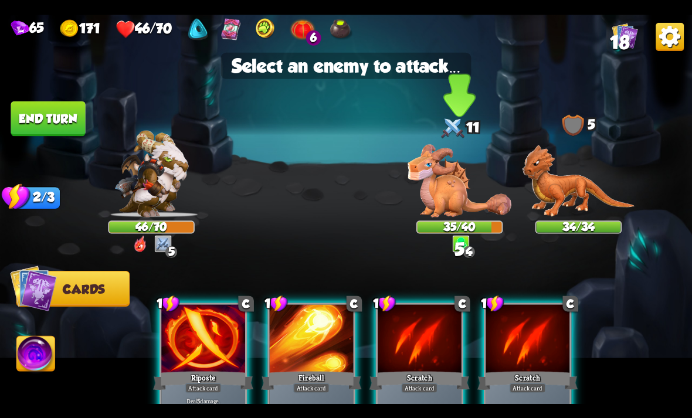
click at [430, 174] on img at bounding box center [459, 180] width 104 height 73
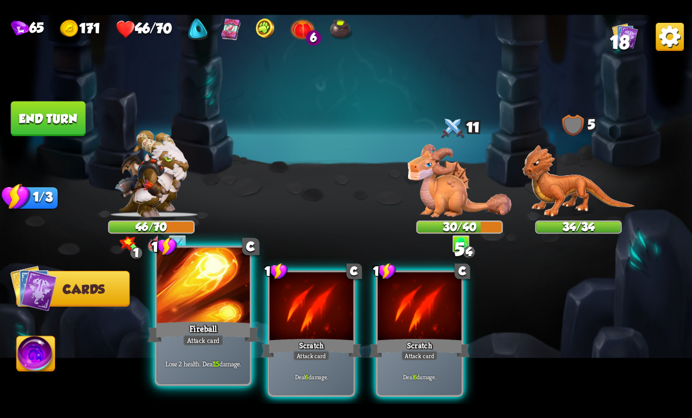
click at [211, 313] on div at bounding box center [203, 286] width 93 height 79
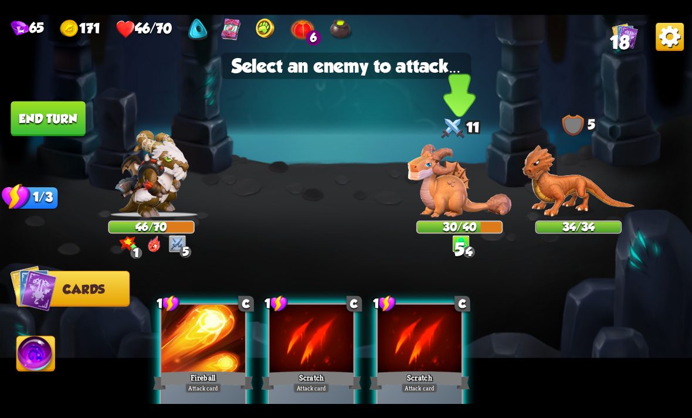
click at [454, 186] on img at bounding box center [459, 180] width 104 height 73
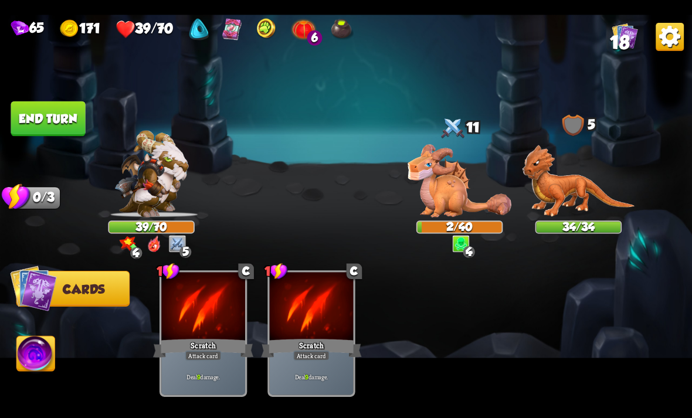
click at [50, 343] on img at bounding box center [36, 355] width 38 height 39
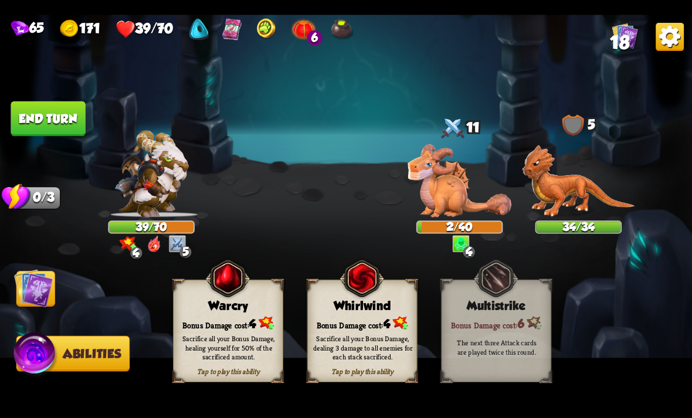
click at [352, 309] on div "Whirlwind" at bounding box center [362, 306] width 109 height 14
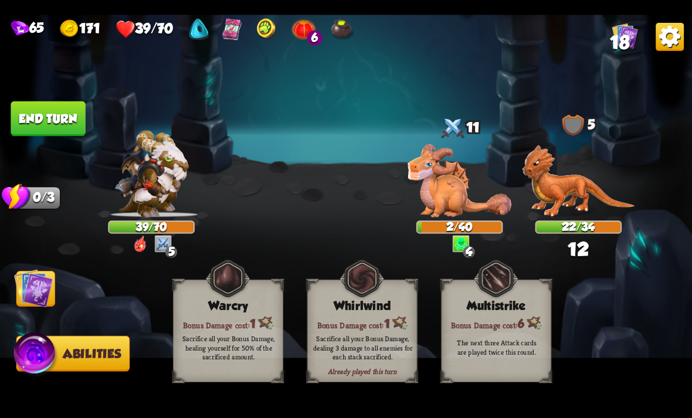
click at [40, 288] on img at bounding box center [33, 288] width 39 height 39
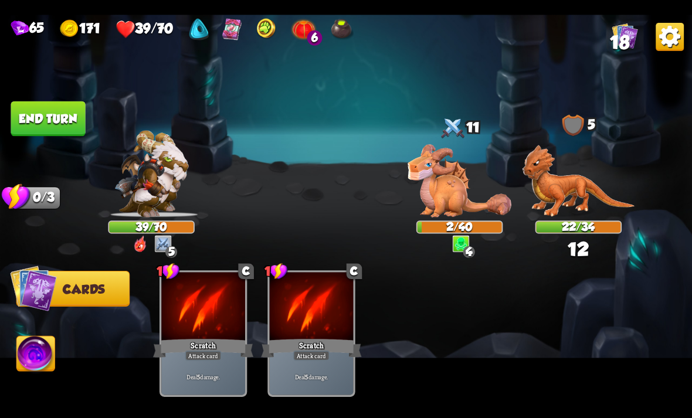
click at [36, 111] on button "End turn" at bounding box center [48, 118] width 74 height 35
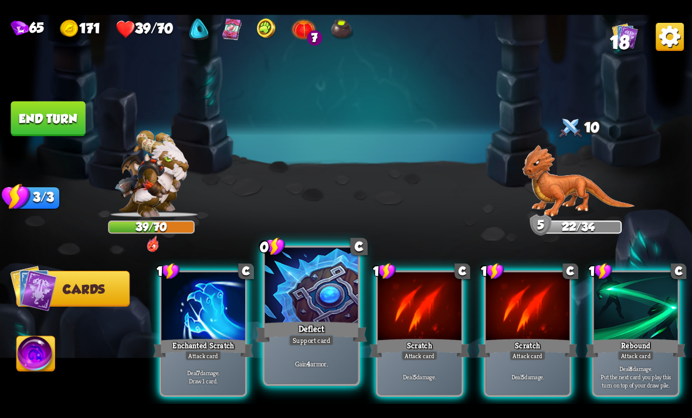
click at [301, 281] on div at bounding box center [311, 286] width 93 height 79
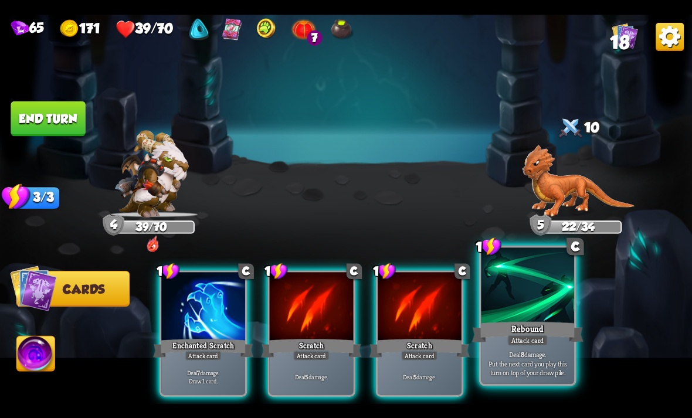
click at [538, 315] on div at bounding box center [527, 286] width 93 height 79
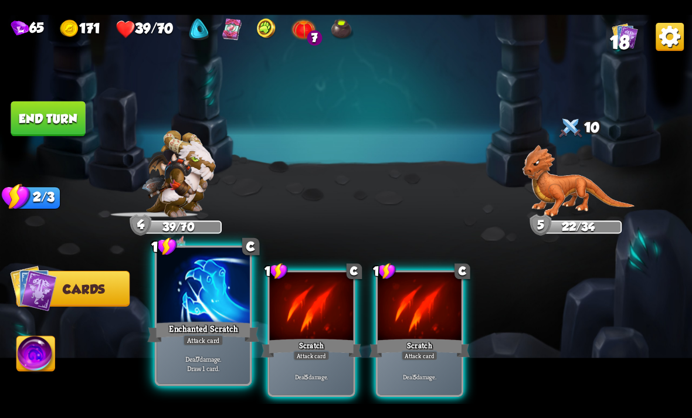
click at [182, 309] on div at bounding box center [203, 286] width 93 height 79
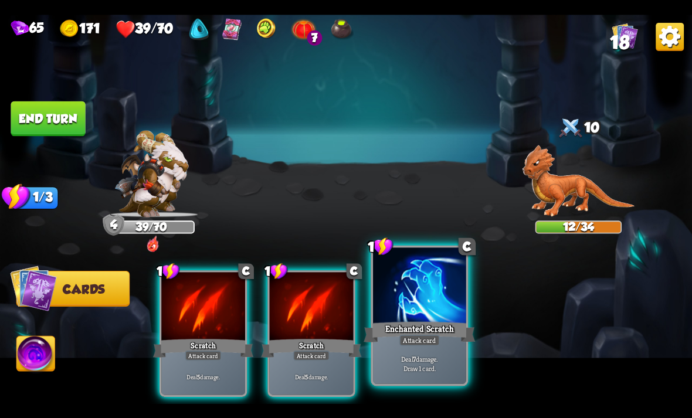
click at [406, 295] on div at bounding box center [419, 286] width 93 height 79
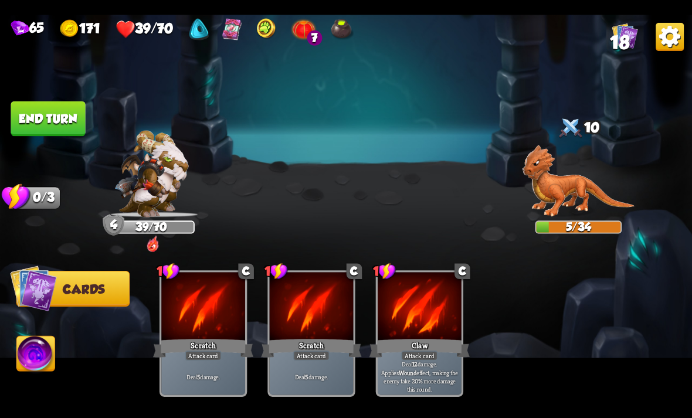
click at [35, 111] on button "End turn" at bounding box center [48, 118] width 74 height 35
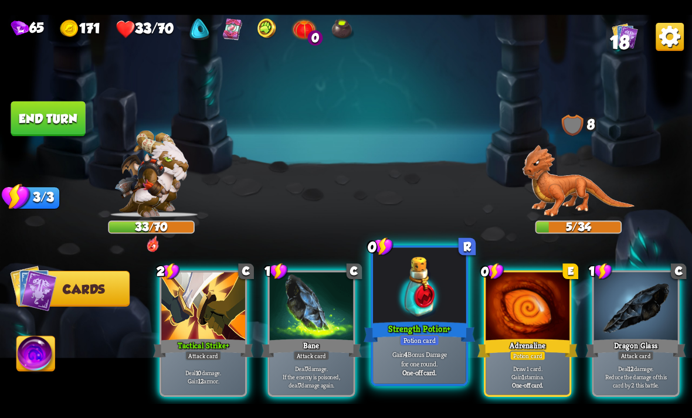
click at [436, 328] on div "Strength Potion +" at bounding box center [418, 332] width 111 height 25
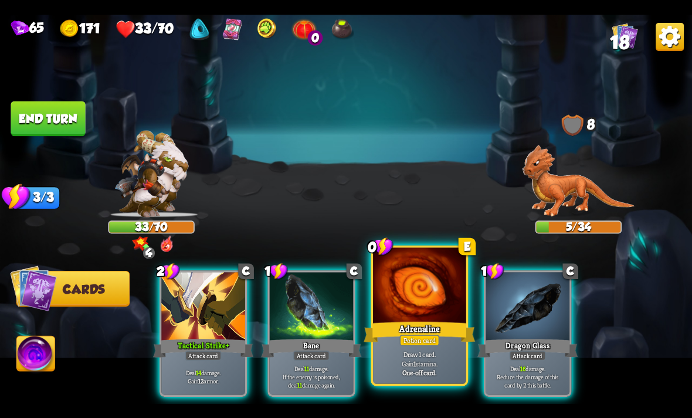
click at [423, 345] on div "Potion card" at bounding box center [419, 339] width 40 height 11
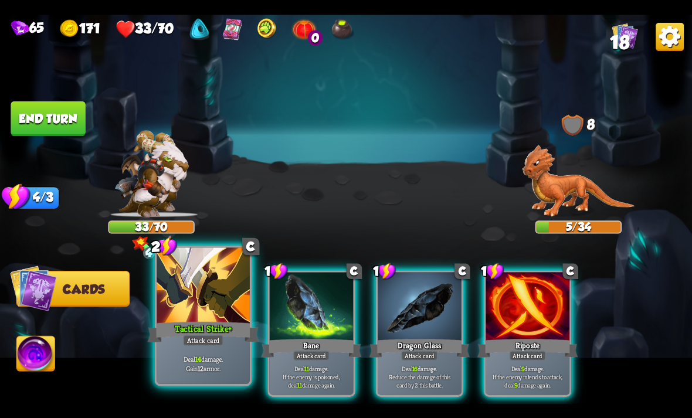
click at [175, 315] on div at bounding box center [203, 286] width 93 height 79
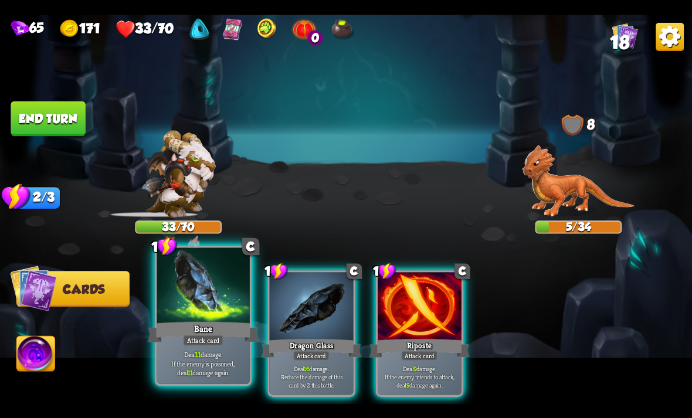
click at [197, 302] on div at bounding box center [203, 286] width 93 height 79
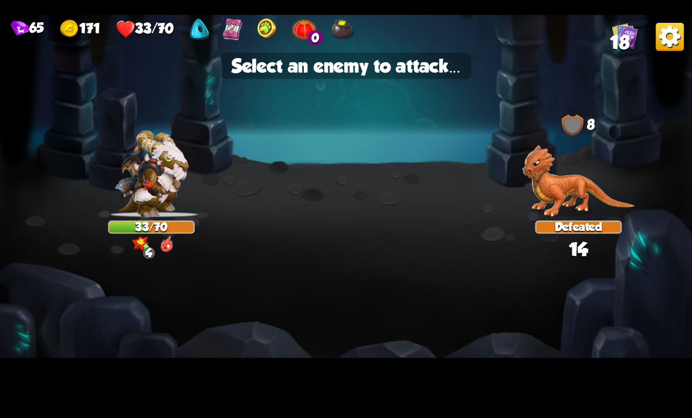
click at [257, 298] on img at bounding box center [346, 209] width 692 height 389
click at [293, 233] on img at bounding box center [346, 209] width 692 height 389
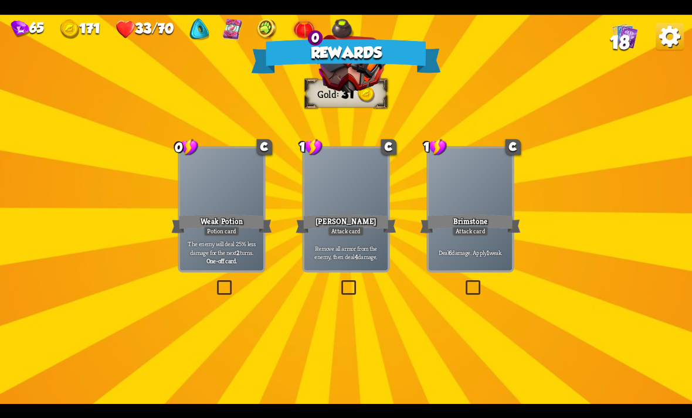
click at [231, 198] on div at bounding box center [222, 183] width 84 height 70
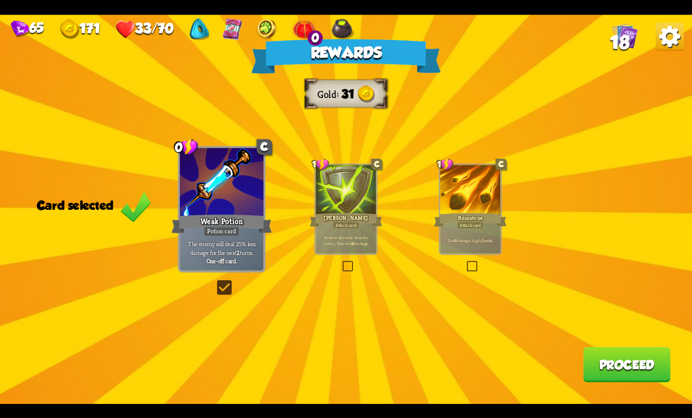
click at [628, 395] on div "Rewards Gold 31 Card selected 0 C Weak Potion Potion card The enemy will deal 2…" at bounding box center [346, 209] width 692 height 389
click at [633, 369] on button "Proceed" at bounding box center [626, 364] width 87 height 35
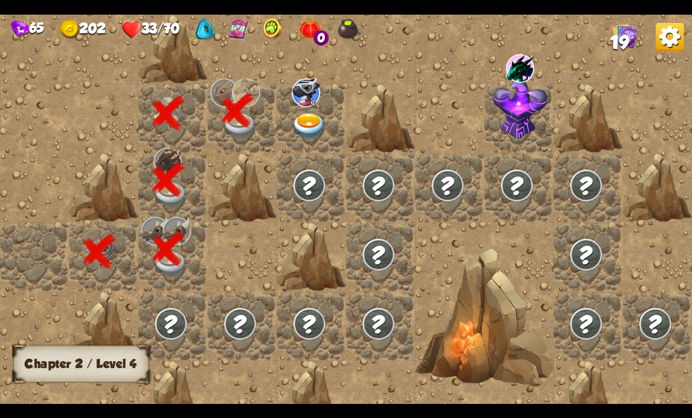
click at [307, 131] on img at bounding box center [309, 126] width 35 height 27
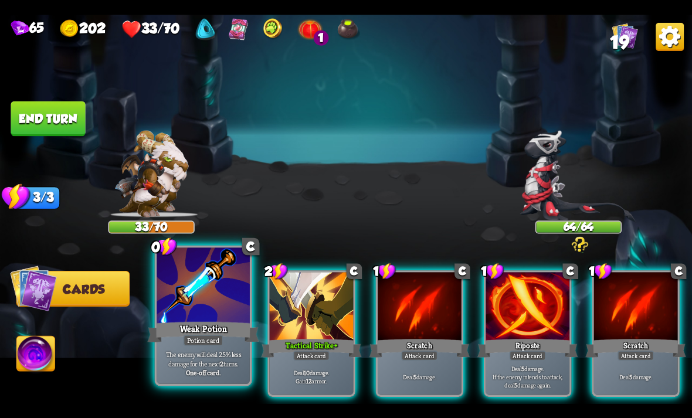
click at [199, 308] on div at bounding box center [203, 286] width 93 height 79
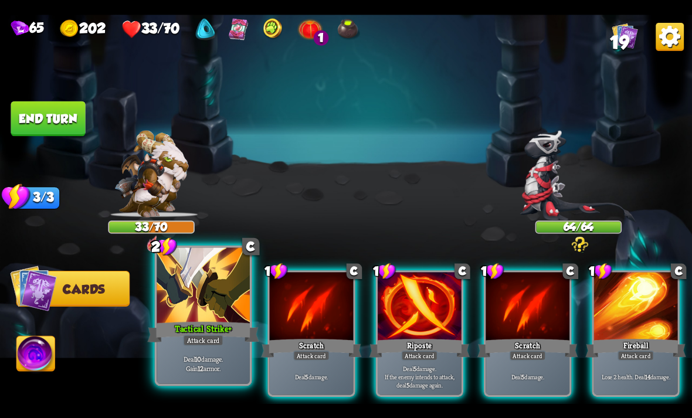
click at [197, 294] on div at bounding box center [203, 286] width 93 height 79
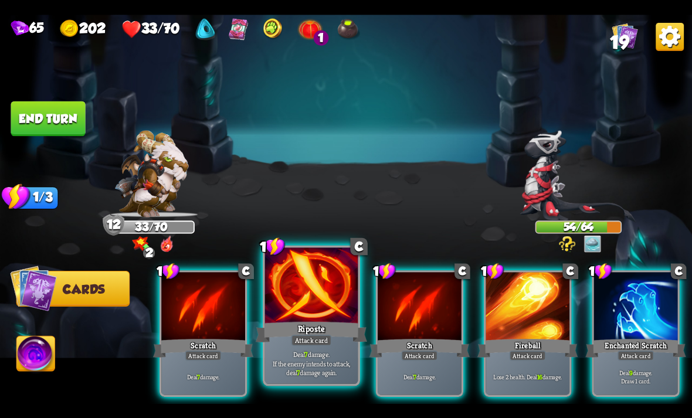
click at [306, 320] on div "Riposte" at bounding box center [311, 332] width 111 height 25
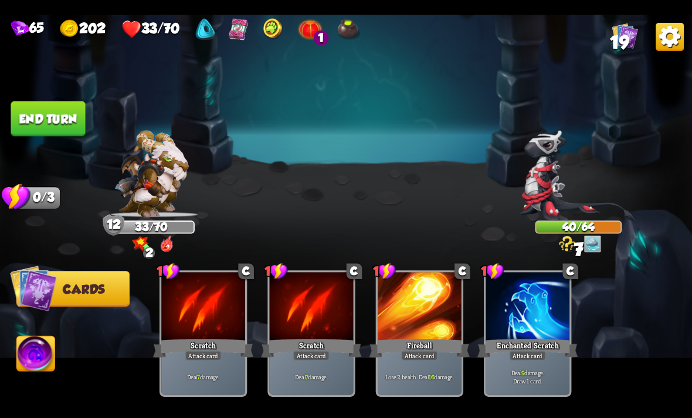
click at [43, 111] on button "End turn" at bounding box center [48, 118] width 74 height 35
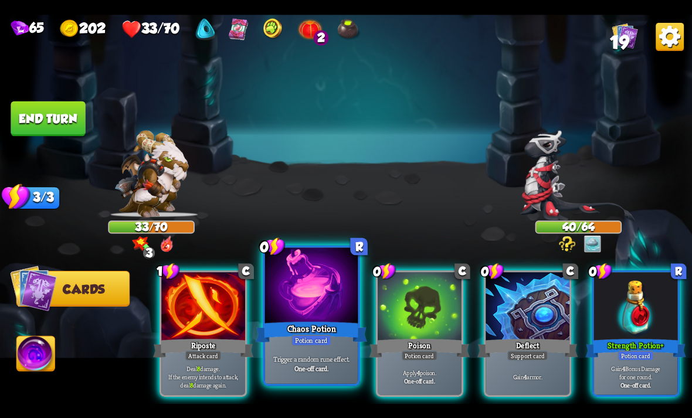
click at [307, 363] on p "Trigger a random rune effect." at bounding box center [311, 358] width 89 height 9
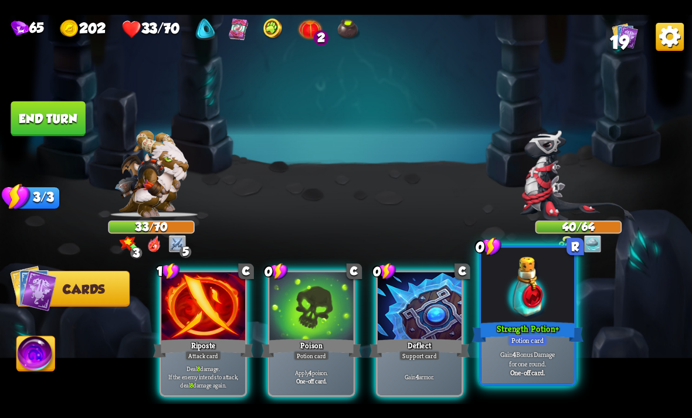
click at [560, 337] on div "Strength Potion +" at bounding box center [527, 332] width 111 height 25
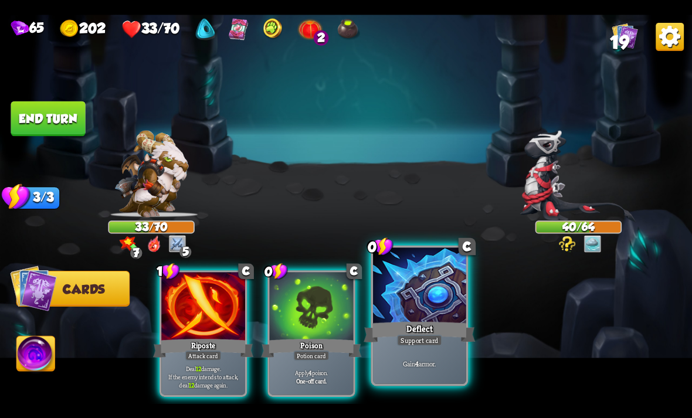
click at [438, 343] on div "Support card" at bounding box center [419, 339] width 45 height 11
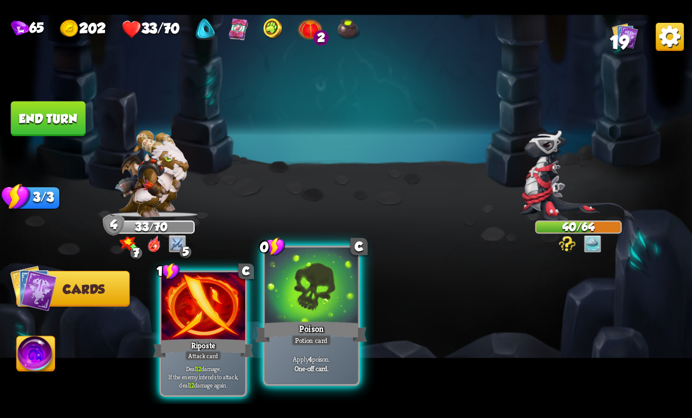
click at [331, 342] on div "Potion card" at bounding box center [311, 339] width 40 height 11
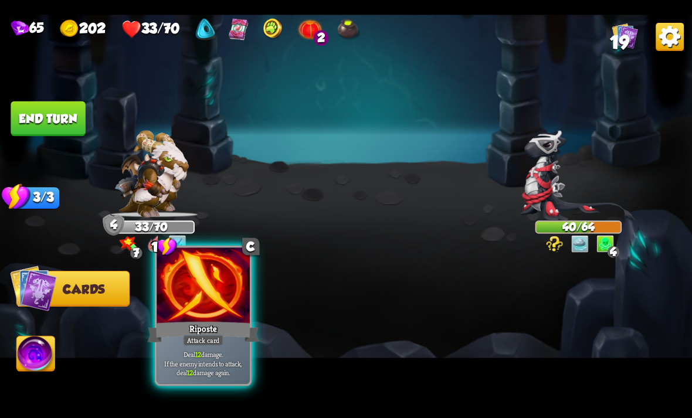
click at [212, 357] on p "Deal 12 damage. If the enemy intends to attack, deal 12 damage again." at bounding box center [203, 363] width 89 height 28
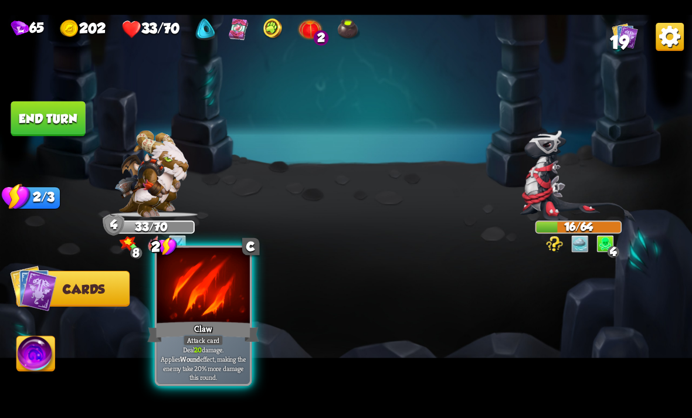
click at [227, 373] on p "Deal 20 damage. Applies Wound effect, making the enemy take 20% more damage thi…" at bounding box center [203, 363] width 89 height 37
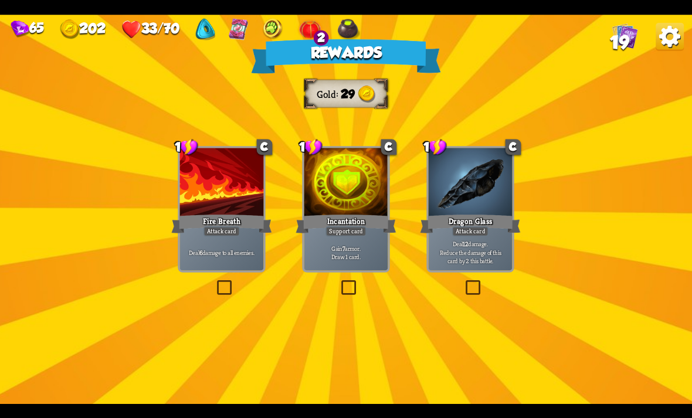
click at [215, 282] on label at bounding box center [215, 282] width 0 height 0
click at [0, 0] on input "checkbox" at bounding box center [0, 0] width 0 height 0
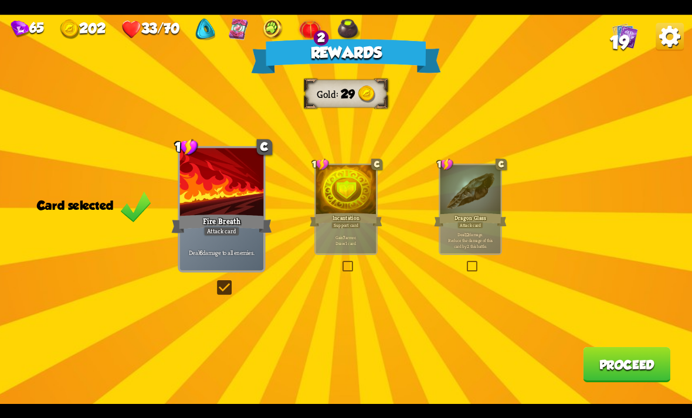
click at [624, 352] on button "Proceed" at bounding box center [626, 364] width 87 height 35
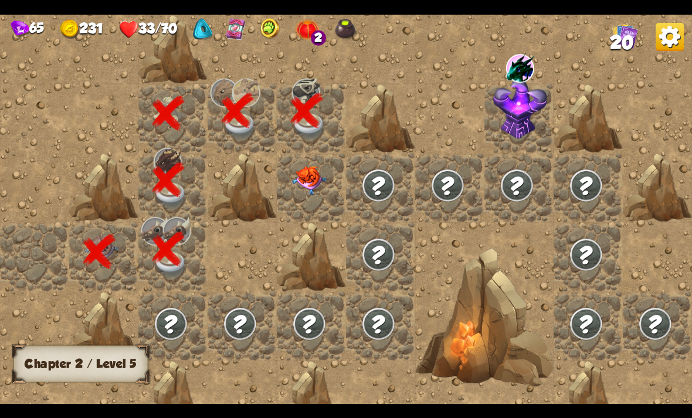
click at [321, 204] on div at bounding box center [311, 187] width 69 height 69
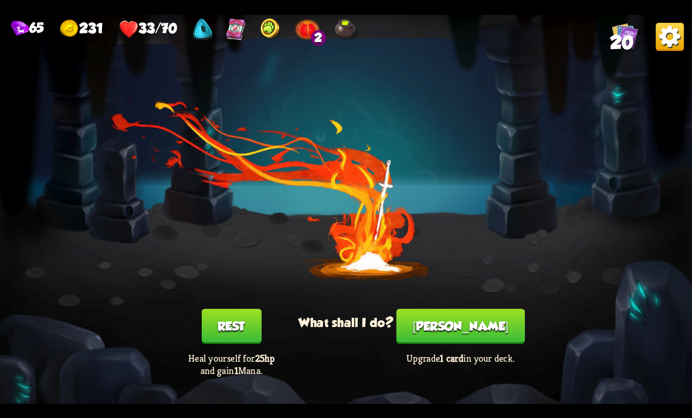
click at [452, 326] on button "[PERSON_NAME]" at bounding box center [460, 325] width 128 height 35
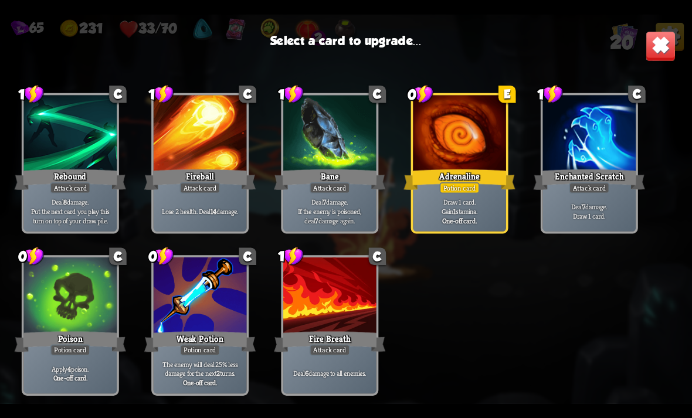
scroll to position [369, 0]
click at [459, 160] on div at bounding box center [459, 134] width 93 height 79
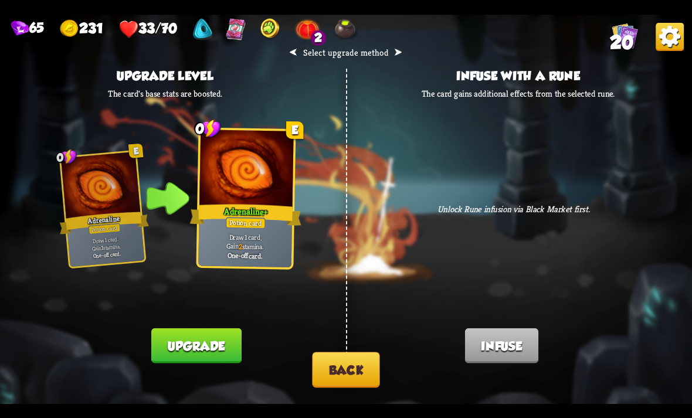
click at [453, 201] on div "⮜ Select upgrade method ⮞ Upgrade level The card's base stats are boosted. 0 E …" at bounding box center [346, 209] width 692 height 389
click at [205, 349] on button "Upgrade" at bounding box center [196, 345] width 90 height 35
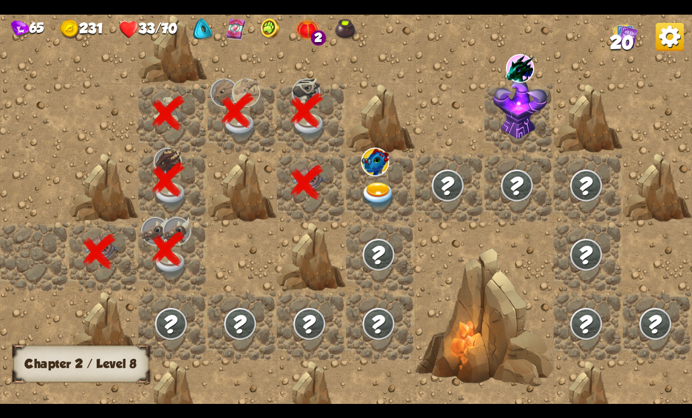
click at [388, 202] on img at bounding box center [378, 195] width 35 height 27
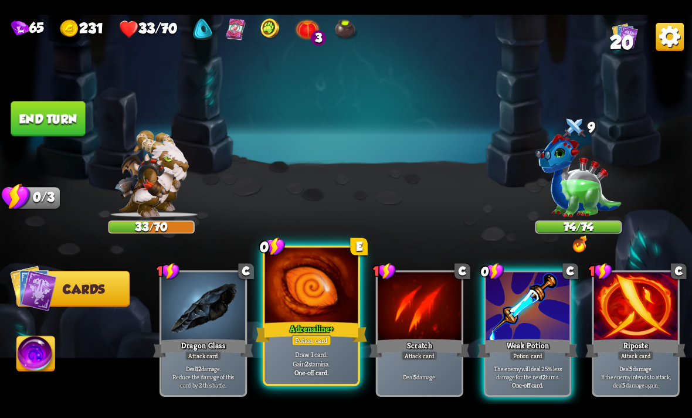
click at [305, 360] on b "2" at bounding box center [307, 363] width 4 height 9
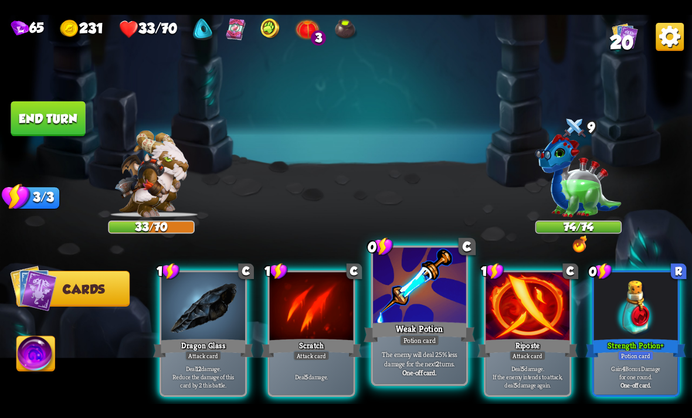
click at [423, 343] on div "Potion card" at bounding box center [419, 339] width 40 height 11
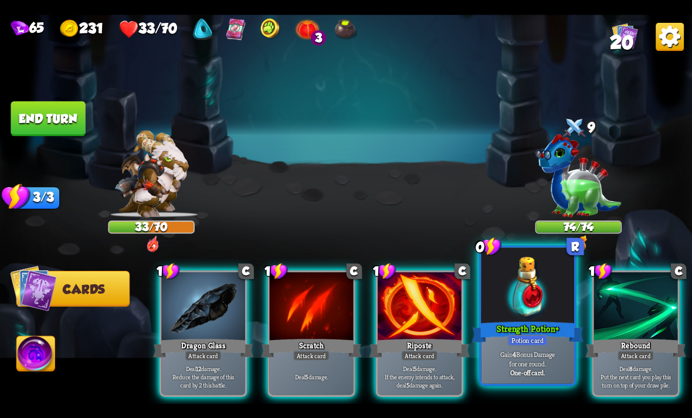
click at [521, 337] on div "Potion card" at bounding box center [528, 339] width 40 height 11
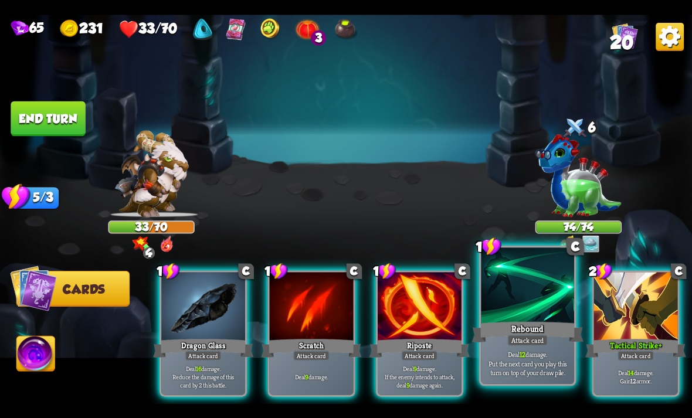
click at [519, 319] on div at bounding box center [527, 286] width 93 height 79
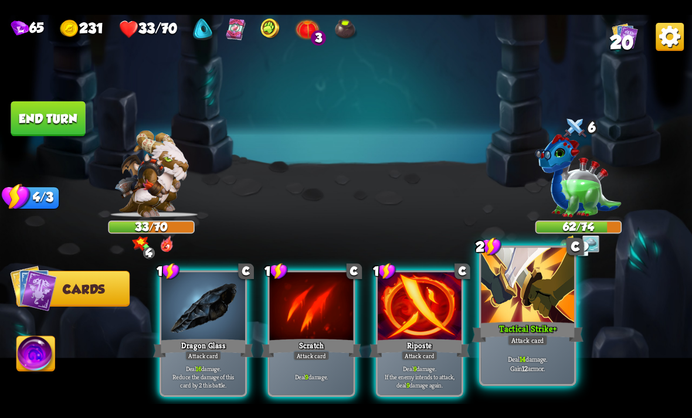
click at [558, 339] on div "Tactical Strike +" at bounding box center [527, 332] width 111 height 25
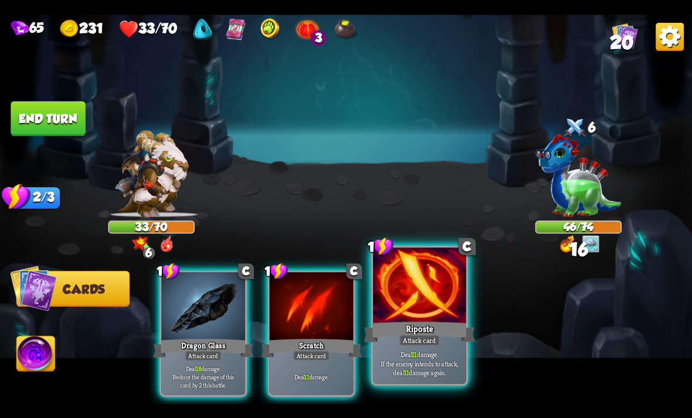
click at [426, 332] on div "Riposte" at bounding box center [418, 332] width 111 height 25
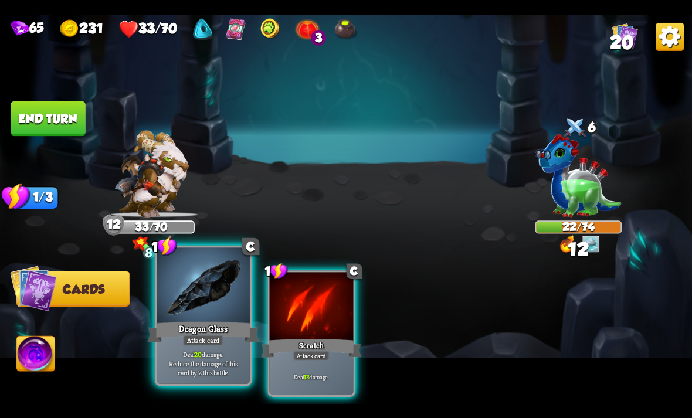
click at [211, 358] on p "Deal 20 damage. Reduce the damage of this card by 2 this battle." at bounding box center [203, 363] width 89 height 28
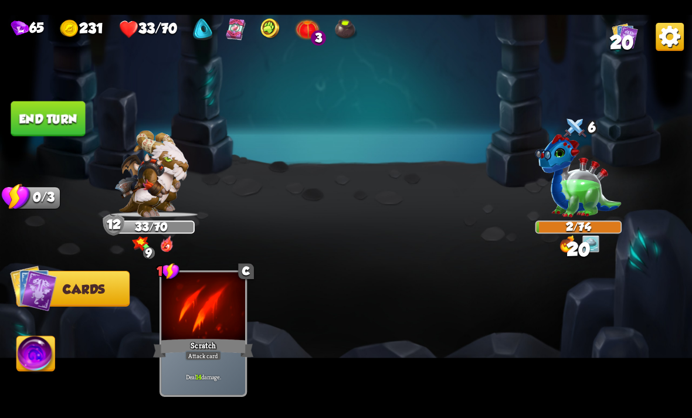
click at [35, 349] on img at bounding box center [36, 355] width 38 height 39
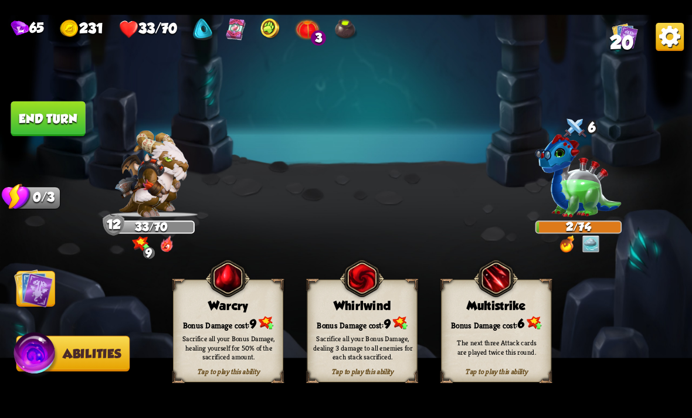
click at [231, 341] on div "Sacrifice all your Bonus Damage, healing yourself for 50% of the sacrificed amo…" at bounding box center [229, 348] width 100 height 28
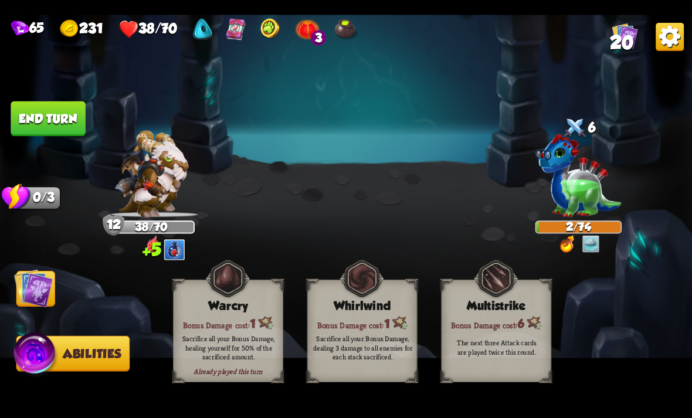
click at [51, 125] on button "End turn" at bounding box center [48, 118] width 74 height 35
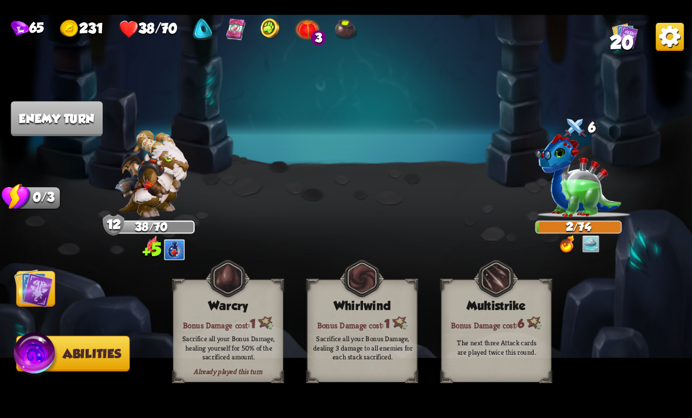
click at [53, 136] on img at bounding box center [346, 209] width 692 height 389
click at [45, 290] on img at bounding box center [33, 288] width 39 height 39
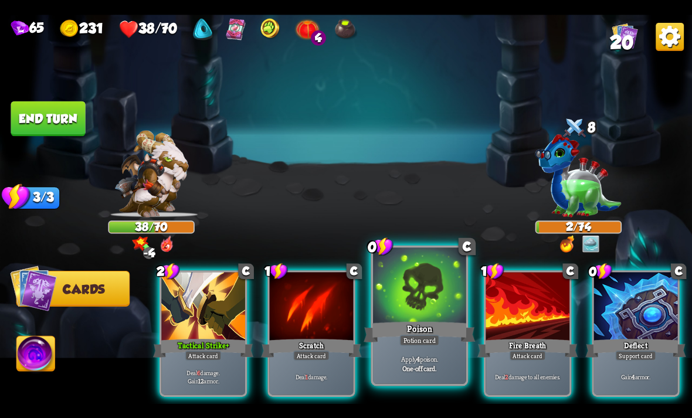
click at [407, 356] on p "Apply 4 poison." at bounding box center [419, 358] width 89 height 9
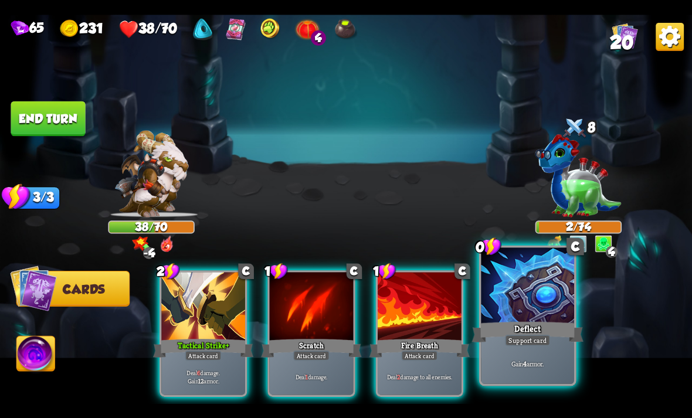
click at [548, 329] on div "Deflect" at bounding box center [527, 332] width 111 height 25
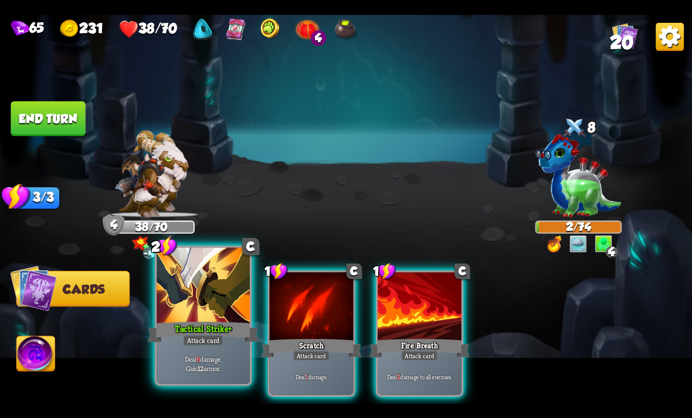
click at [196, 342] on div "Attack card" at bounding box center [203, 339] width 40 height 11
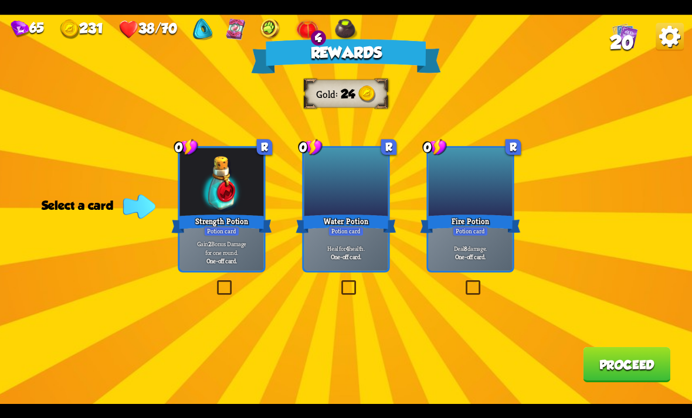
click at [483, 223] on div "Fire Potion" at bounding box center [470, 223] width 100 height 22
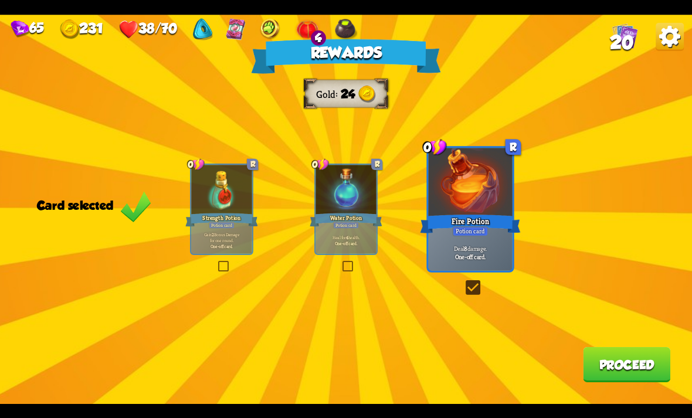
click at [633, 370] on button "Proceed" at bounding box center [626, 364] width 87 height 35
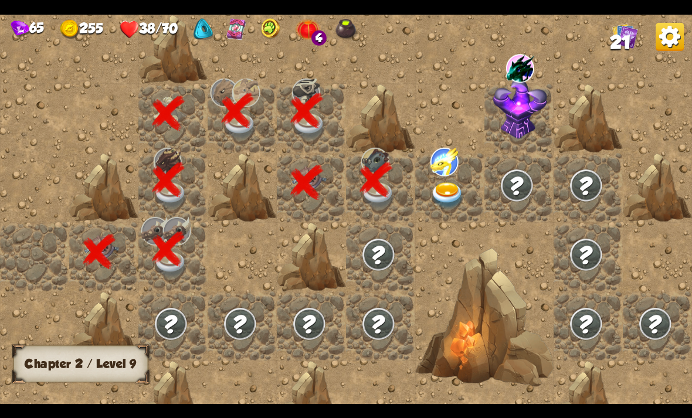
click at [444, 193] on img at bounding box center [447, 195] width 35 height 27
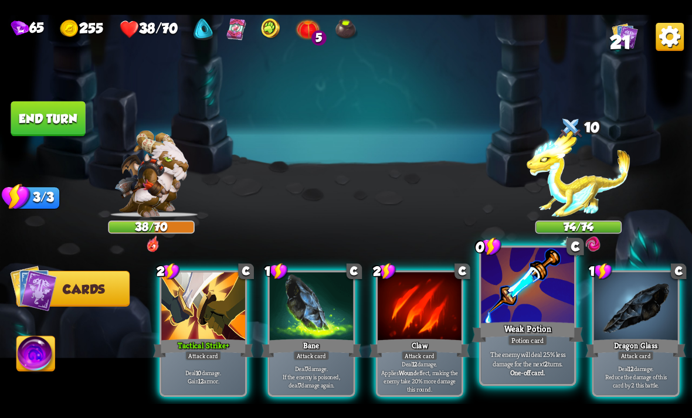
click at [519, 293] on div at bounding box center [527, 286] width 93 height 79
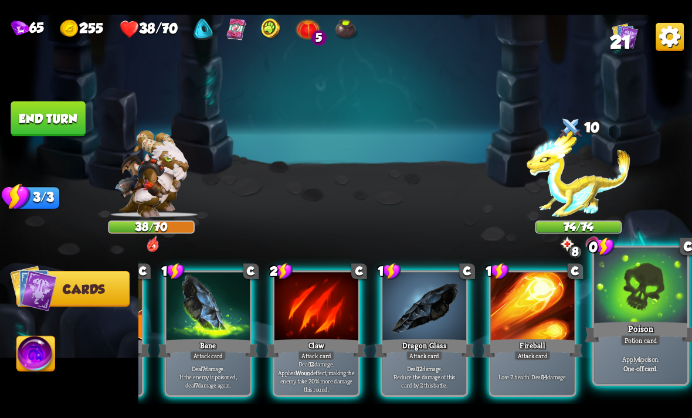
scroll to position [0, 111]
click at [644, 327] on div "Poison" at bounding box center [640, 332] width 111 height 25
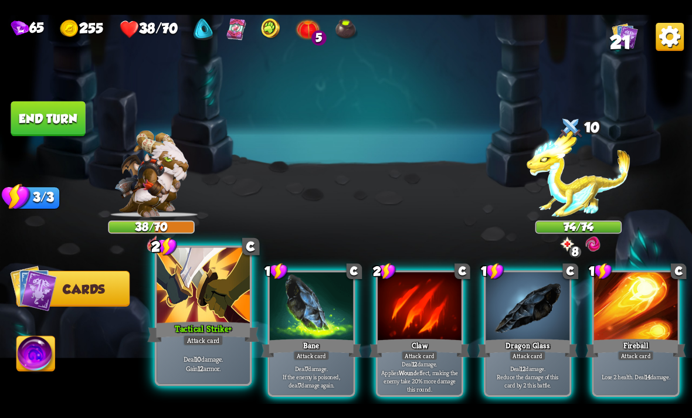
click at [190, 315] on div at bounding box center [203, 286] width 93 height 79
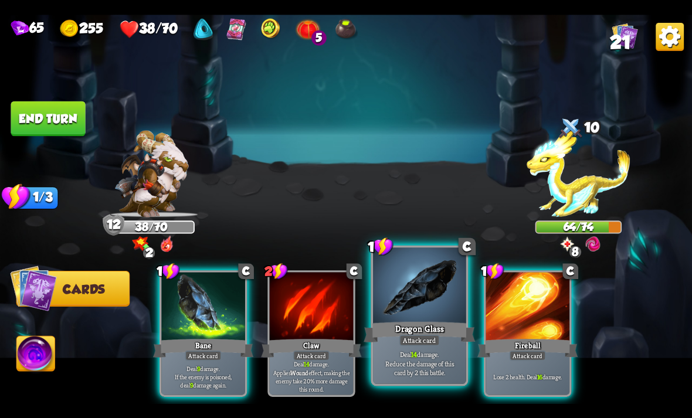
click at [408, 351] on p "Deal 14 damage. Reduce the damage of this card by 2 this battle." at bounding box center [419, 363] width 89 height 28
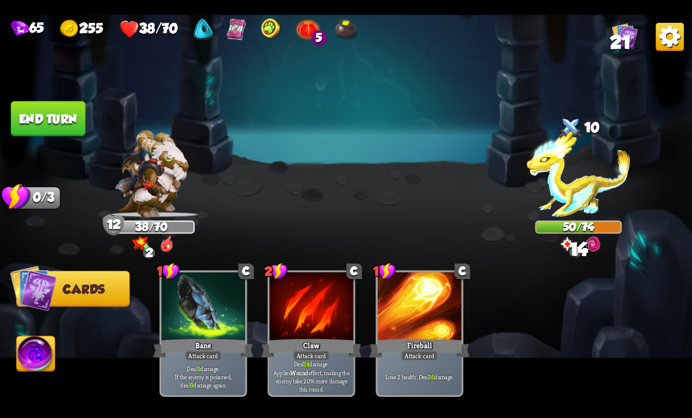
click at [74, 115] on button "End turn" at bounding box center [48, 118] width 74 height 35
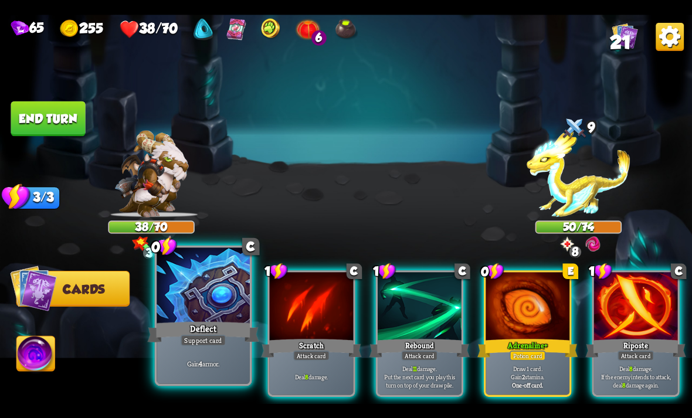
click at [206, 324] on div "Deflect" at bounding box center [202, 332] width 111 height 25
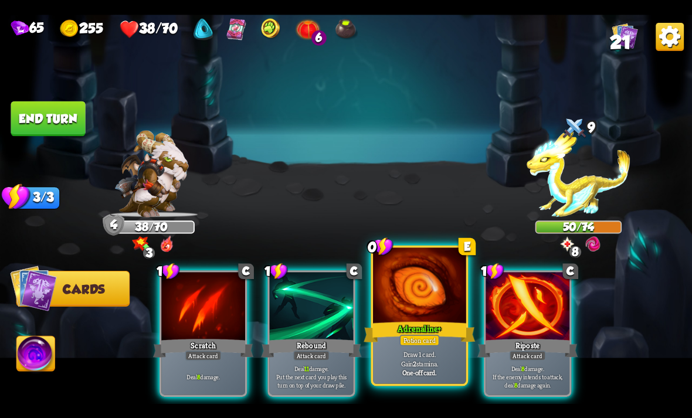
click at [416, 354] on p "Draw 1 card. Gain 2 stamina." at bounding box center [419, 358] width 89 height 18
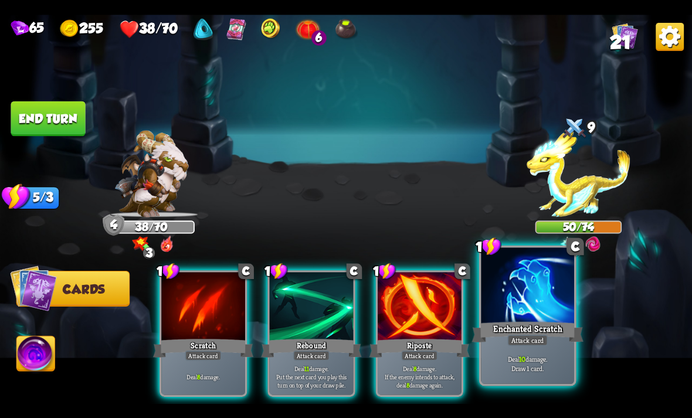
click at [534, 325] on div "Enchanted Scratch" at bounding box center [527, 332] width 111 height 25
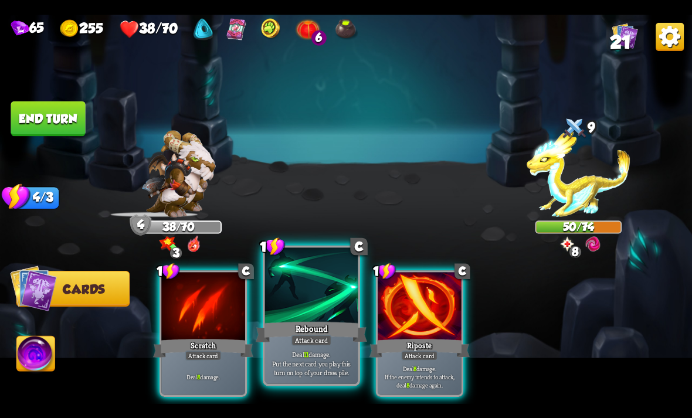
click at [305, 338] on div "Attack card" at bounding box center [311, 339] width 40 height 11
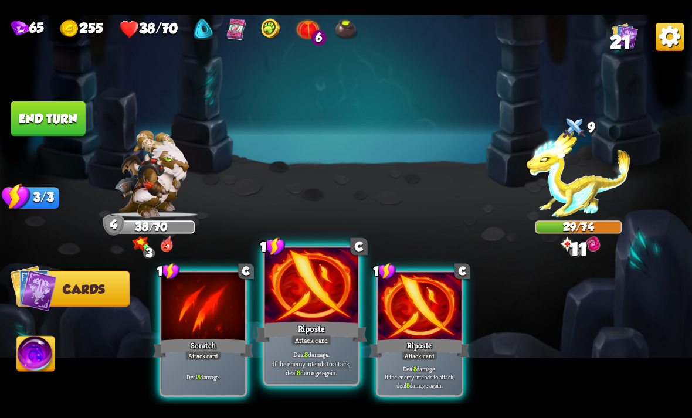
click at [338, 336] on div "Riposte" at bounding box center [311, 332] width 111 height 25
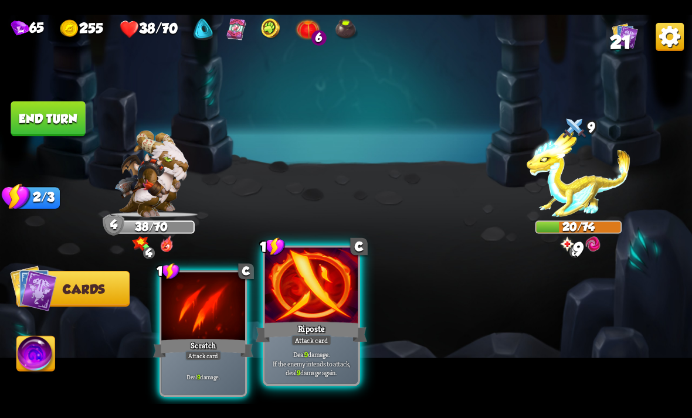
click at [310, 348] on div "Deal 9 damage. If the enemy intends to attack, deal 9 damage again." at bounding box center [311, 363] width 93 height 40
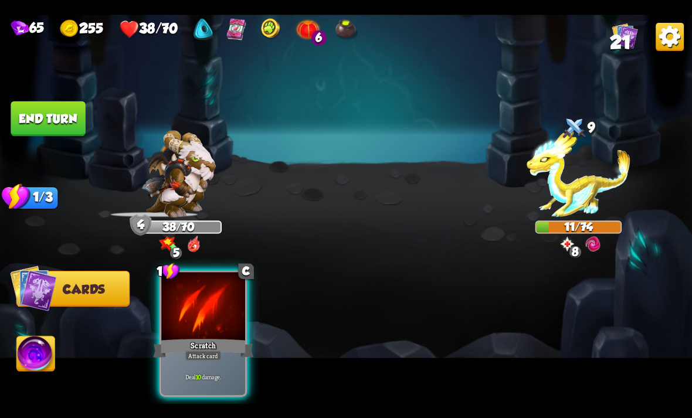
click at [32, 358] on img at bounding box center [36, 355] width 38 height 39
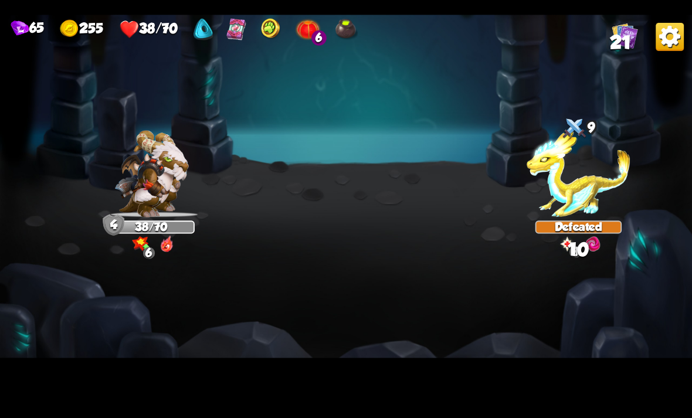
click at [216, 372] on img at bounding box center [346, 209] width 692 height 389
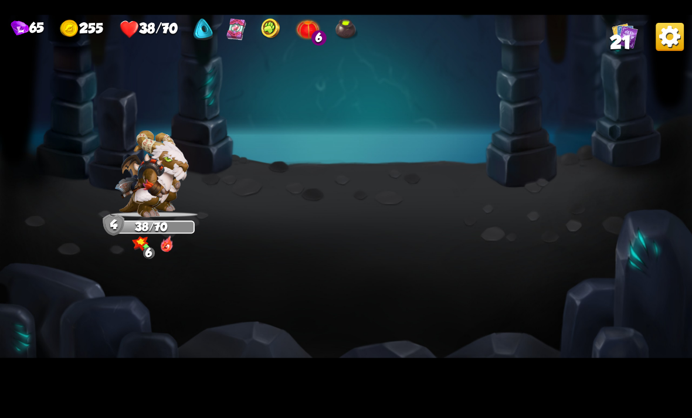
click at [205, 381] on img at bounding box center [346, 209] width 692 height 389
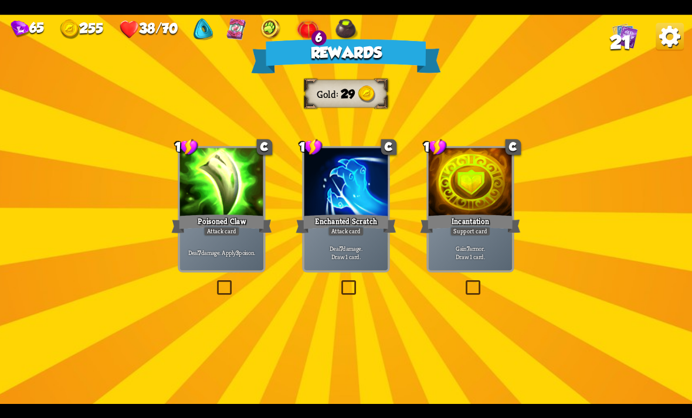
click at [227, 258] on div "Deal 7 damage. Apply 3 poison." at bounding box center [222, 252] width 84 height 36
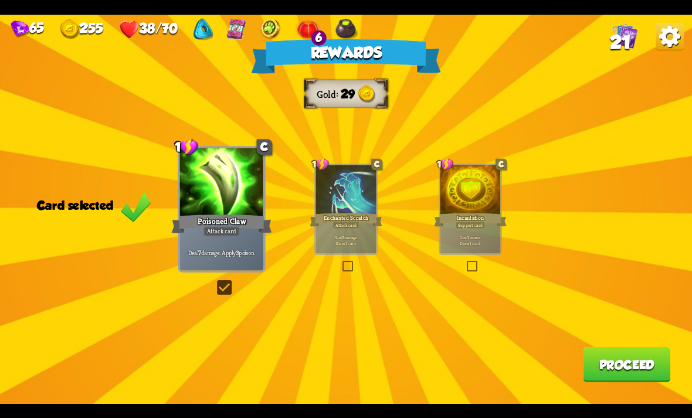
click at [631, 350] on button "Proceed" at bounding box center [626, 364] width 87 height 35
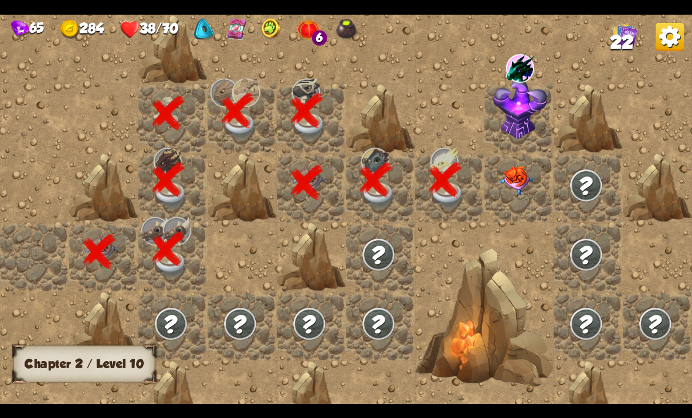
click at [528, 189] on img at bounding box center [517, 180] width 35 height 29
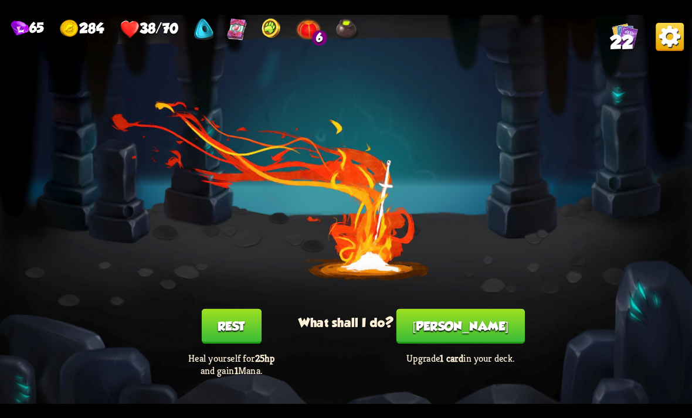
click at [475, 334] on button "[PERSON_NAME]" at bounding box center [460, 325] width 128 height 35
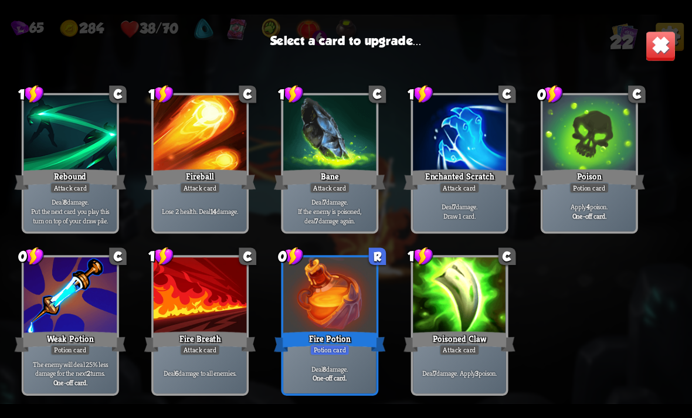
scroll to position [369, 0]
click at [343, 311] on div at bounding box center [329, 296] width 93 height 79
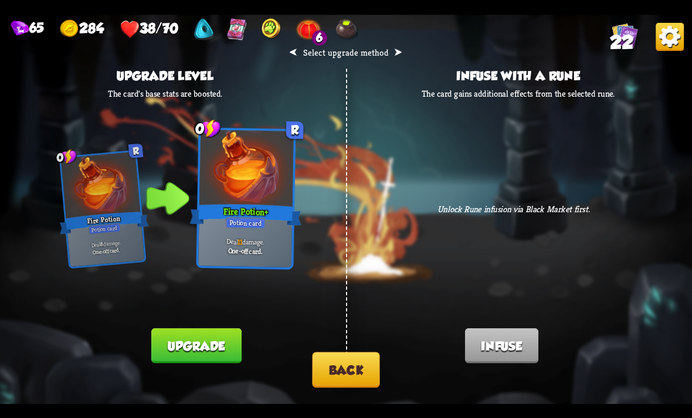
click at [148, 341] on div "Card upgraded!" at bounding box center [178, 356] width 89 height 35
click at [181, 350] on button "Upgrade" at bounding box center [196, 345] width 90 height 35
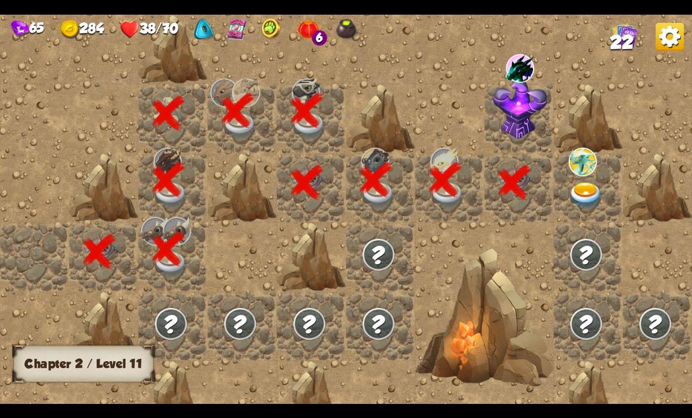
scroll to position [0, 225]
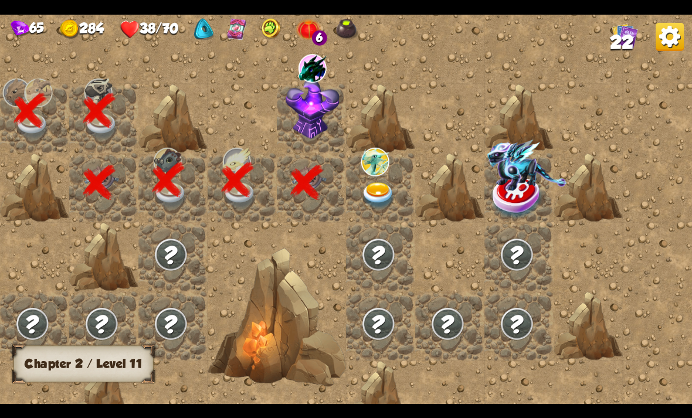
click at [318, 115] on img at bounding box center [313, 108] width 54 height 60
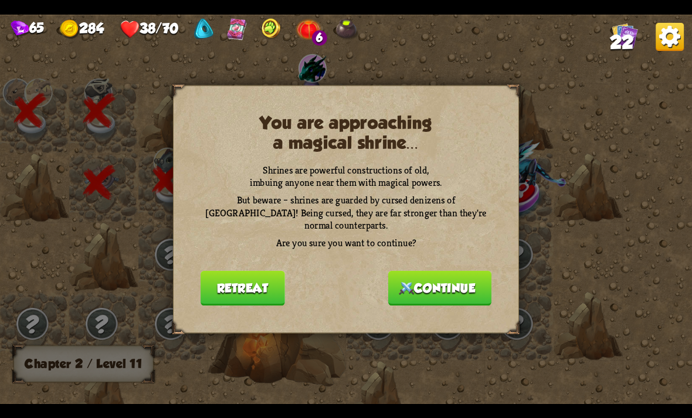
click at [458, 283] on button "Continue" at bounding box center [439, 287] width 103 height 35
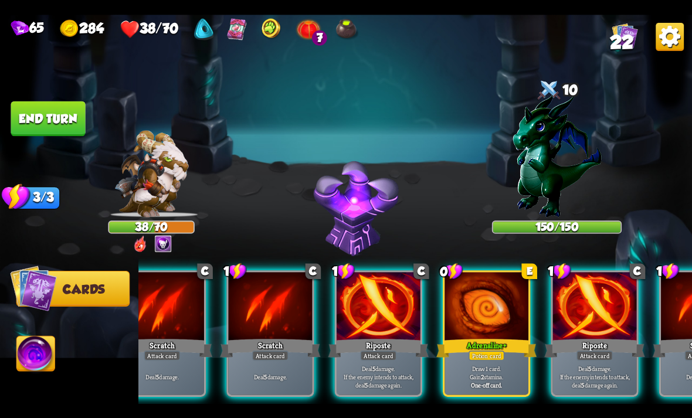
scroll to position [0, 192]
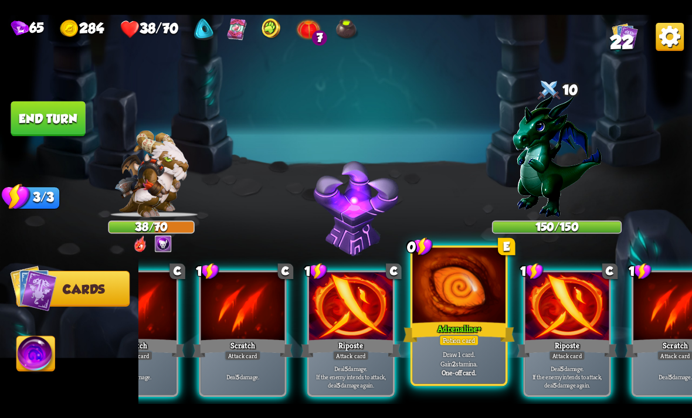
click at [460, 337] on div "Potion card" at bounding box center [459, 339] width 40 height 11
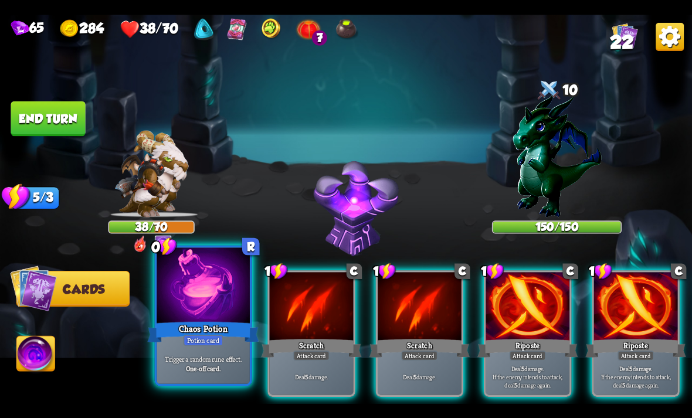
scroll to position [0, 0]
click at [196, 323] on div "Chaos Potion" at bounding box center [202, 332] width 111 height 25
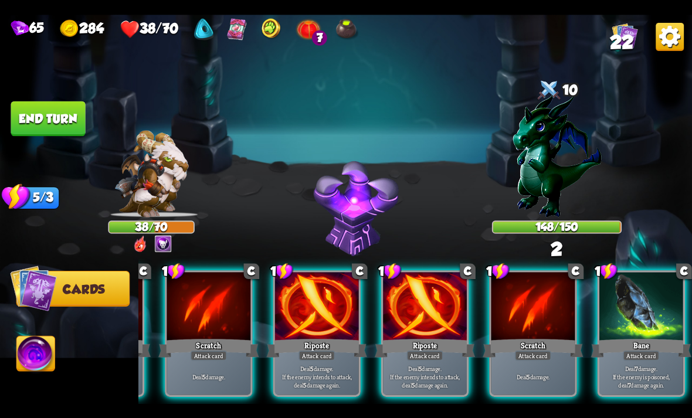
scroll to position [0, 111]
click at [651, 40] on img at bounding box center [346, 209] width 692 height 389
click at [674, 29] on img at bounding box center [669, 36] width 28 height 28
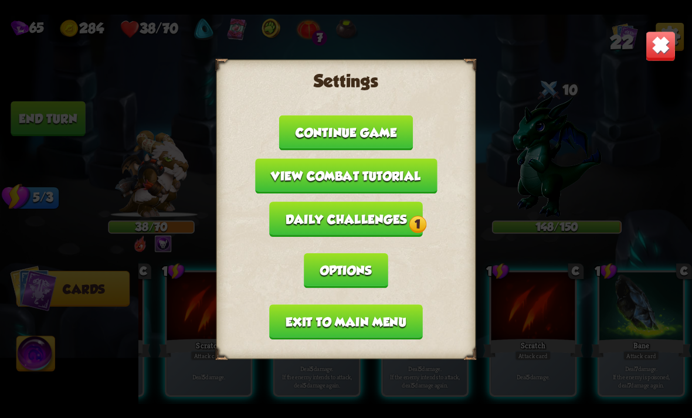
click at [292, 317] on button "Exit to main menu" at bounding box center [345, 321] width 153 height 35
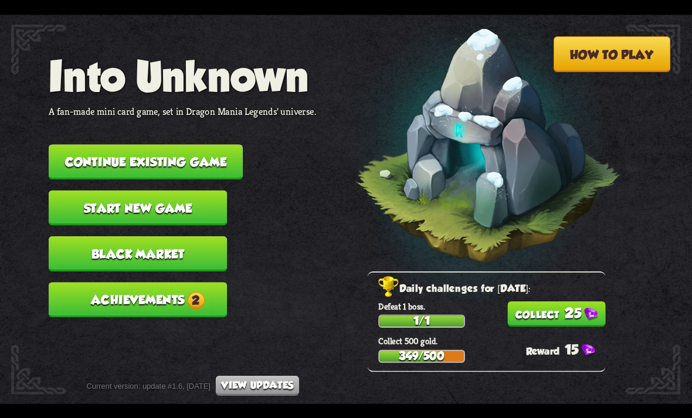
click at [548, 317] on button "25" at bounding box center [556, 313] width 98 height 25
click at [76, 151] on button "Continue existing game" at bounding box center [146, 161] width 194 height 35
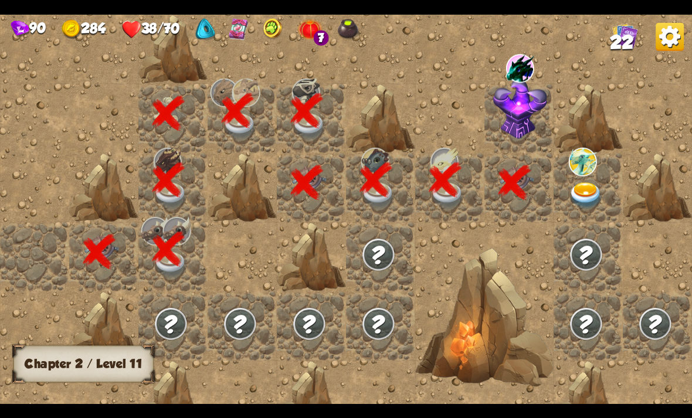
scroll to position [0, 225]
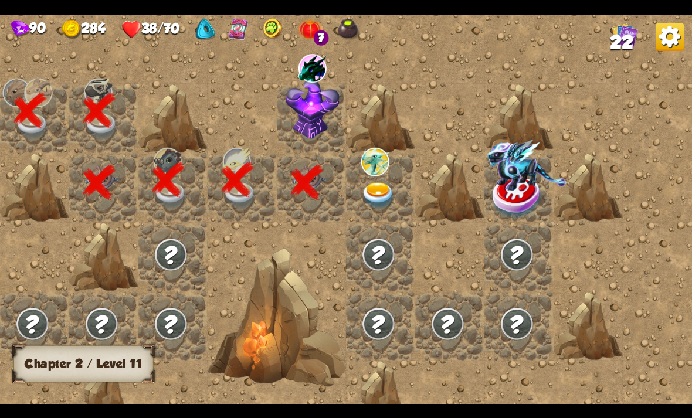
click at [322, 118] on img at bounding box center [313, 108] width 54 height 60
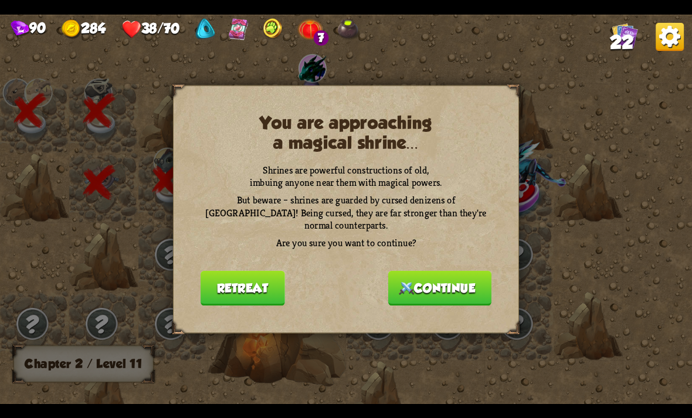
click at [444, 282] on button "Continue" at bounding box center [439, 287] width 103 height 35
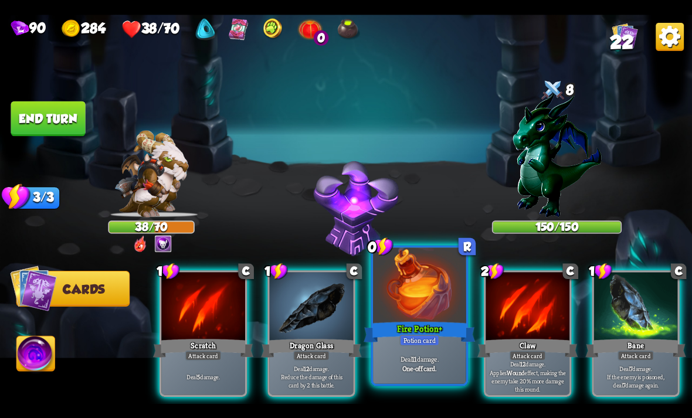
click at [416, 345] on div "Potion card" at bounding box center [419, 339] width 40 height 11
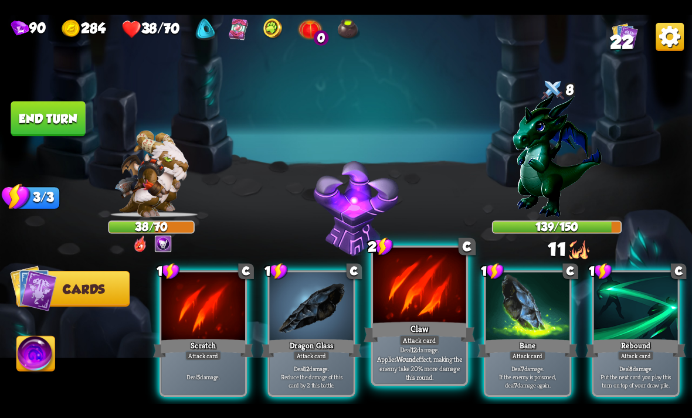
click at [419, 337] on div "Attack card" at bounding box center [419, 339] width 40 height 11
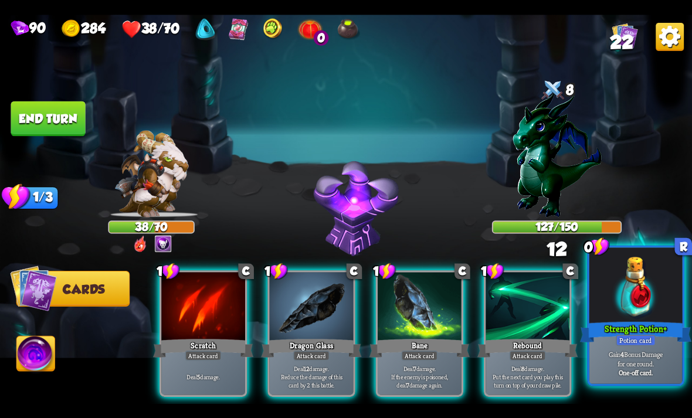
click at [651, 314] on div at bounding box center [635, 286] width 93 height 79
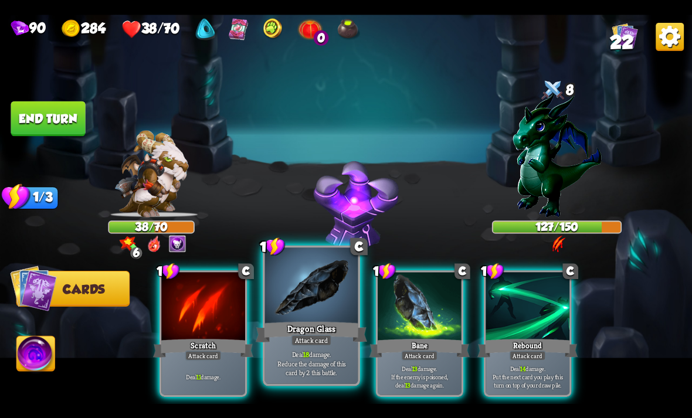
click at [295, 325] on div "Dragon Glass" at bounding box center [311, 332] width 111 height 25
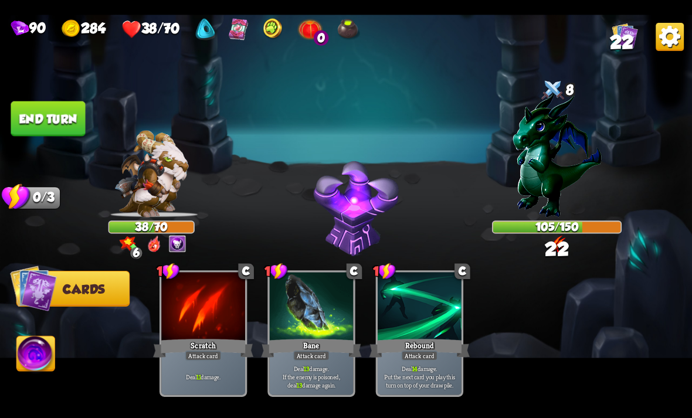
click at [46, 117] on button "End turn" at bounding box center [48, 118] width 74 height 35
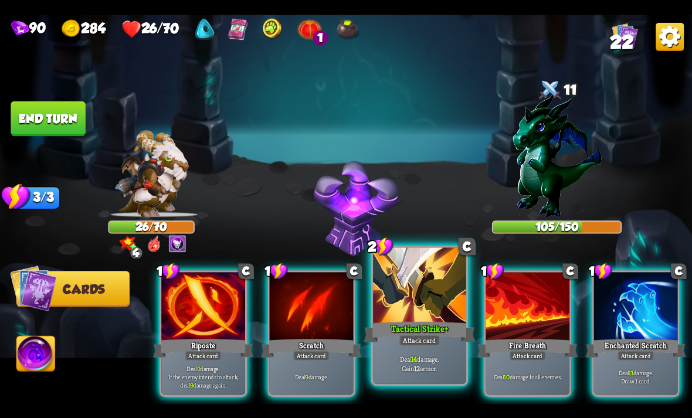
click at [421, 334] on div "Tactical Strike +" at bounding box center [418, 332] width 111 height 25
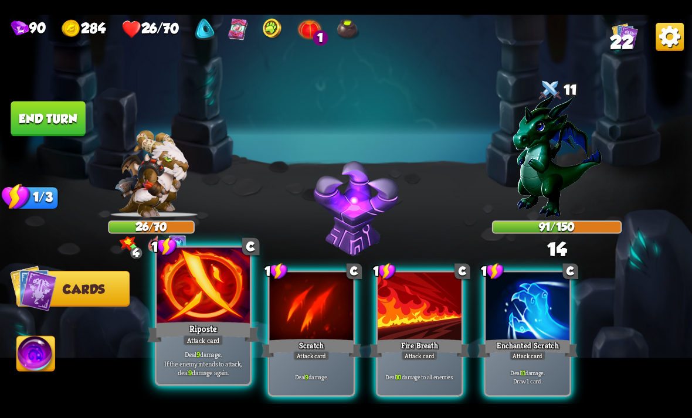
click at [195, 312] on div at bounding box center [203, 286] width 93 height 79
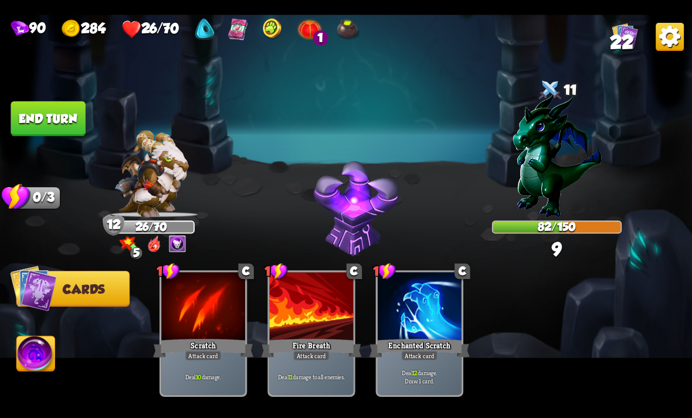
click at [49, 124] on button "End turn" at bounding box center [48, 118] width 74 height 35
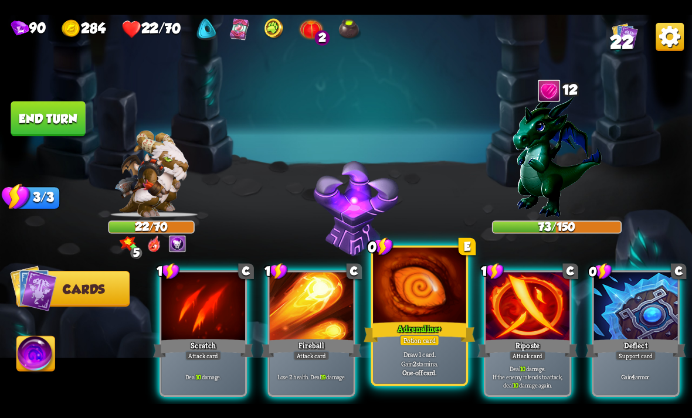
click at [434, 341] on div "Potion card" at bounding box center [419, 339] width 40 height 11
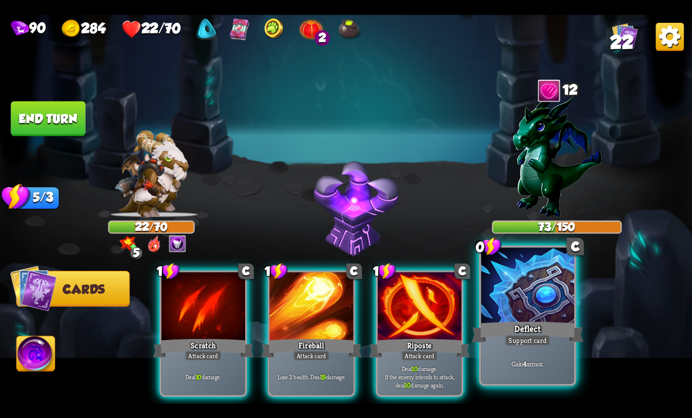
click at [531, 329] on div "Deflect" at bounding box center [527, 332] width 111 height 25
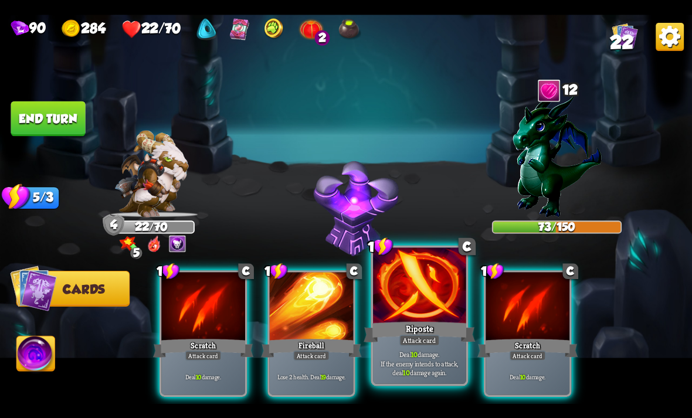
click at [424, 342] on div "Attack card" at bounding box center [419, 339] width 40 height 11
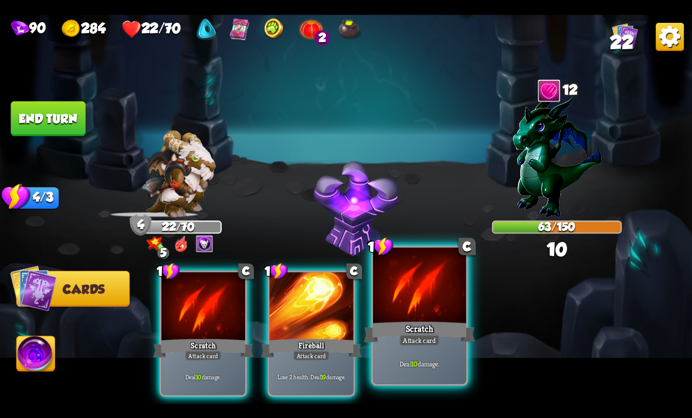
click at [436, 350] on div "Deal 10 damage." at bounding box center [419, 363] width 93 height 40
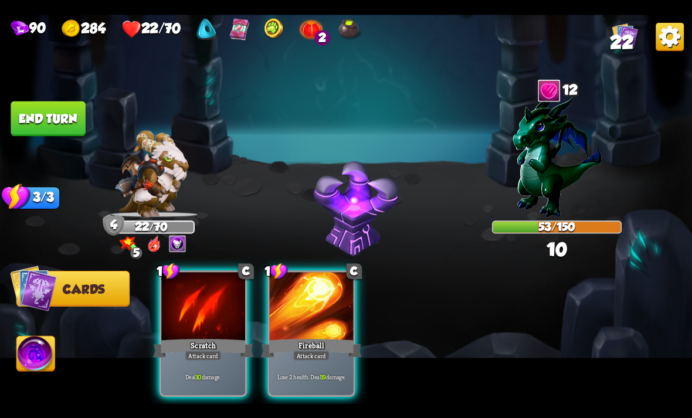
click at [463, 336] on div "1 C Scratch Attack card Deal 10 damage. 1 C Fireball Attack card Lose 2 health.…" at bounding box center [414, 316] width 553 height 173
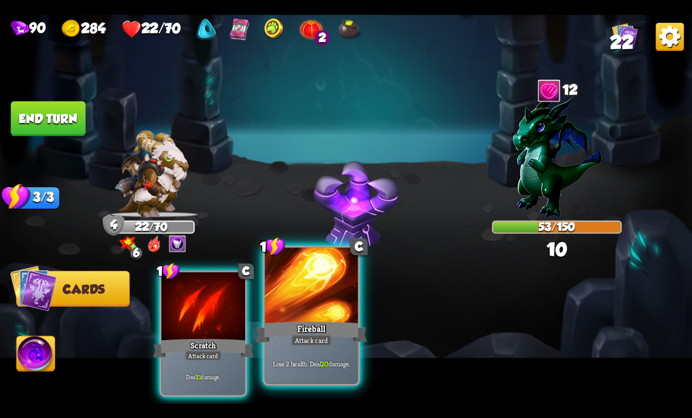
click at [318, 348] on div "Lose 2 health. Deal 20 damage." at bounding box center [311, 363] width 93 height 40
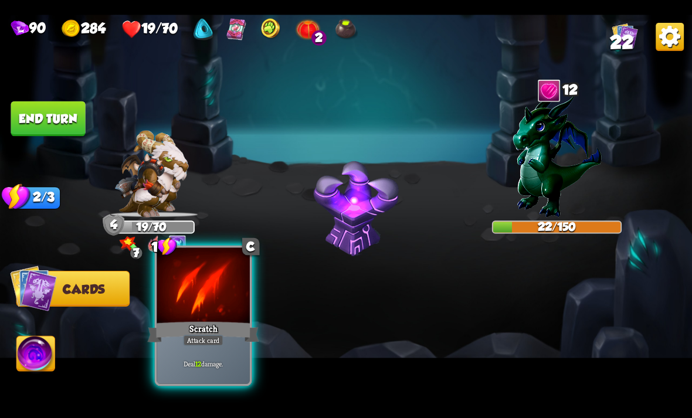
click at [199, 328] on div "Scratch" at bounding box center [202, 332] width 111 height 25
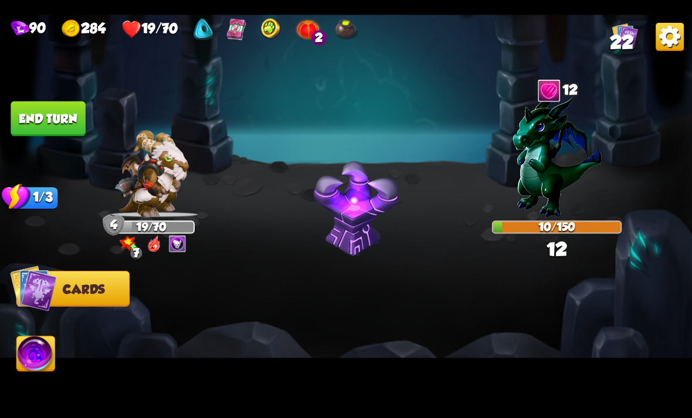
click at [43, 351] on img at bounding box center [36, 355] width 38 height 39
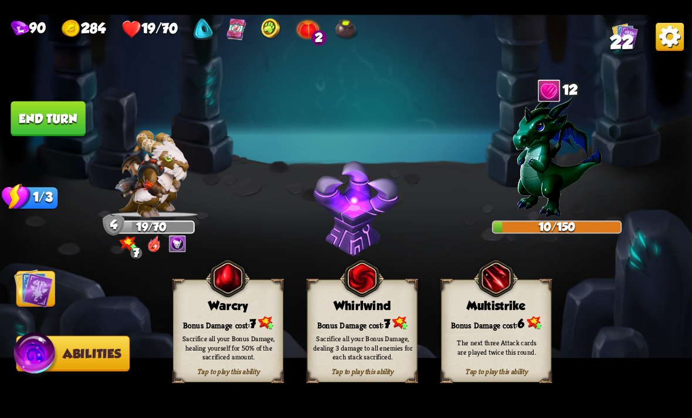
click at [364, 323] on div "Bonus Damage cost: 7" at bounding box center [362, 323] width 109 height 16
click at [363, 332] on div "Sacrifice all your Bonus Damage, dealing 3 damage to all enemies for each stack…" at bounding box center [363, 347] width 110 height 43
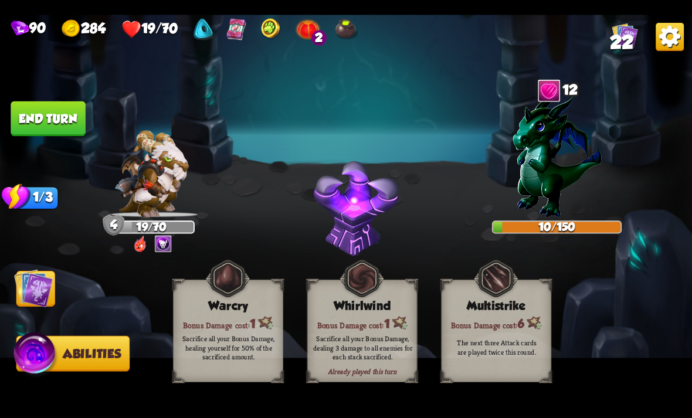
click at [376, 315] on div "Bonus Damage cost: 1" at bounding box center [362, 323] width 109 height 16
